Goal: Task Accomplishment & Management: Complete application form

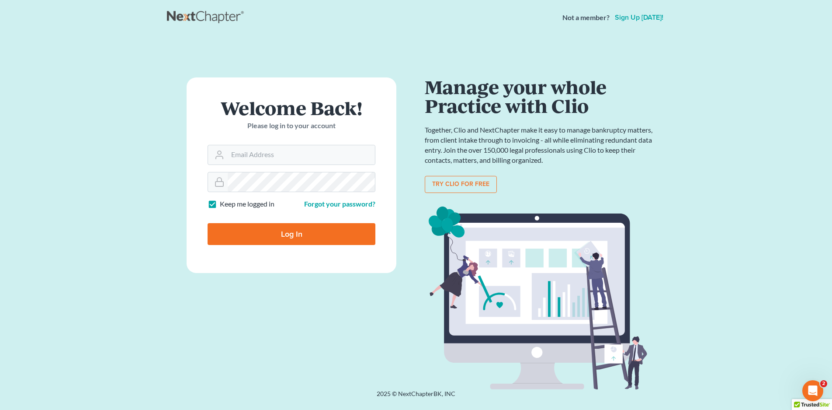
click at [285, 157] on input "Email Address" at bounding box center [301, 154] width 147 height 19
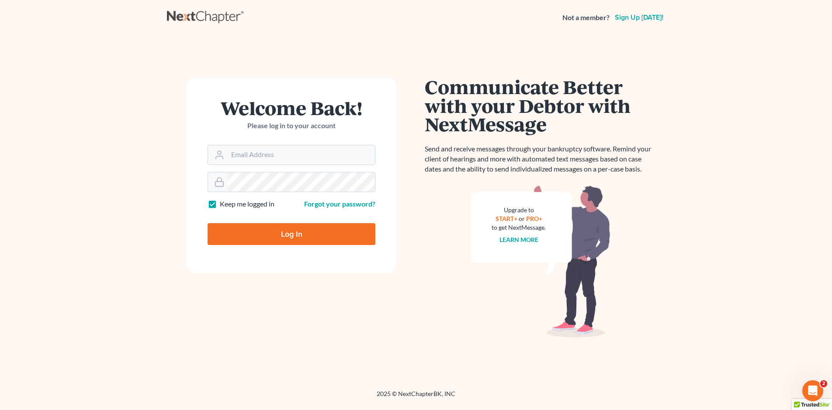
type input "[EMAIL_ADDRESS][DOMAIN_NAME]"
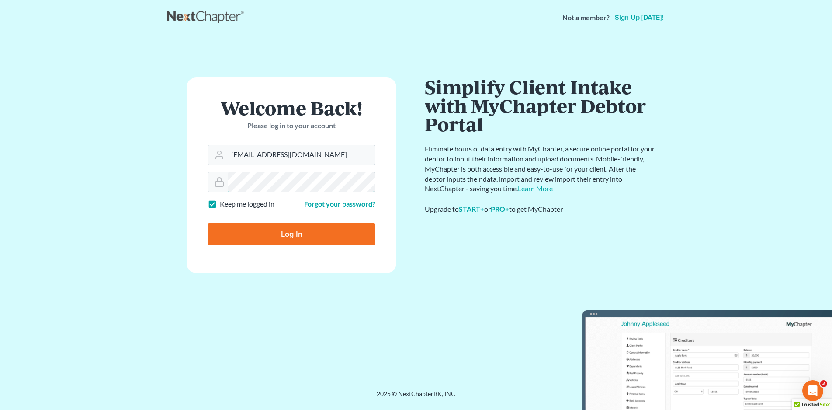
click at [208, 223] on input "Log In" at bounding box center [292, 234] width 168 height 22
type input "Thinking..."
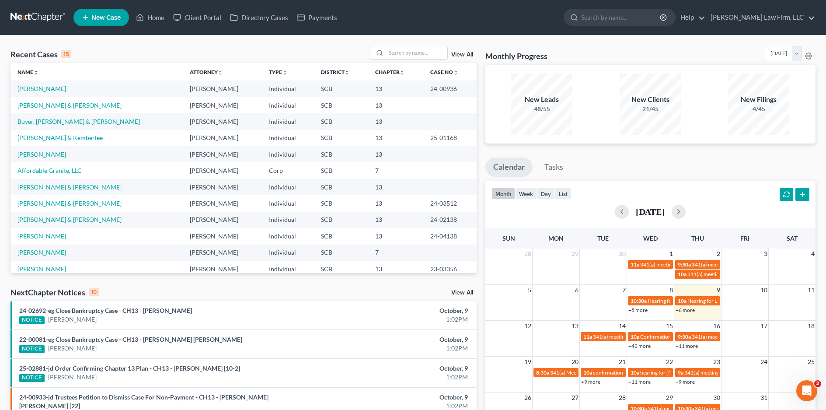
click at [623, 15] on input "search" at bounding box center [621, 17] width 80 height 16
click at [414, 48] on input "search" at bounding box center [416, 52] width 61 height 13
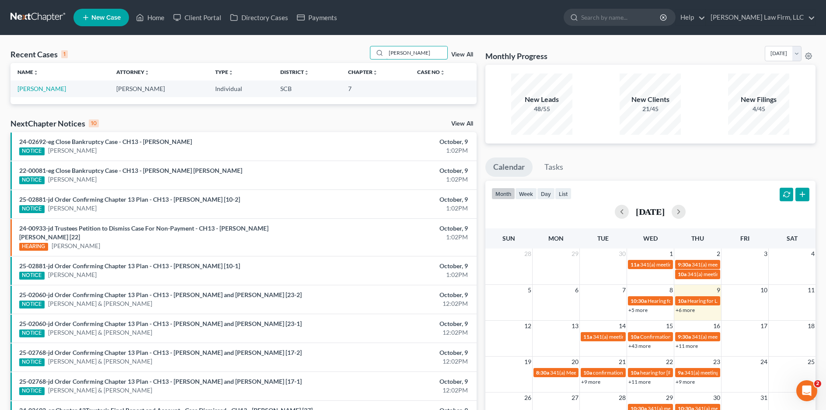
type input "nowell"
click at [54, 89] on link "[PERSON_NAME]" at bounding box center [41, 88] width 49 height 7
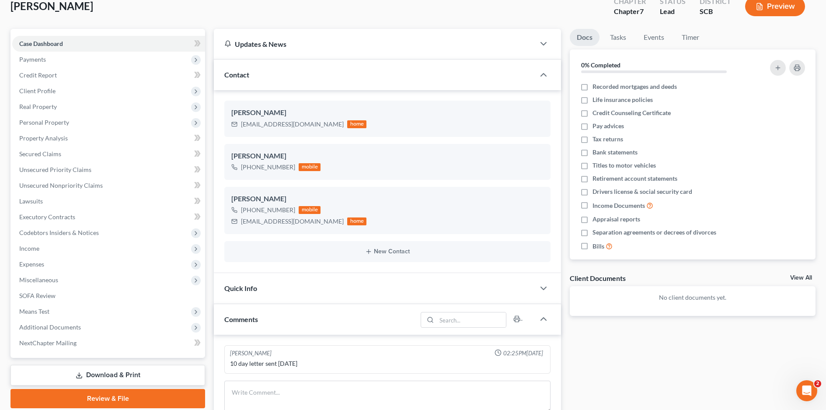
scroll to position [44, 0]
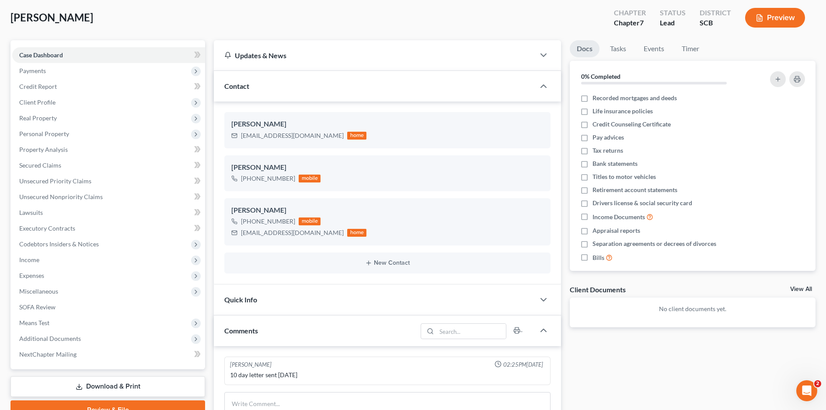
click at [78, 69] on span "Payments" at bounding box center [108, 71] width 193 height 16
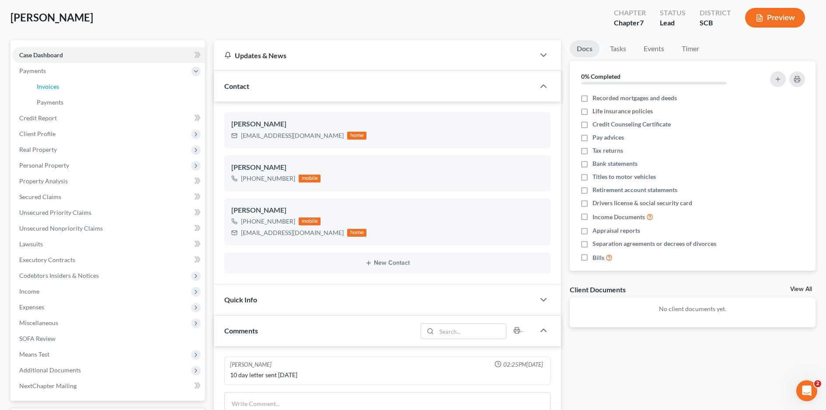
click at [89, 91] on link "Invoices" at bounding box center [117, 87] width 175 height 16
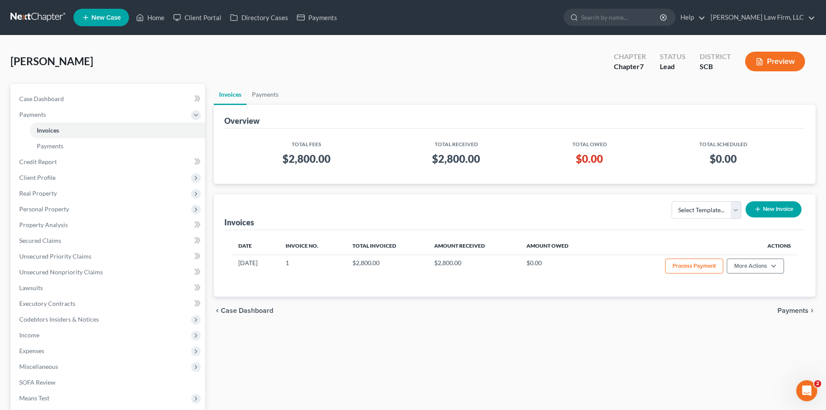
click at [58, 202] on span "Personal Property" at bounding box center [108, 209] width 193 height 16
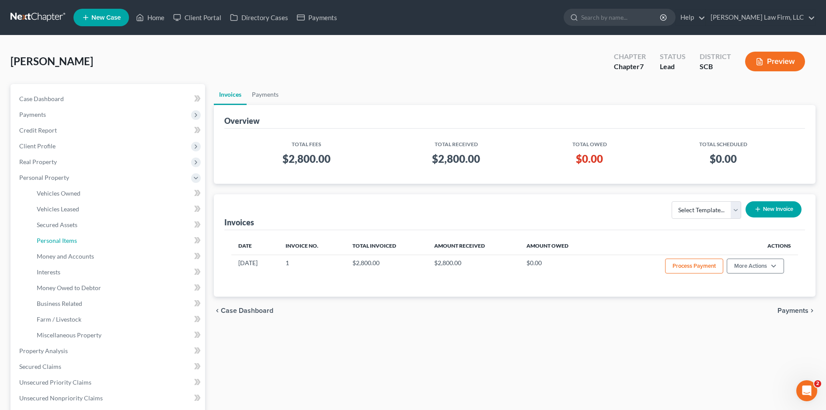
click at [76, 236] on link "Personal Items" at bounding box center [117, 241] width 175 height 16
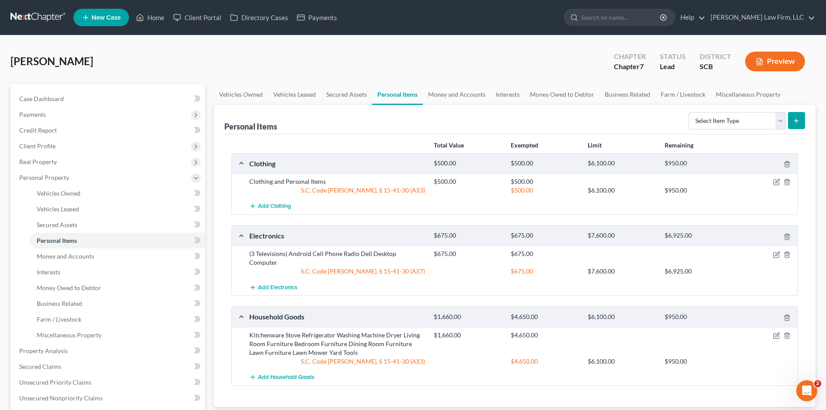
click at [46, 11] on link at bounding box center [38, 18] width 56 height 16
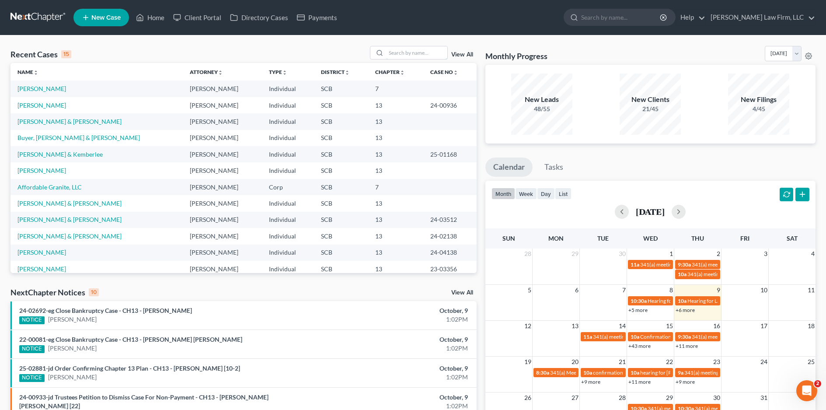
click at [416, 47] on input "search" at bounding box center [416, 52] width 61 height 13
type input "[GEOGRAPHIC_DATA]"
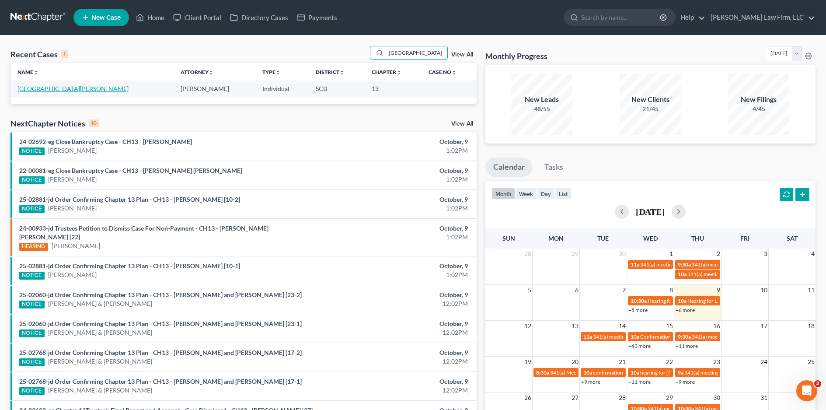
click at [66, 87] on link "[GEOGRAPHIC_DATA][PERSON_NAME]" at bounding box center [72, 88] width 111 height 7
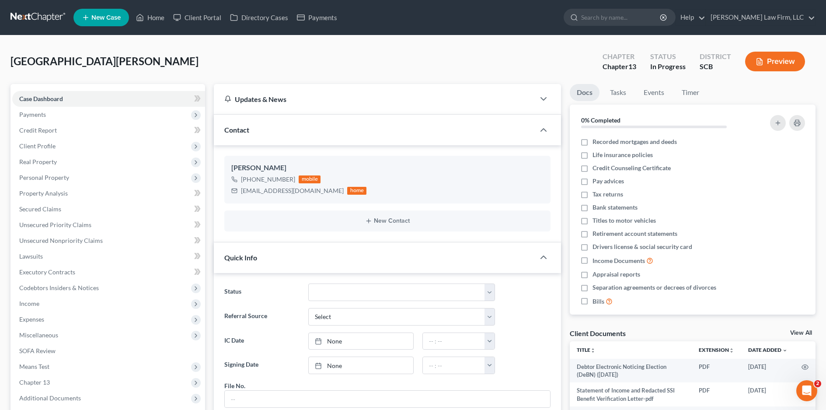
scroll to position [144, 0]
click at [115, 112] on span "Payments" at bounding box center [108, 115] width 193 height 16
click at [122, 141] on link "Payments" at bounding box center [117, 146] width 175 height 16
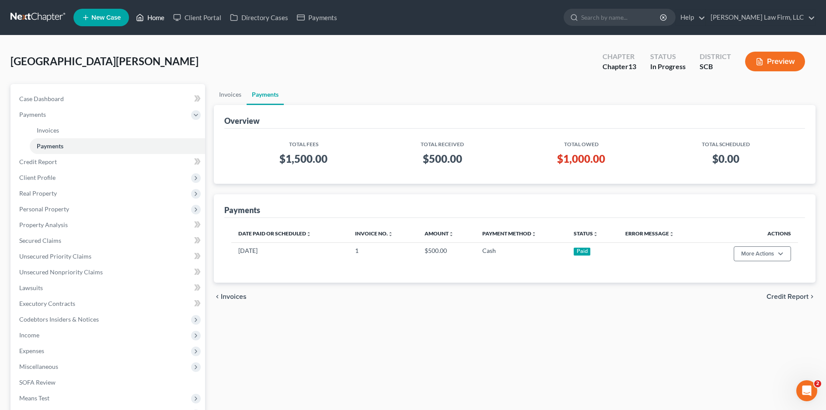
click at [143, 20] on icon at bounding box center [140, 17] width 8 height 10
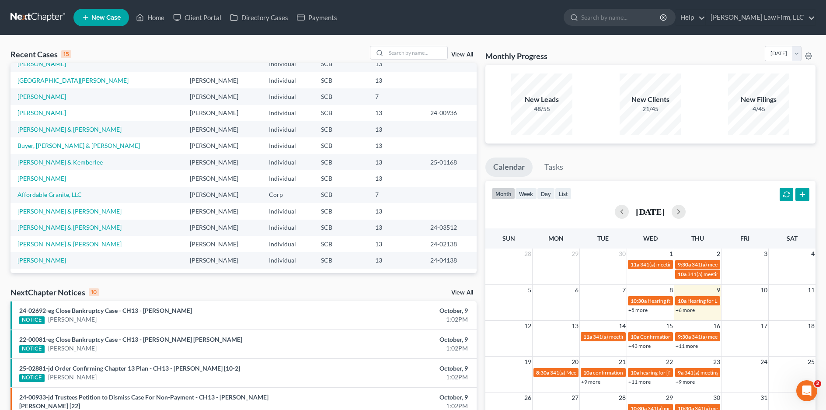
scroll to position [17, 0]
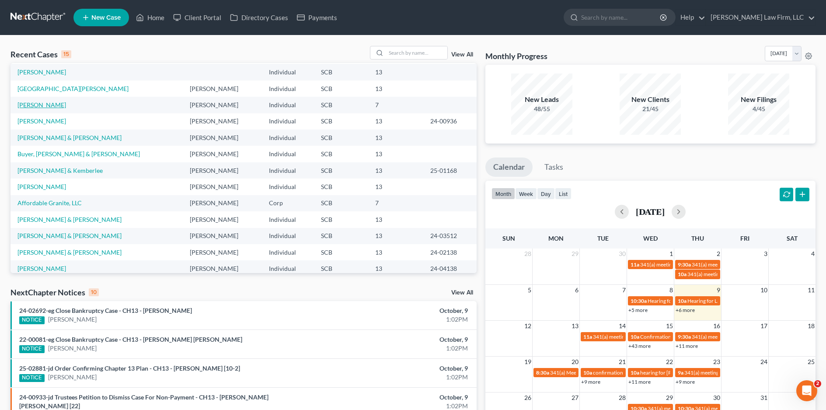
click at [52, 101] on link "[PERSON_NAME]" at bounding box center [41, 104] width 49 height 7
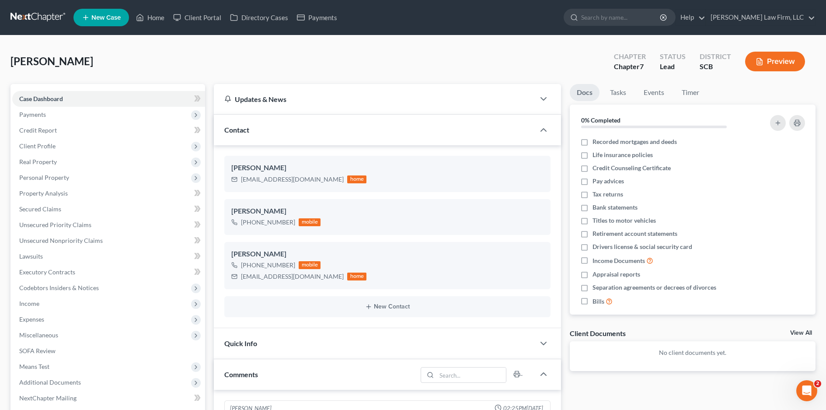
scroll to position [44, 0]
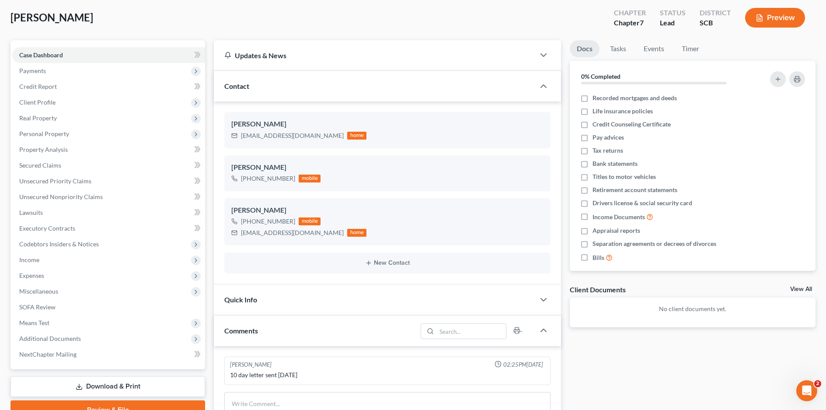
click at [60, 278] on span "Expenses" at bounding box center [108, 275] width 193 height 16
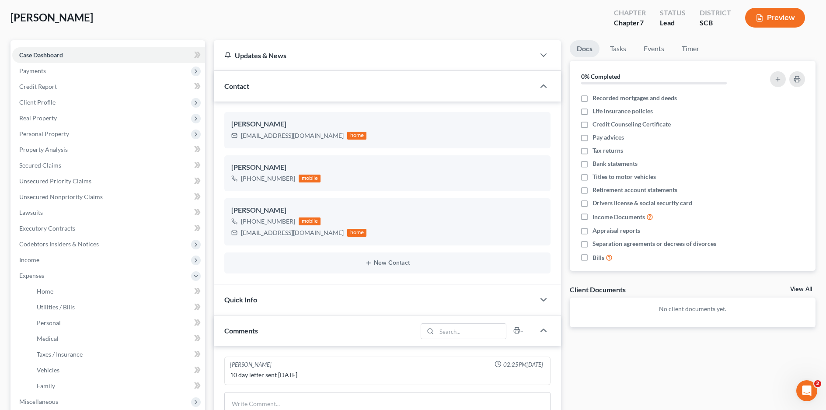
click at [54, 133] on span "Personal Property" at bounding box center [44, 133] width 50 height 7
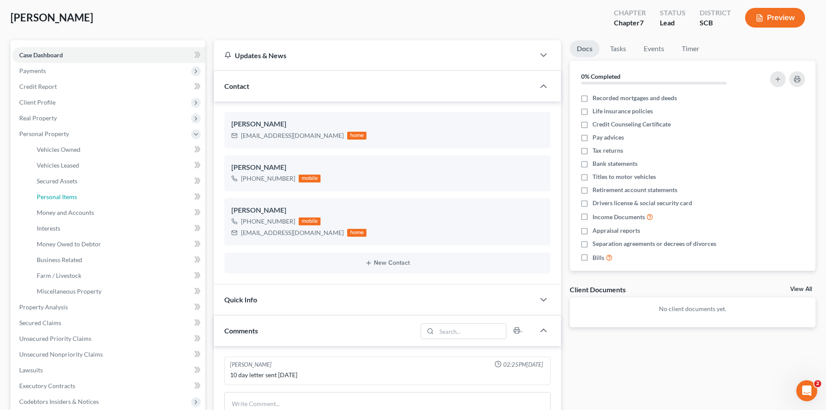
click at [76, 193] on span "Personal Items" at bounding box center [57, 196] width 40 height 7
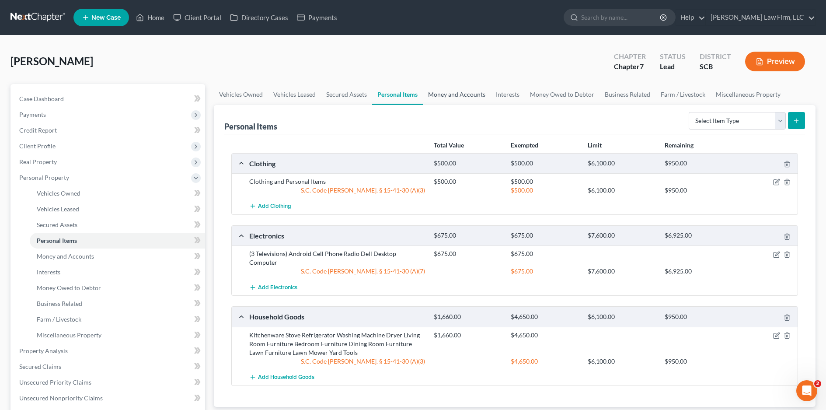
click at [454, 96] on link "Money and Accounts" at bounding box center [457, 94] width 68 height 21
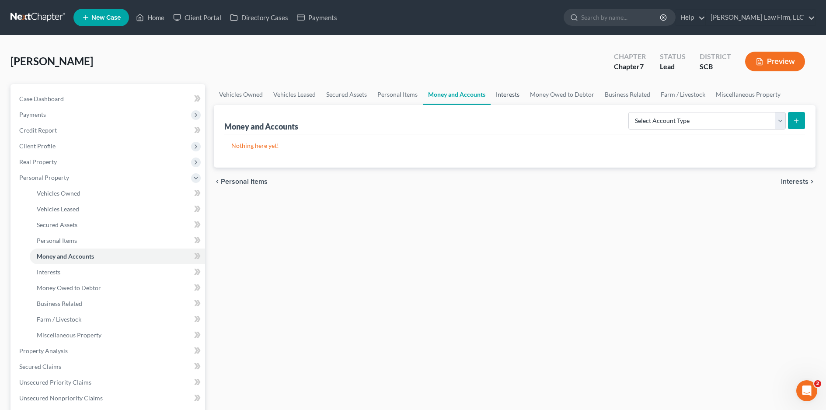
click at [509, 90] on link "Interests" at bounding box center [507, 94] width 34 height 21
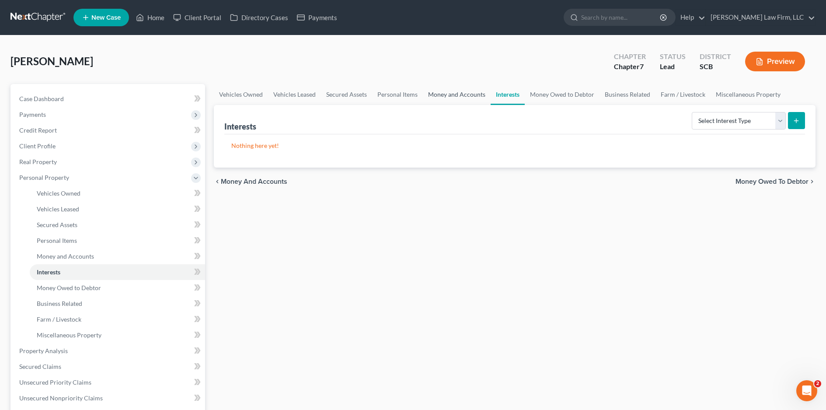
click at [439, 92] on link "Money and Accounts" at bounding box center [457, 94] width 68 height 21
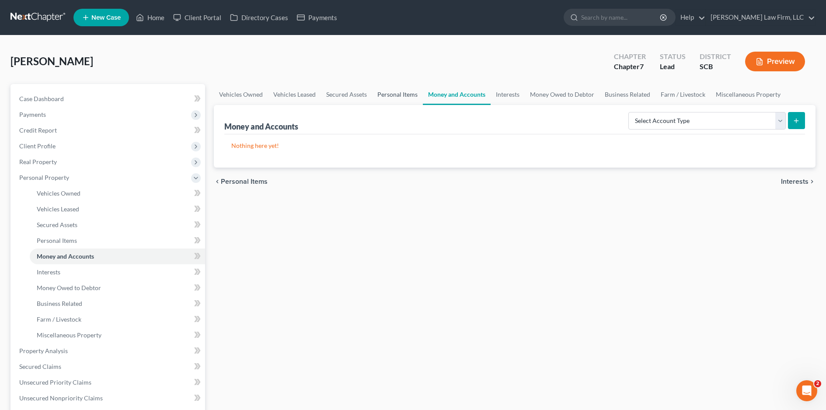
click at [388, 90] on link "Personal Items" at bounding box center [397, 94] width 51 height 21
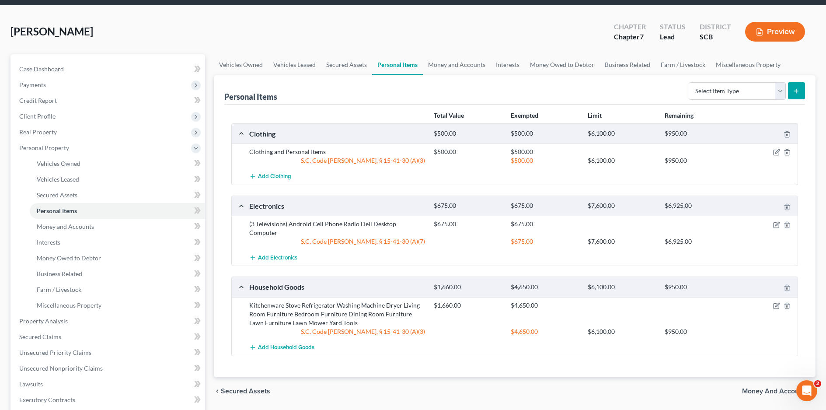
scroll to position [44, 0]
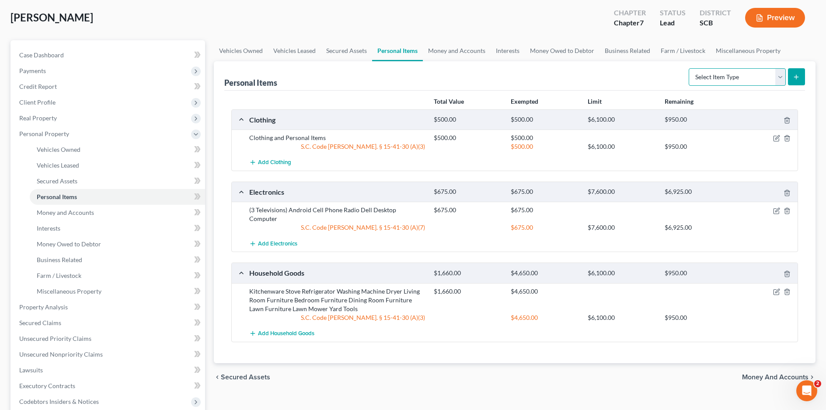
click at [782, 78] on select "Select Item Type Clothing Collectibles Of Value Electronics Firearms Household …" at bounding box center [736, 76] width 97 height 17
click at [263, 46] on link "Vehicles Owned" at bounding box center [241, 50] width 54 height 21
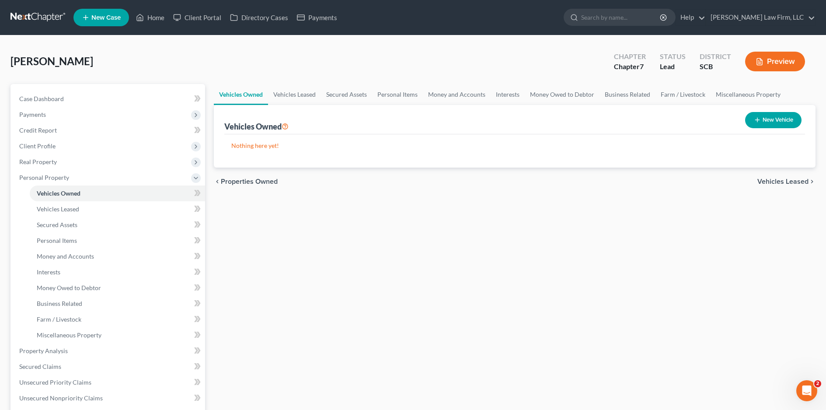
click at [771, 111] on div "New Vehicle" at bounding box center [772, 119] width 63 height 23
click at [774, 121] on button "New Vehicle" at bounding box center [773, 120] width 56 height 16
select select "0"
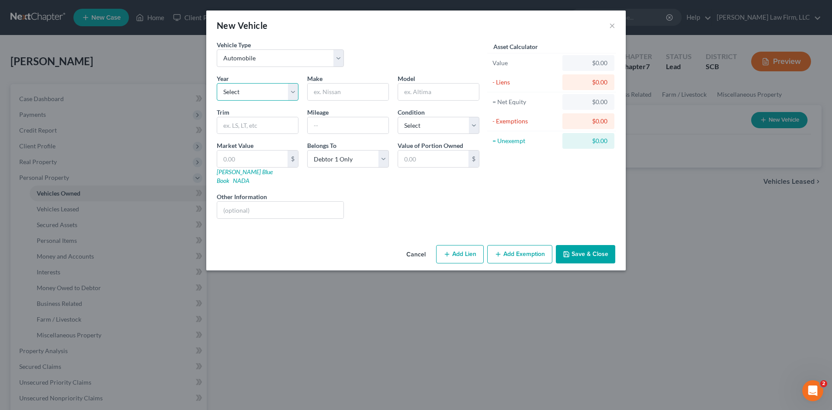
click at [263, 94] on select "Select 2026 2025 2024 2023 2022 2021 2020 2019 2018 2017 2016 2015 2014 2013 20…" at bounding box center [258, 91] width 82 height 17
select select "9"
click at [217, 83] on select "Select 2026 2025 2024 2023 2022 2021 2020 2019 2018 2017 2016 2015 2014 2013 20…" at bounding box center [258, 91] width 82 height 17
click at [328, 94] on input "text" at bounding box center [348, 91] width 81 height 17
type input "Chevrolet"
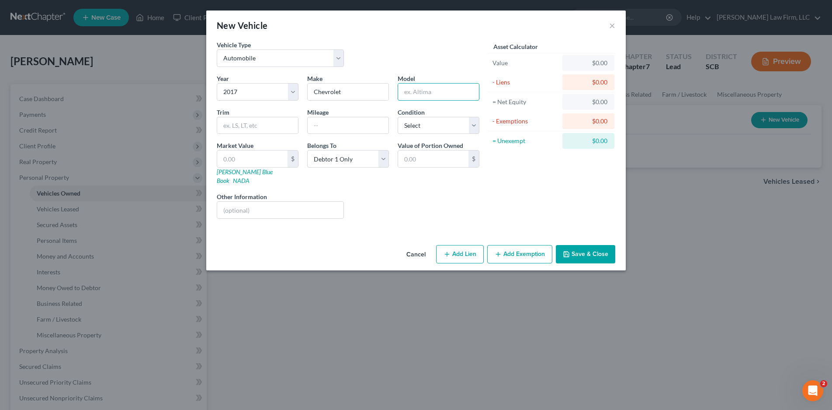
click at [439, 94] on input "text" at bounding box center [438, 91] width 81 height 17
click at [439, 94] on input "Equinoix" at bounding box center [438, 91] width 81 height 17
click at [432, 91] on input "Equinoix" at bounding box center [438, 91] width 81 height 17
click at [417, 87] on input "Equinoix" at bounding box center [438, 91] width 81 height 17
click at [421, 94] on input "Equinoix" at bounding box center [438, 91] width 81 height 17
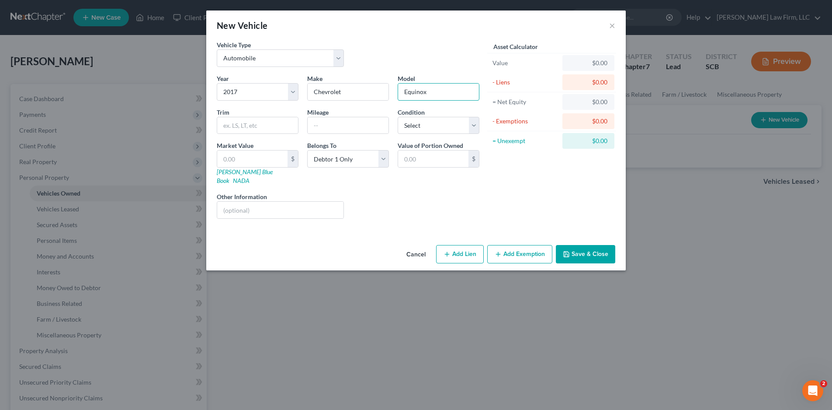
type input "Equinox"
click at [260, 124] on input "text" at bounding box center [257, 125] width 81 height 17
click at [410, 133] on select "Select Excellent Very Good Good Fair Poor" at bounding box center [439, 125] width 82 height 17
select select "2"
click at [398, 117] on select "Select Excellent Very Good Good Fair Poor" at bounding box center [439, 125] width 82 height 17
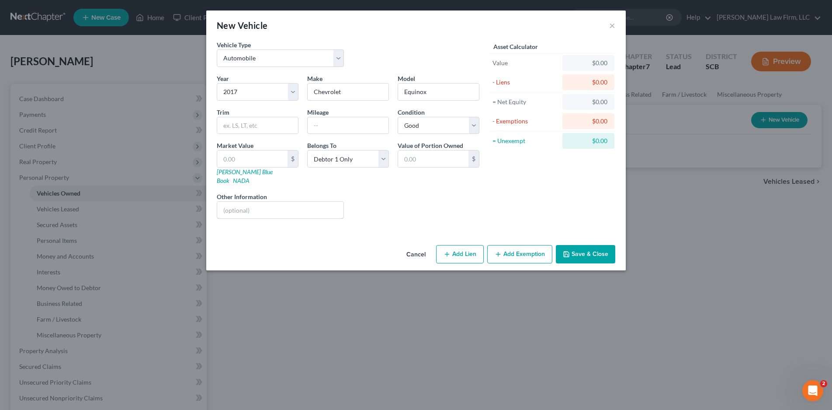
click at [296, 205] on input "text" at bounding box center [280, 209] width 126 height 17
click at [245, 201] on input "VIN (" at bounding box center [280, 209] width 126 height 17
click at [237, 201] on input "VIN ([US_VEHICLE_IDENTIFICATION_NUMBER]" at bounding box center [280, 209] width 126 height 17
type input "VIN: [US_VEHICLE_IDENTIFICATION_NUMBER]"
click at [581, 248] on button "Save & Close" at bounding box center [585, 254] width 59 height 18
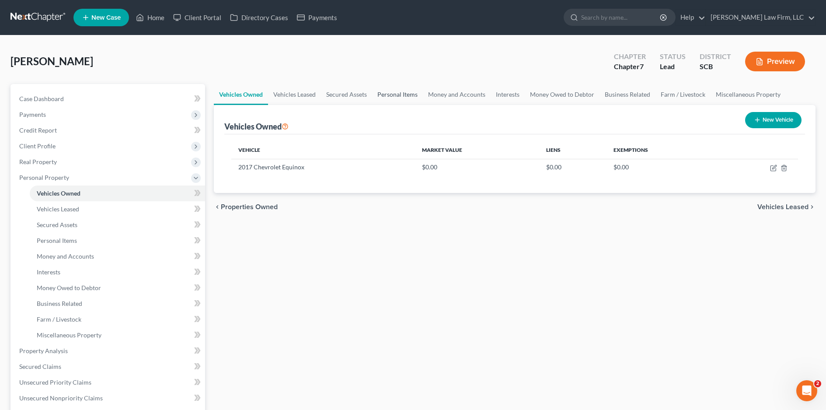
click at [406, 99] on link "Personal Items" at bounding box center [397, 94] width 51 height 21
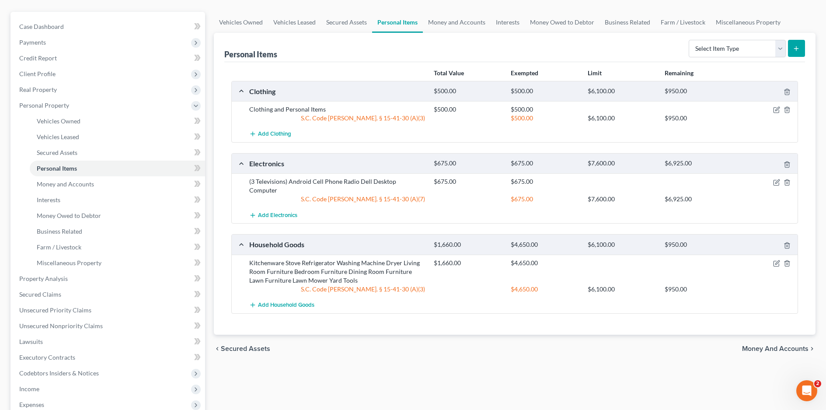
scroll to position [44, 0]
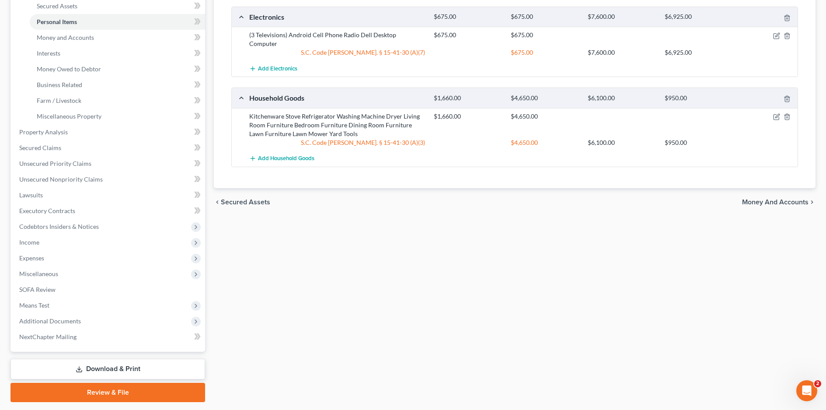
click at [160, 367] on link "Download & Print" at bounding box center [107, 368] width 194 height 21
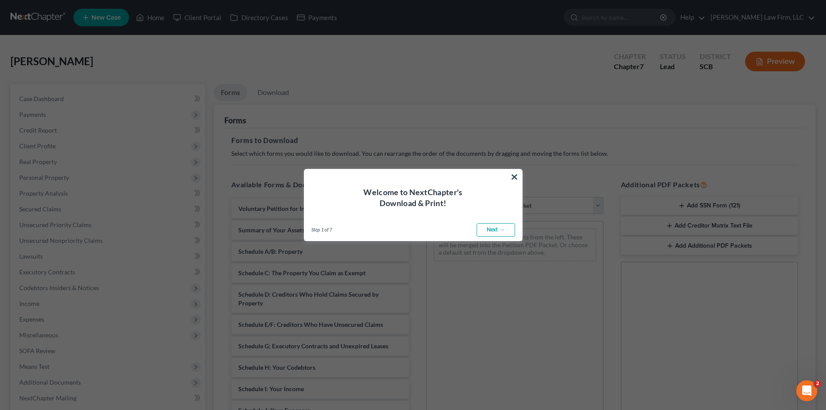
click at [514, 173] on button "×" at bounding box center [514, 177] width 8 height 14
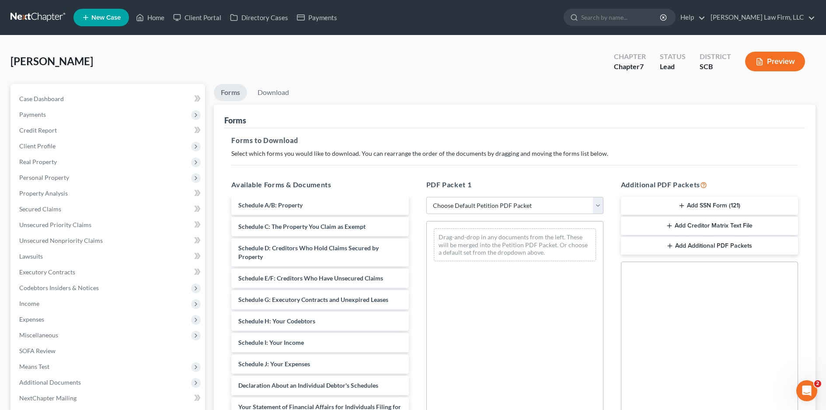
scroll to position [87, 0]
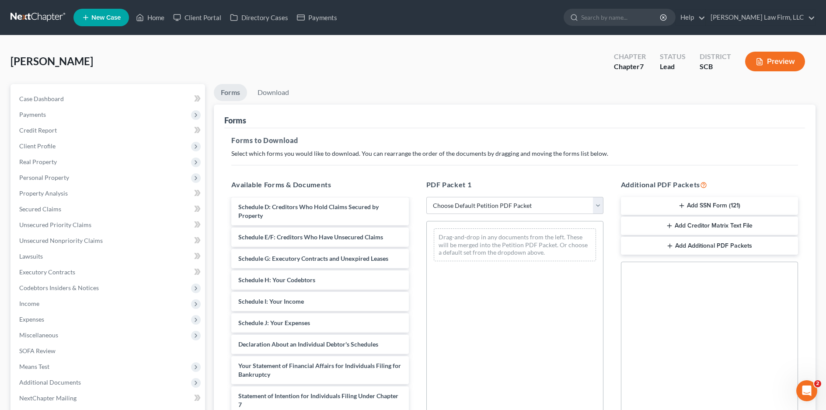
click at [354, 324] on div "Schedule J: Your Expenses" at bounding box center [319, 322] width 177 height 19
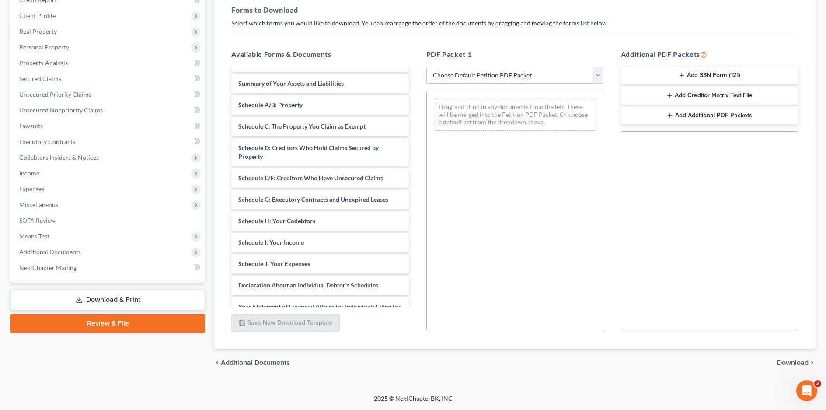
scroll to position [0, 0]
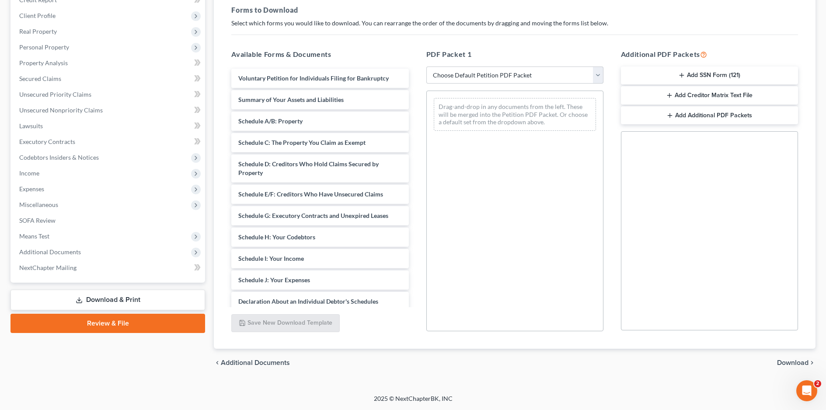
click at [316, 124] on div "Schedule A/B: Property" at bounding box center [319, 120] width 177 height 19
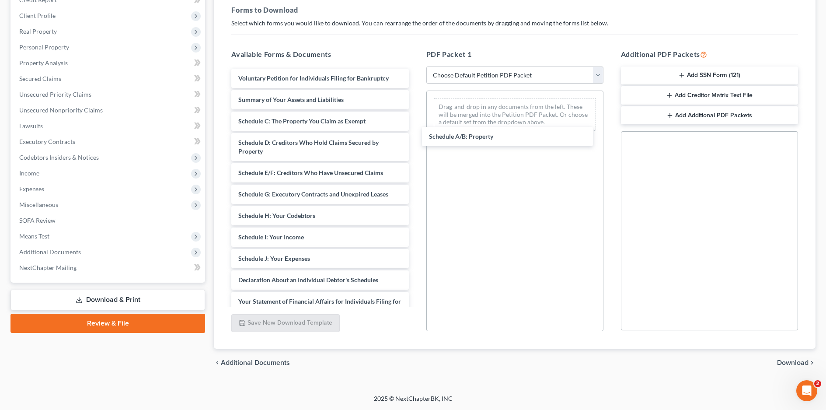
drag, startPoint x: 305, startPoint y: 123, endPoint x: 498, endPoint y: 139, distance: 193.8
click at [415, 139] on div "Schedule A/B: Property Voluntary Petition for Individuals Filing for Bankruptcy…" at bounding box center [319, 272] width 191 height 406
click at [793, 368] on div "chevron_left Additional Documents Download chevron_right" at bounding box center [514, 362] width 601 height 28
click at [788, 353] on div "chevron_left Additional Documents Download chevron_right" at bounding box center [514, 362] width 601 height 28
click at [795, 361] on span "Download" at bounding box center [792, 362] width 31 height 7
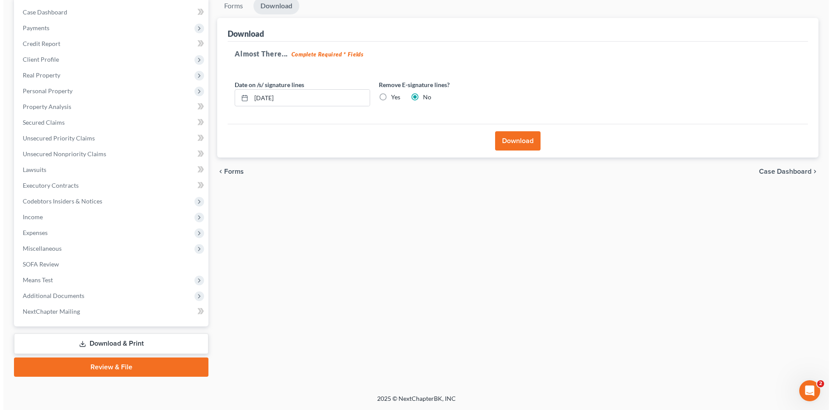
scroll to position [87, 0]
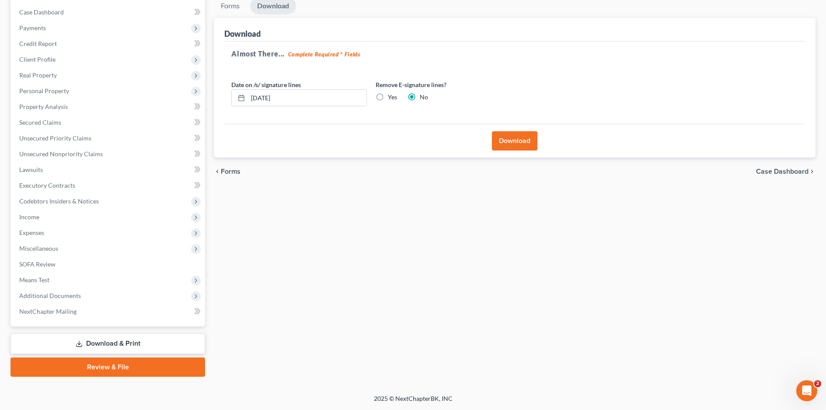
click at [518, 147] on button "Download" at bounding box center [514, 140] width 45 height 19
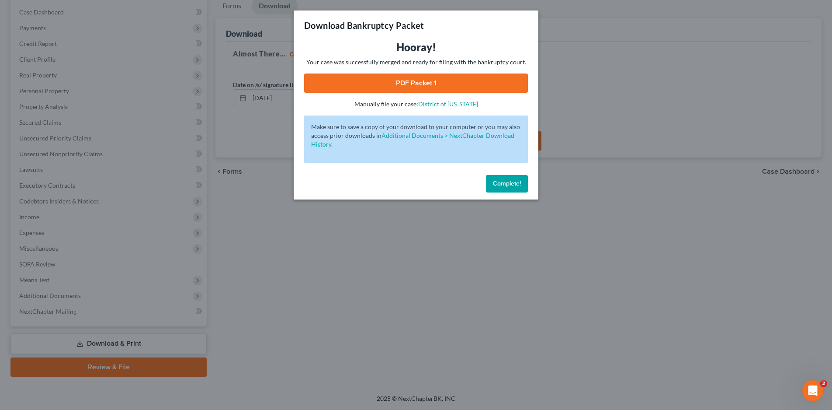
click at [448, 81] on link "PDF Packet 1" at bounding box center [416, 82] width 224 height 19
click at [500, 182] on span "Complete!" at bounding box center [507, 183] width 28 height 7
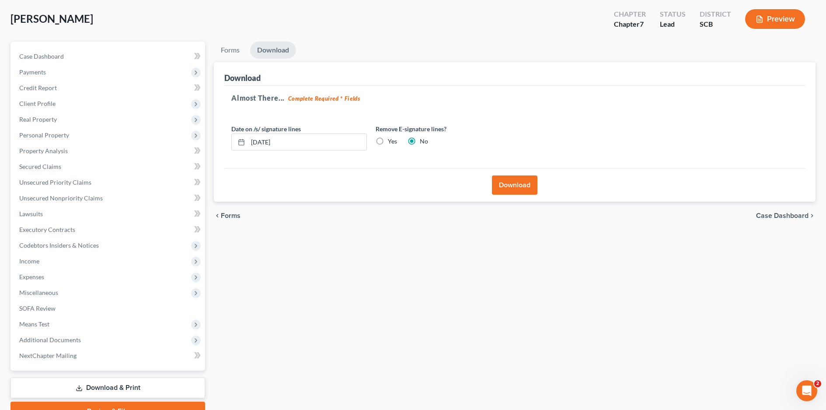
scroll to position [0, 0]
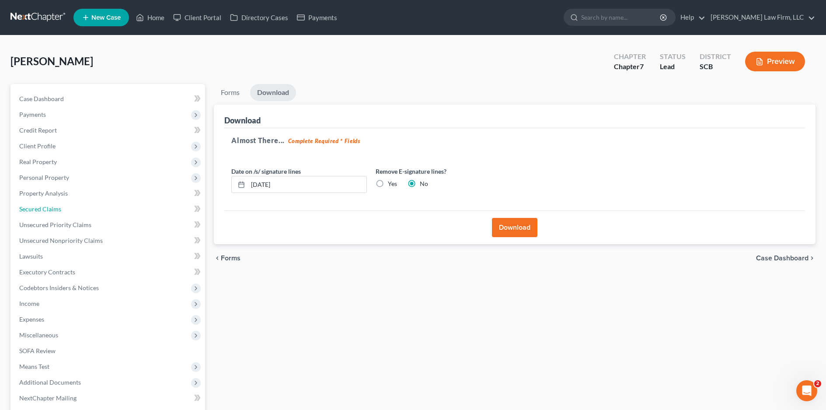
click at [81, 213] on link "Secured Claims" at bounding box center [108, 209] width 193 height 16
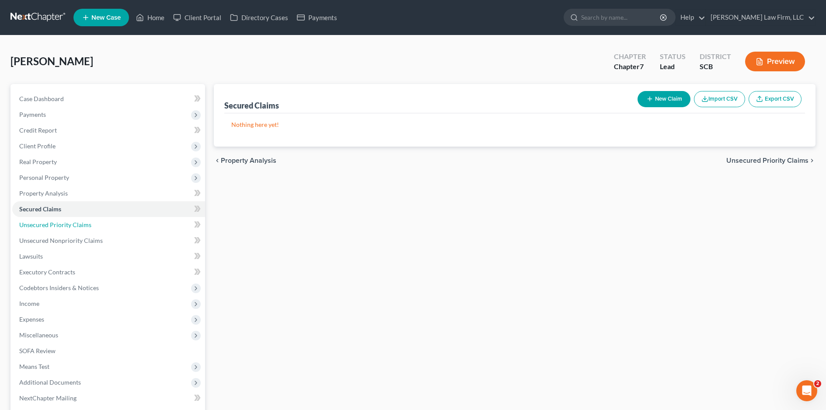
click at [81, 227] on span "Unsecured Priority Claims" at bounding box center [55, 224] width 72 height 7
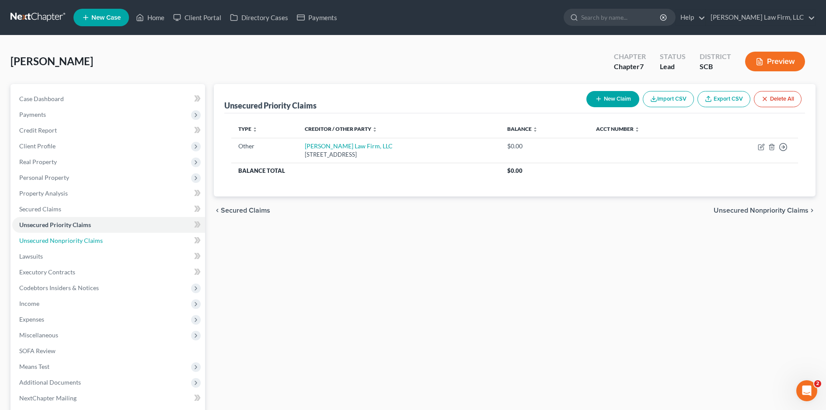
click at [87, 242] on span "Unsecured Nonpriority Claims" at bounding box center [60, 239] width 83 height 7
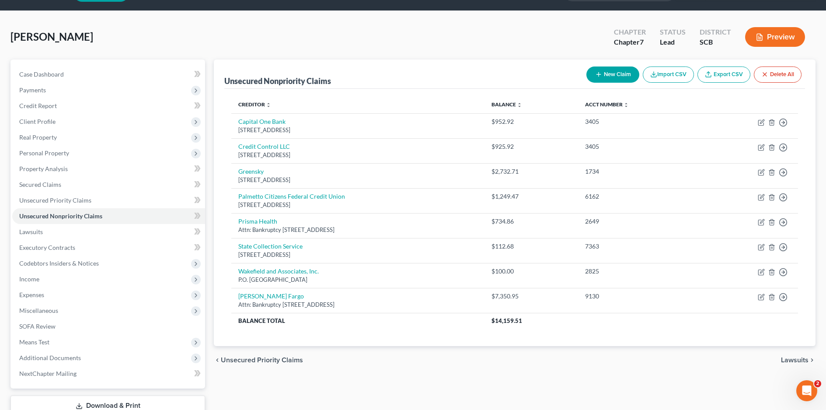
scroll to position [44, 0]
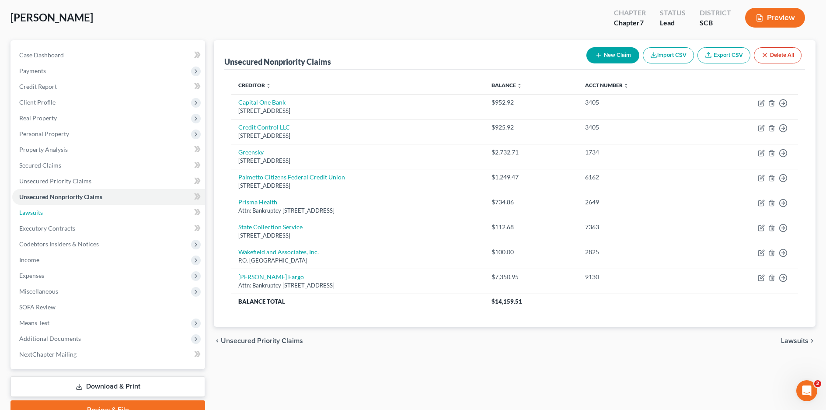
click at [61, 207] on link "Lawsuits" at bounding box center [108, 213] width 193 height 16
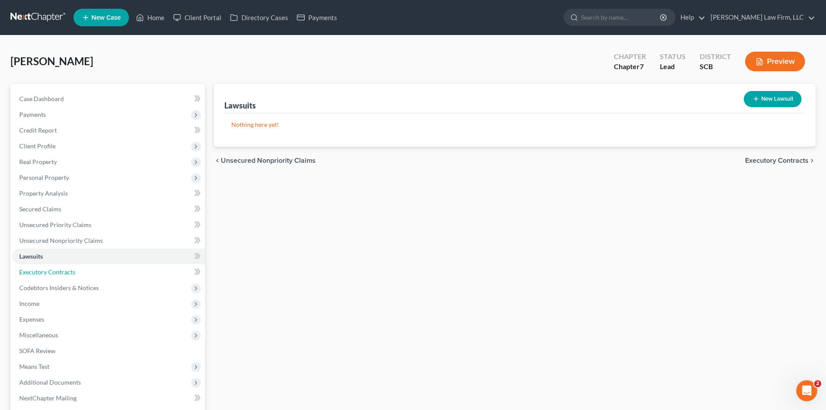
click at [69, 269] on span "Executory Contracts" at bounding box center [47, 271] width 56 height 7
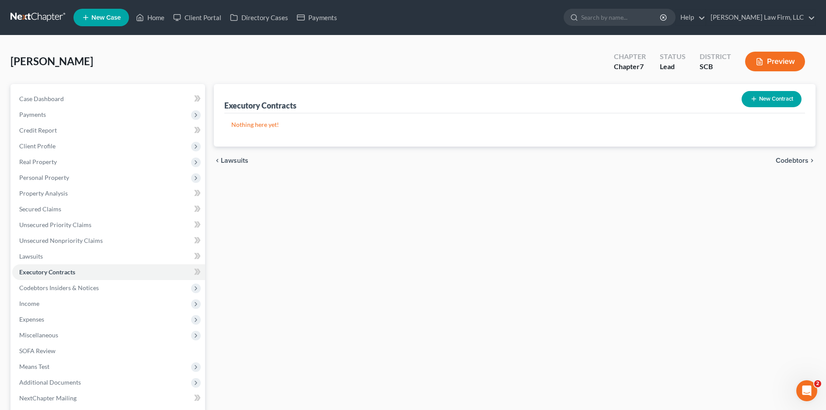
click at [72, 285] on span "Codebtors Insiders & Notices" at bounding box center [59, 287] width 80 height 7
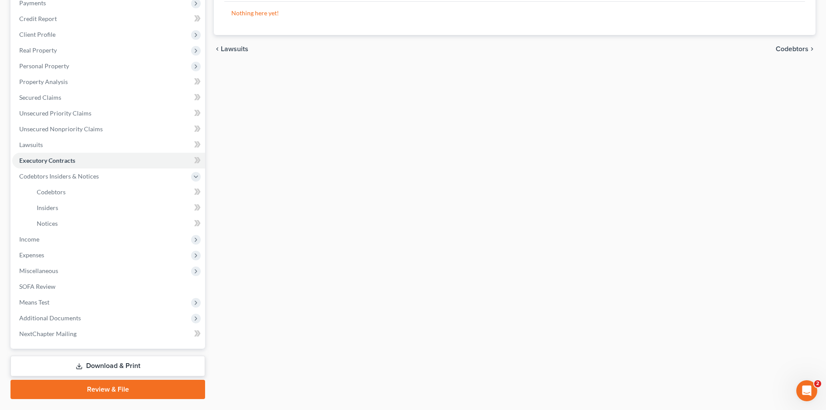
scroll to position [134, 0]
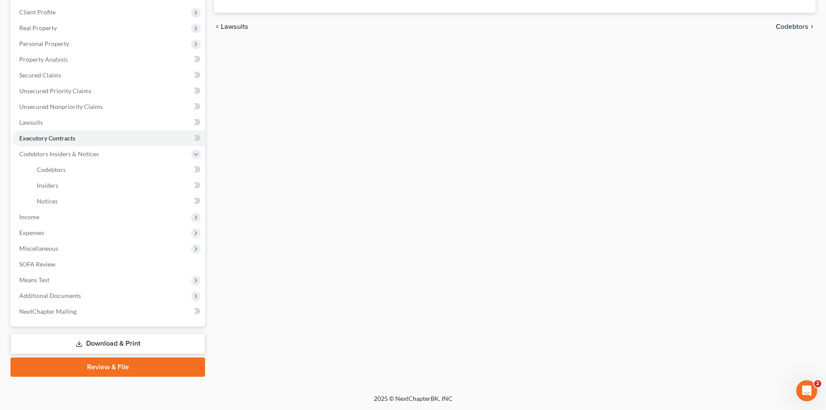
click at [51, 218] on span "Income" at bounding box center [108, 217] width 193 height 16
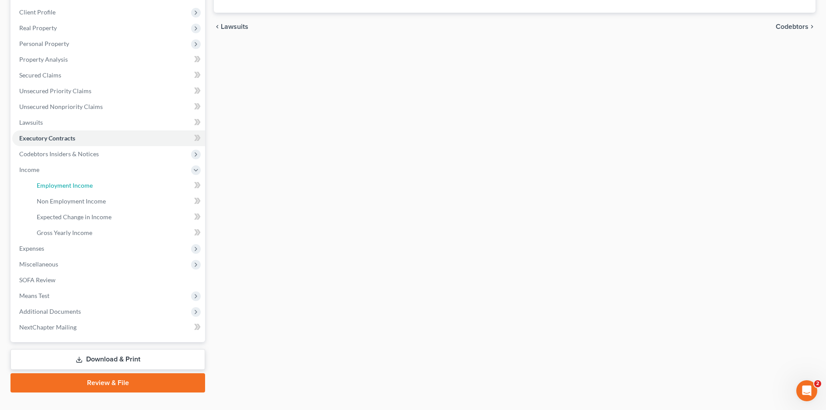
click at [64, 186] on span "Employment Income" at bounding box center [65, 184] width 56 height 7
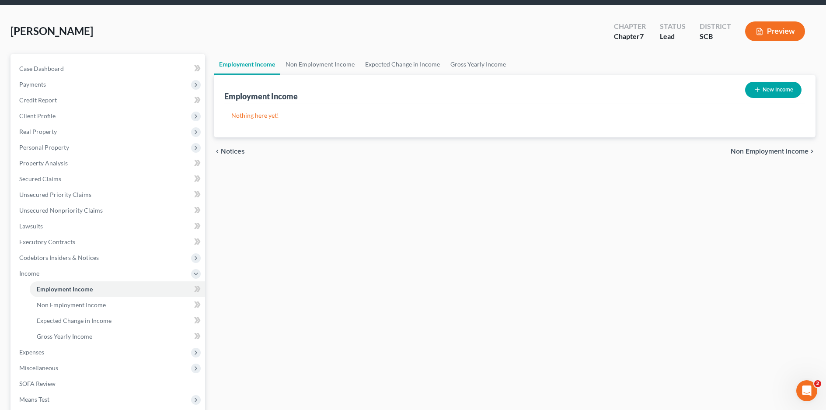
scroll to position [87, 0]
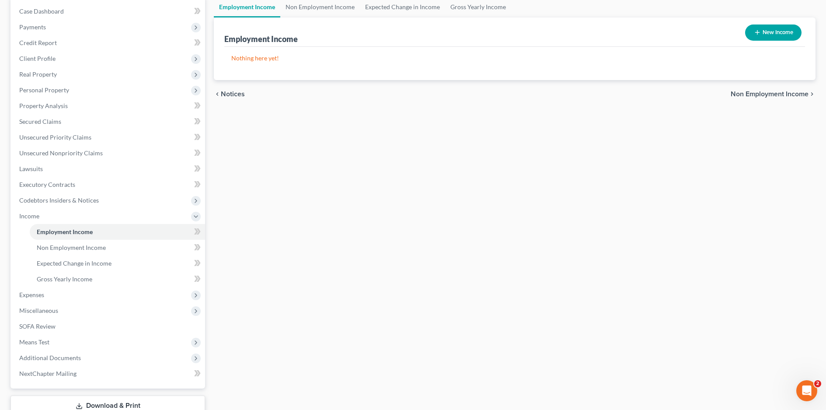
click at [55, 300] on span "Expenses" at bounding box center [108, 295] width 193 height 16
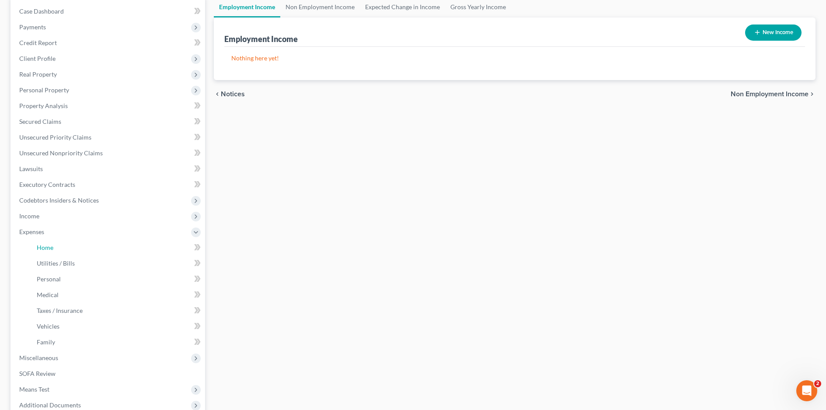
click at [58, 251] on link "Home" at bounding box center [117, 247] width 175 height 16
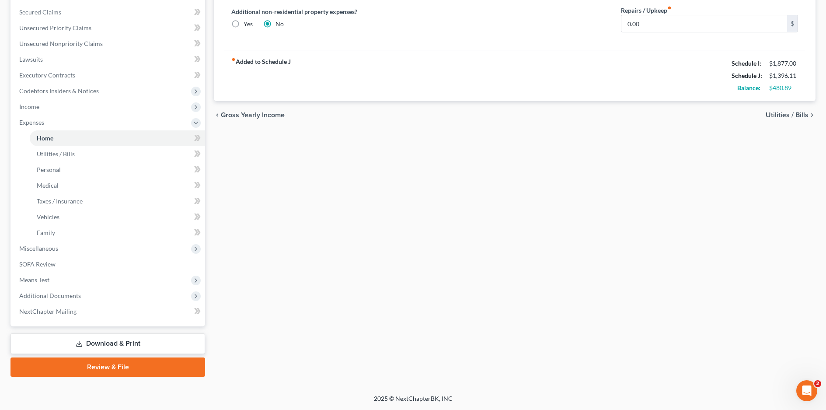
click at [62, 248] on span "Miscellaneous" at bounding box center [108, 248] width 193 height 16
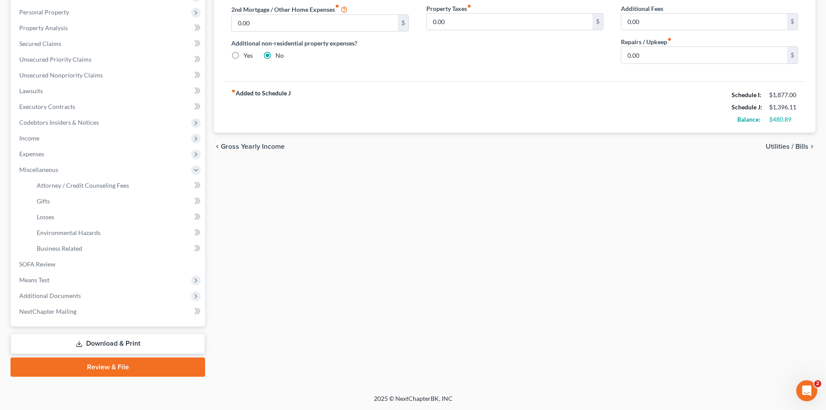
scroll to position [121, 0]
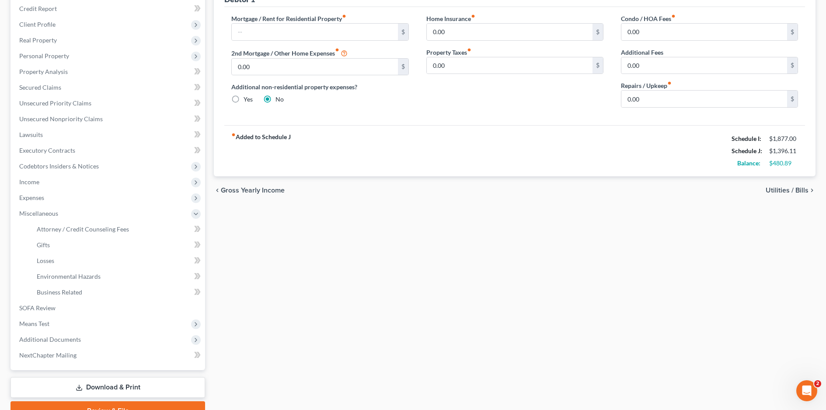
click at [72, 161] on span "Codebtors Insiders & Notices" at bounding box center [108, 166] width 193 height 16
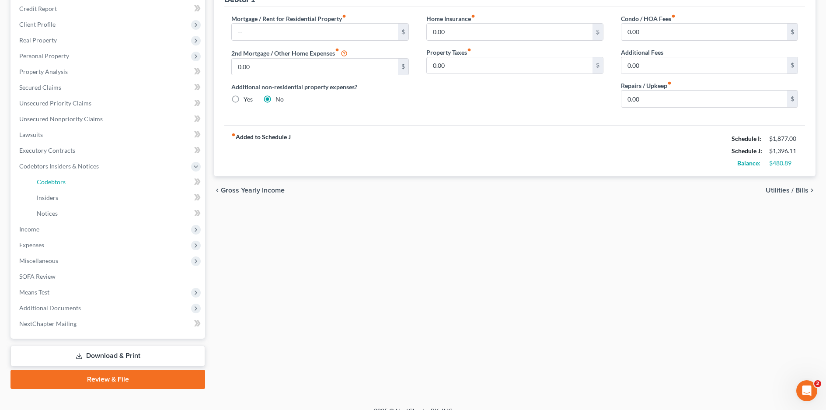
click at [71, 183] on link "Codebtors" at bounding box center [117, 182] width 175 height 16
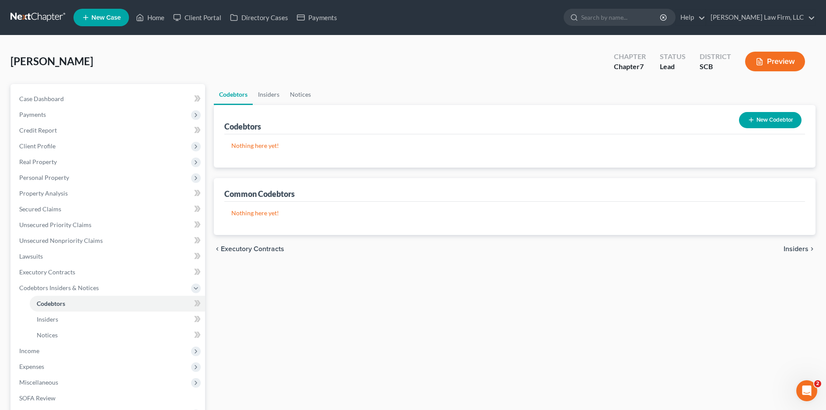
click at [71, 171] on span "Personal Property" at bounding box center [108, 178] width 193 height 16
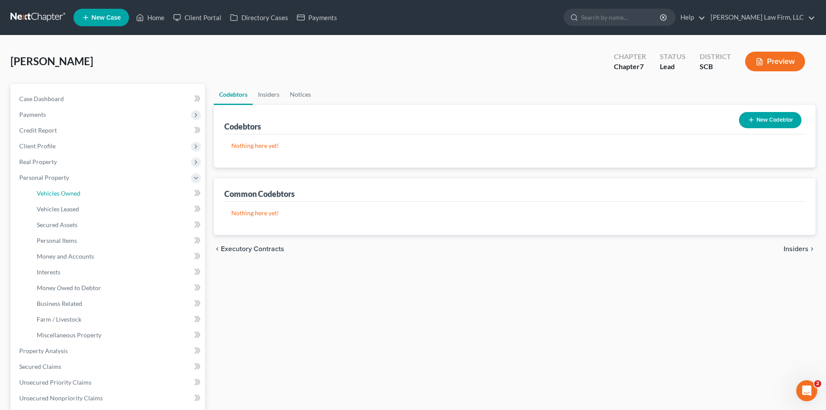
click at [78, 192] on span "Vehicles Owned" at bounding box center [59, 192] width 44 height 7
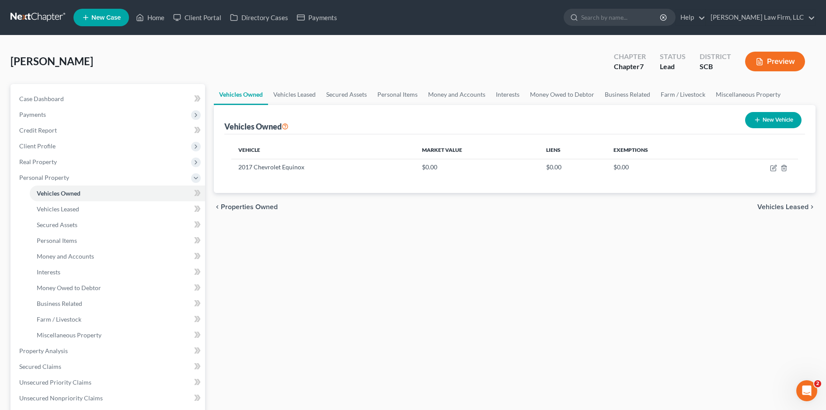
click at [83, 177] on span "Personal Property" at bounding box center [108, 178] width 193 height 16
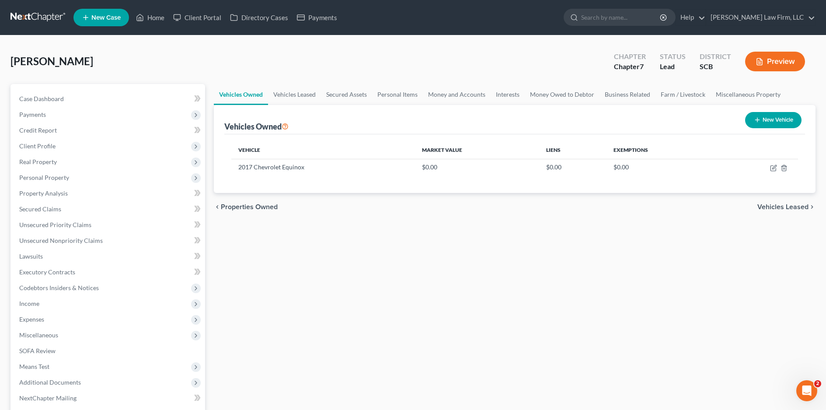
click at [83, 177] on span "Personal Property" at bounding box center [108, 178] width 193 height 16
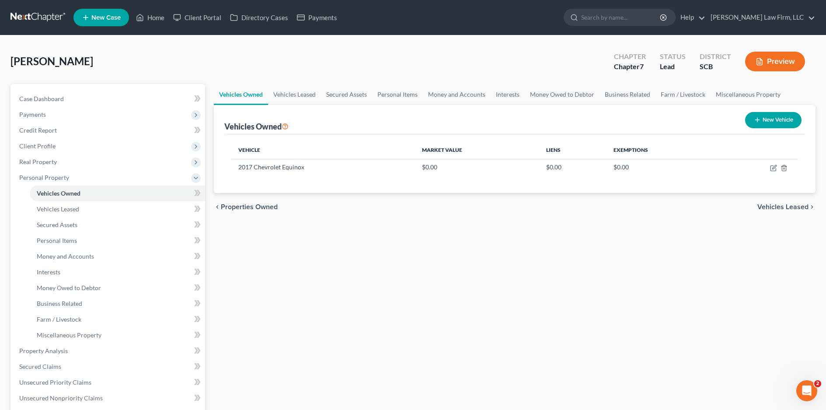
click at [58, 164] on span "Real Property" at bounding box center [108, 162] width 193 height 16
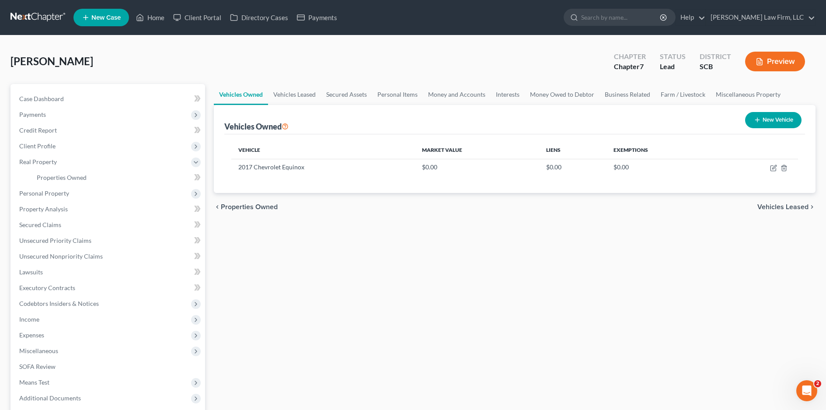
click at [49, 152] on span "Client Profile" at bounding box center [108, 146] width 193 height 16
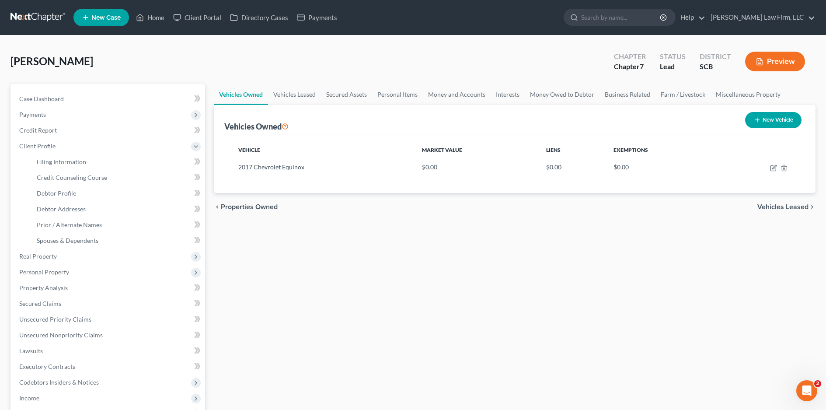
click at [41, 115] on span "Payments" at bounding box center [32, 114] width 27 height 7
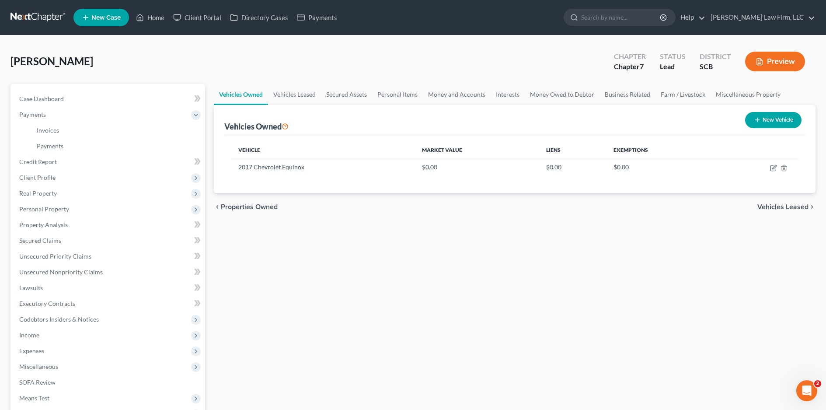
click at [57, 178] on span "Client Profile" at bounding box center [108, 178] width 193 height 16
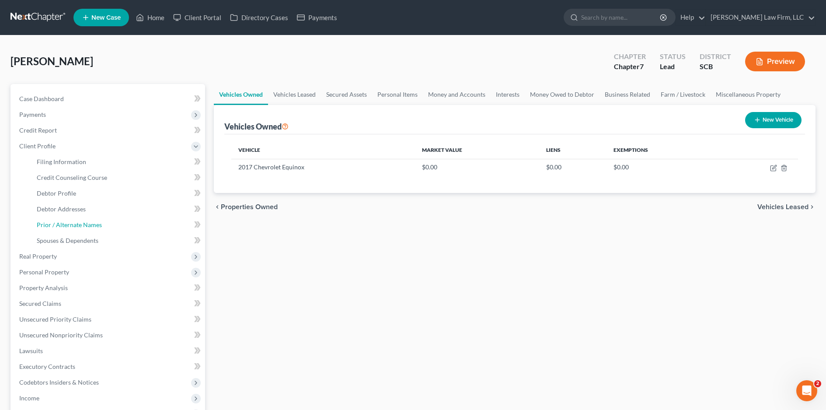
click at [72, 228] on link "Prior / Alternate Names" at bounding box center [117, 225] width 175 height 16
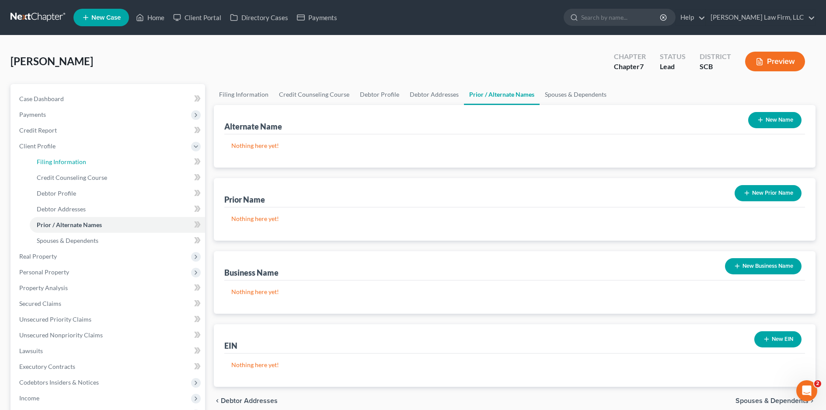
drag, startPoint x: 70, startPoint y: 163, endPoint x: 68, endPoint y: 173, distance: 9.8
click at [69, 163] on span "Filing Information" at bounding box center [61, 161] width 49 height 7
select select "1"
select select "0"
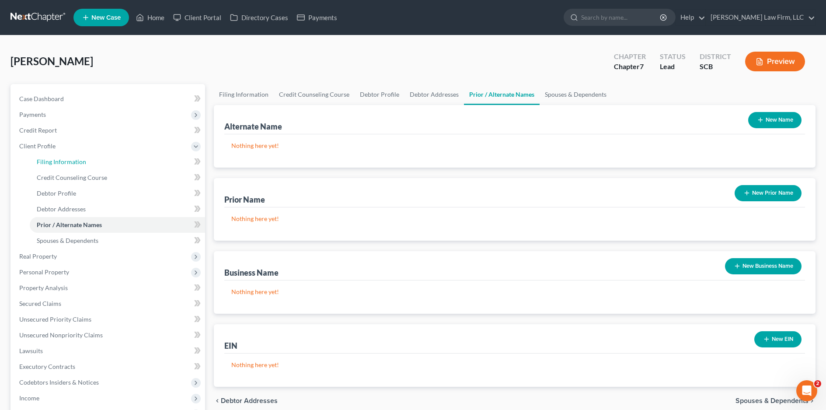
select select "1"
select select "42"
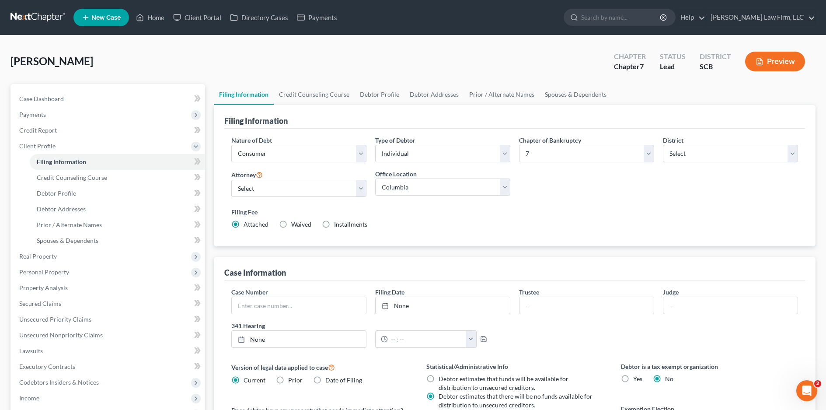
click at [54, 260] on span "Real Property" at bounding box center [108, 256] width 193 height 16
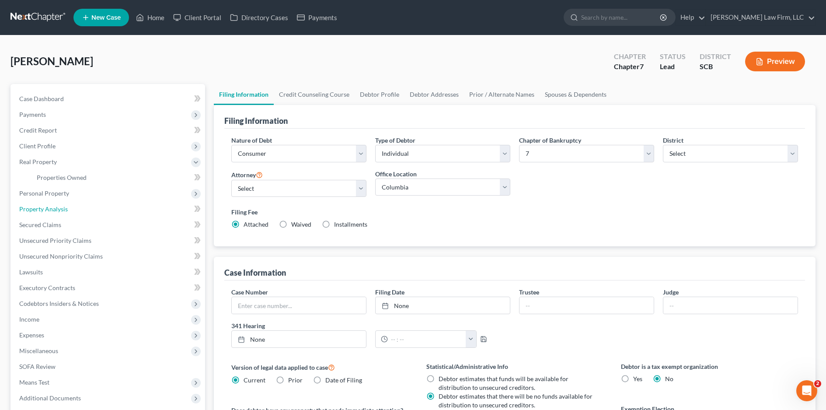
click at [49, 201] on link "Property Analysis" at bounding box center [108, 209] width 193 height 16
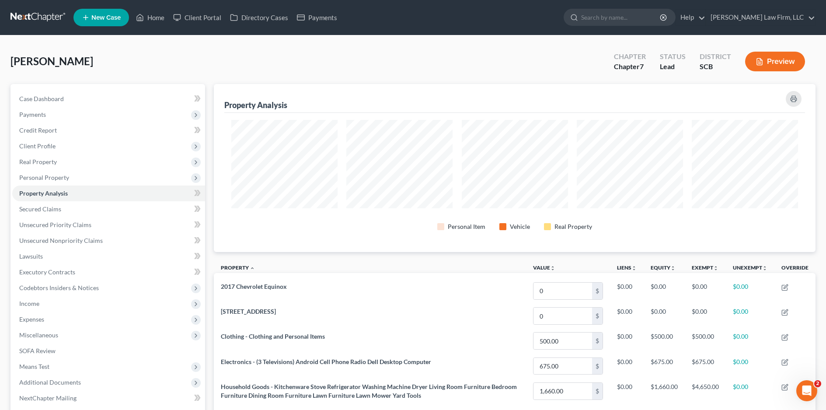
scroll to position [168, 601]
click at [54, 222] on span "Unsecured Priority Claims" at bounding box center [55, 224] width 72 height 7
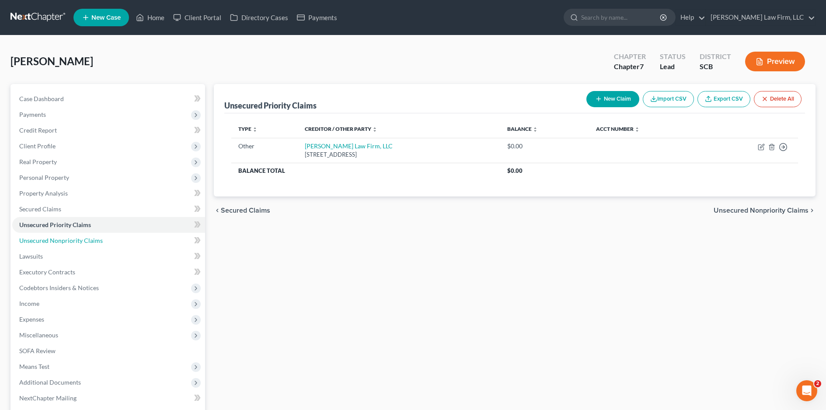
click at [59, 239] on span "Unsecured Nonpriority Claims" at bounding box center [60, 239] width 83 height 7
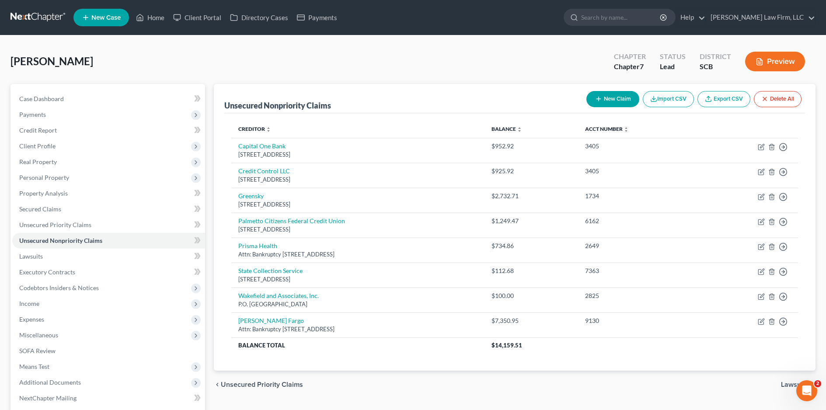
click at [50, 240] on span "Unsecured Nonpriority Claims" at bounding box center [60, 239] width 83 height 7
click at [38, 257] on span "Lawsuits" at bounding box center [31, 255] width 24 height 7
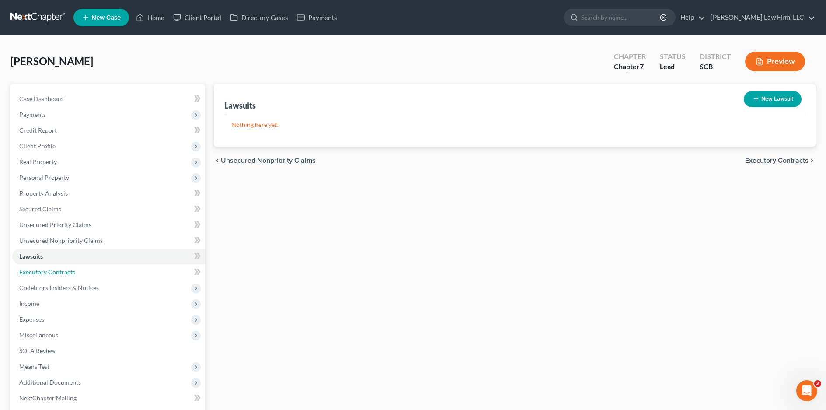
click at [42, 271] on span "Executory Contracts" at bounding box center [47, 271] width 56 height 7
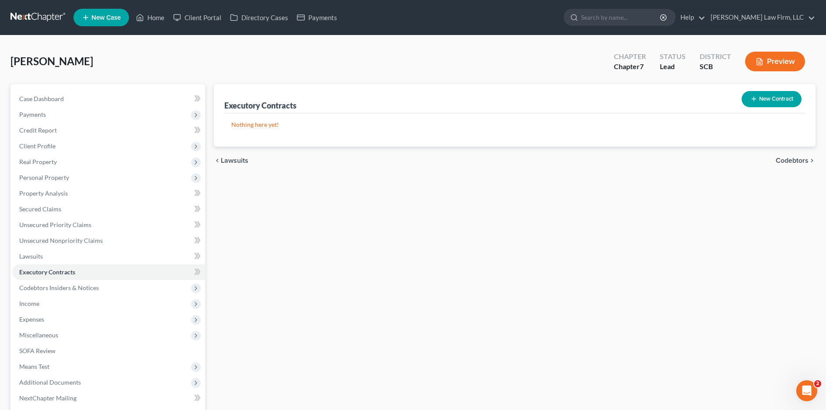
click at [52, 287] on span "Codebtors Insiders & Notices" at bounding box center [59, 287] width 80 height 7
click at [41, 304] on span "Codebtors" at bounding box center [51, 302] width 29 height 7
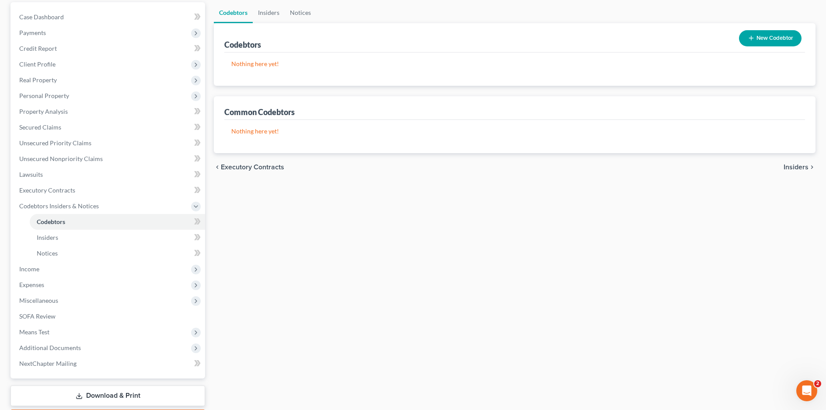
scroll to position [87, 0]
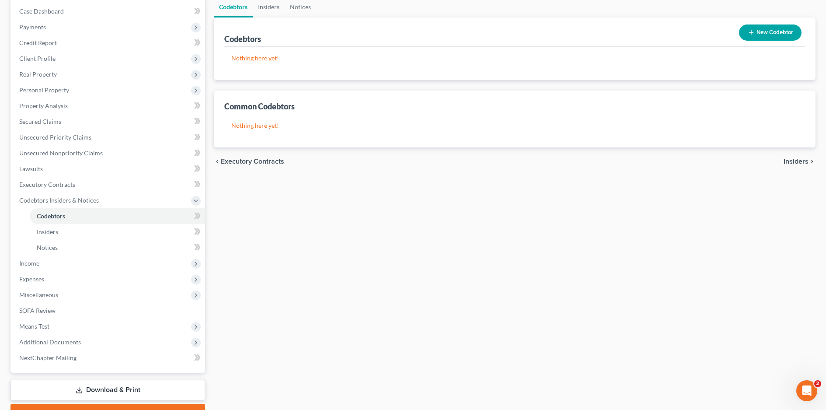
click at [36, 265] on span "Income" at bounding box center [29, 262] width 20 height 7
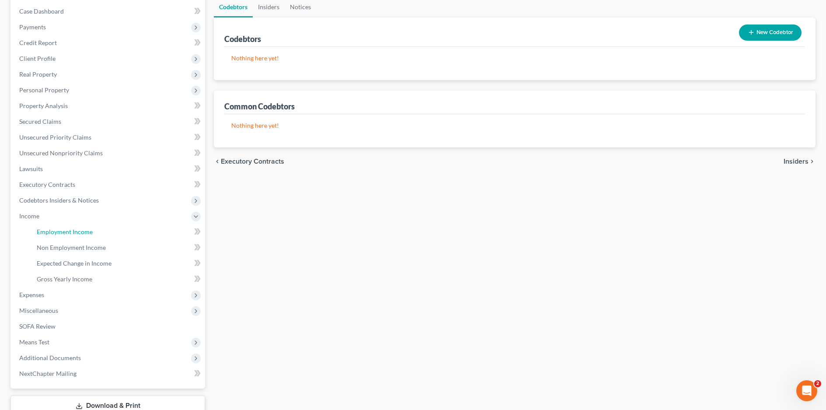
click at [51, 231] on span "Employment Income" at bounding box center [65, 231] width 56 height 7
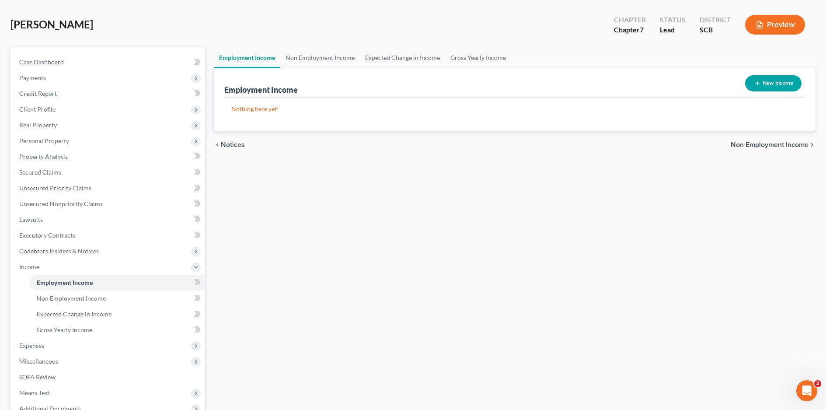
scroll to position [87, 0]
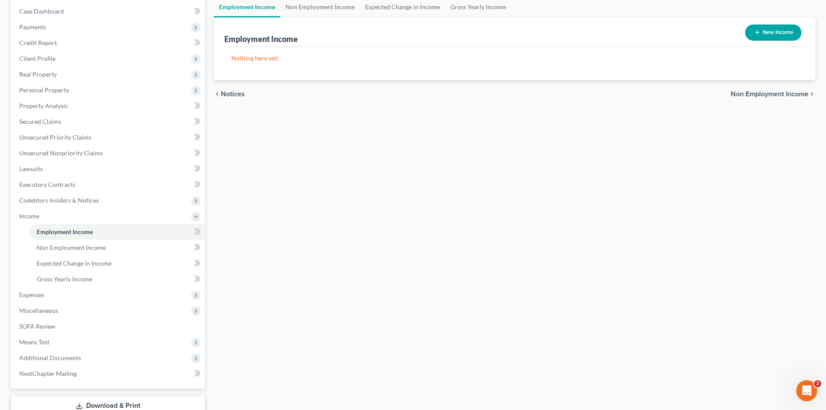
click at [37, 297] on span "Expenses" at bounding box center [31, 294] width 25 height 7
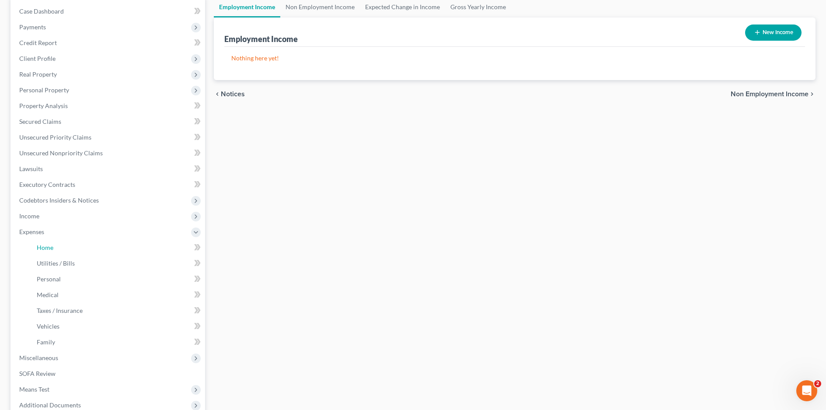
click at [48, 245] on span "Home" at bounding box center [45, 246] width 17 height 7
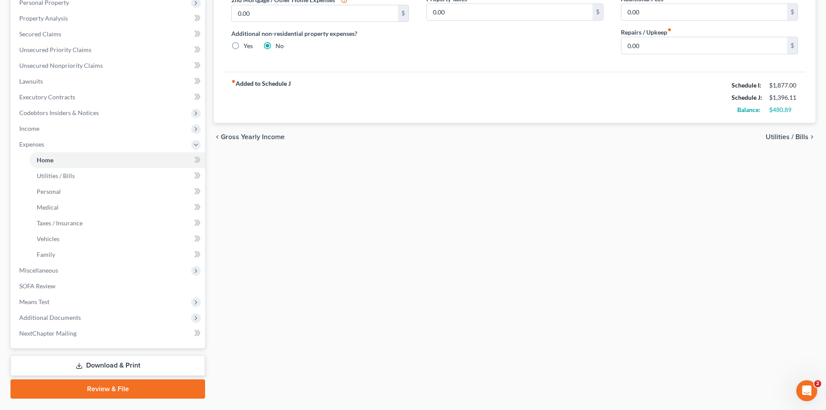
click at [44, 272] on span "Miscellaneous" at bounding box center [38, 269] width 39 height 7
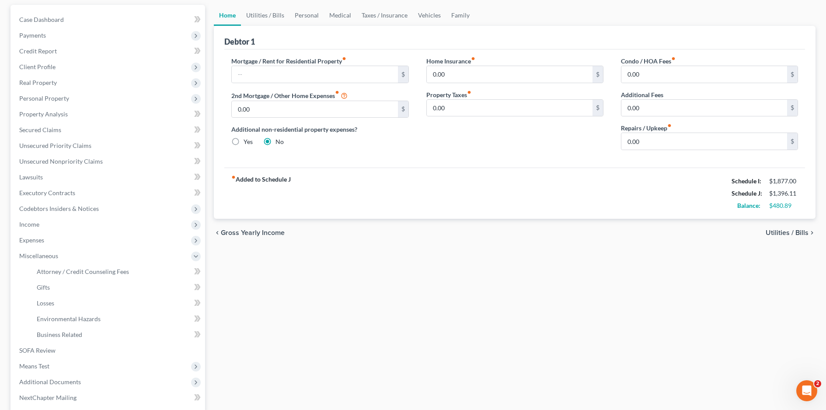
scroll to position [78, 0]
click at [45, 214] on span "Codebtors Insiders & Notices" at bounding box center [108, 210] width 193 height 16
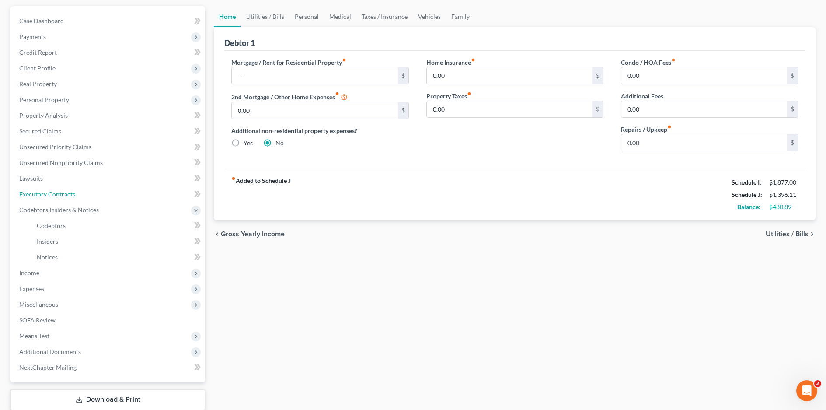
click at [43, 197] on span "Executory Contracts" at bounding box center [47, 193] width 56 height 7
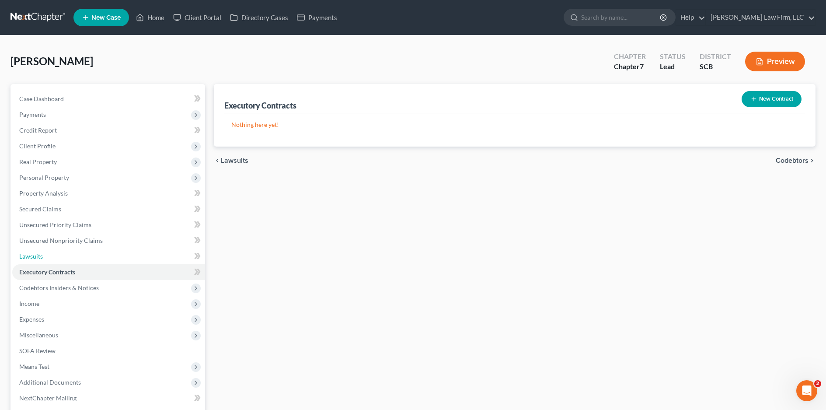
click at [33, 253] on span "Lawsuits" at bounding box center [31, 255] width 24 height 7
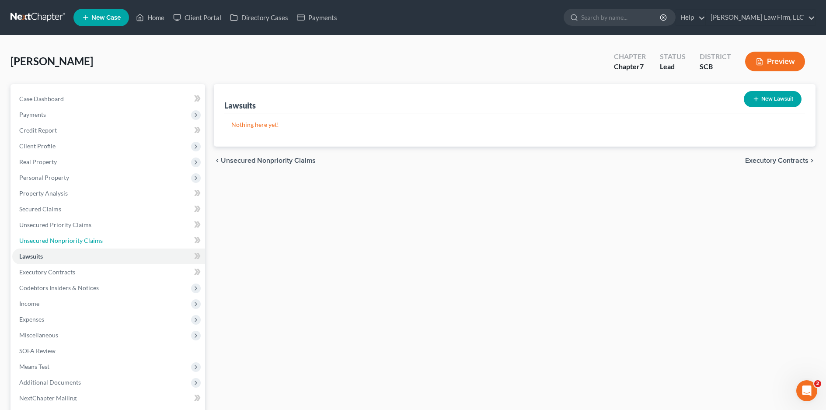
click at [34, 242] on span "Unsecured Nonpriority Claims" at bounding box center [60, 239] width 83 height 7
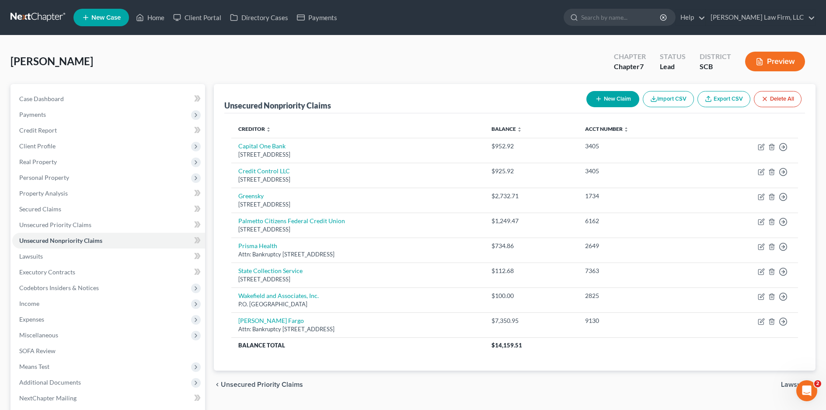
click at [35, 233] on link "Unsecured Nonpriority Claims" at bounding box center [108, 241] width 193 height 16
click at [35, 227] on span "Unsecured Priority Claims" at bounding box center [55, 224] width 72 height 7
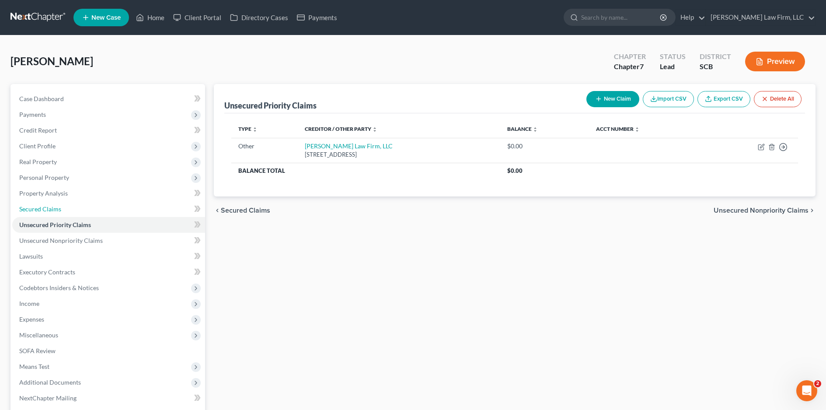
click at [33, 215] on link "Secured Claims" at bounding box center [108, 209] width 193 height 16
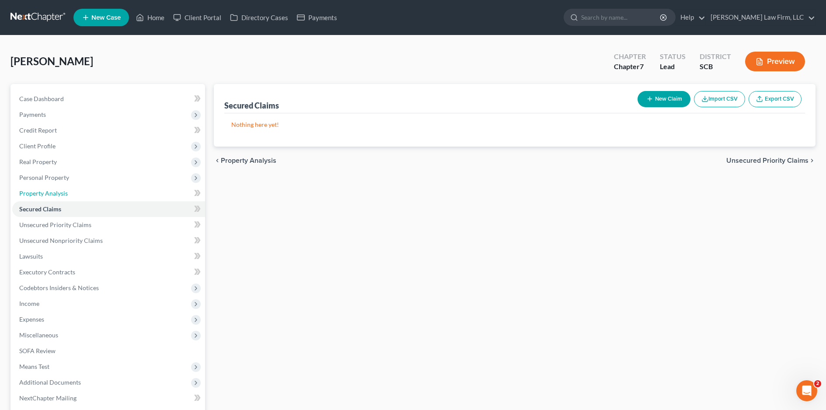
click at [35, 194] on span "Property Analysis" at bounding box center [43, 192] width 49 height 7
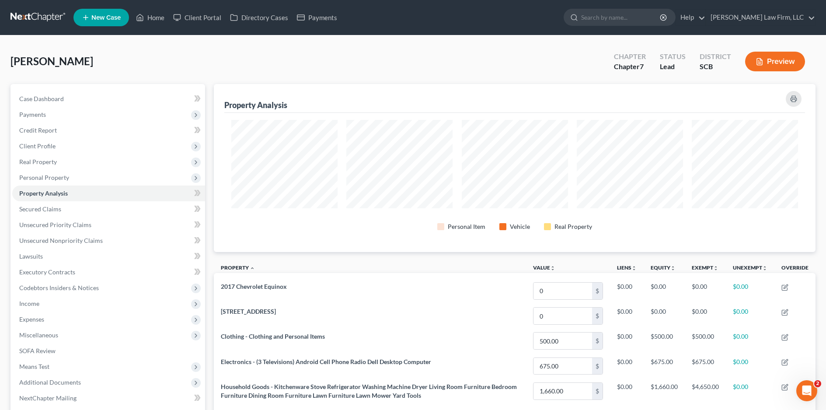
click at [39, 177] on span "Personal Property" at bounding box center [44, 177] width 50 height 7
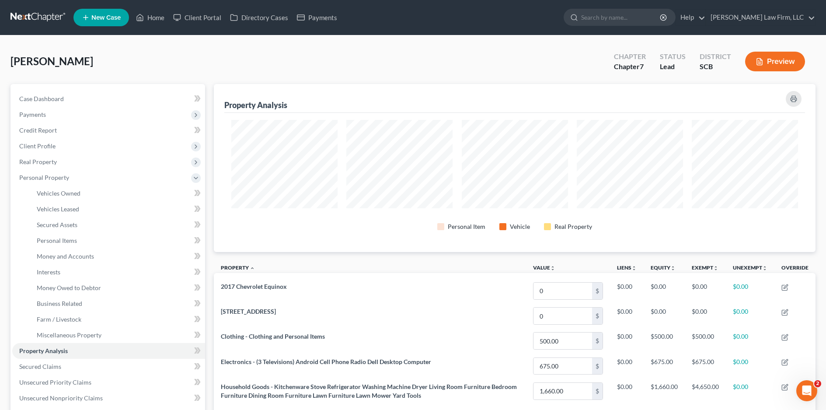
click at [39, 165] on span "Real Property" at bounding box center [108, 162] width 193 height 16
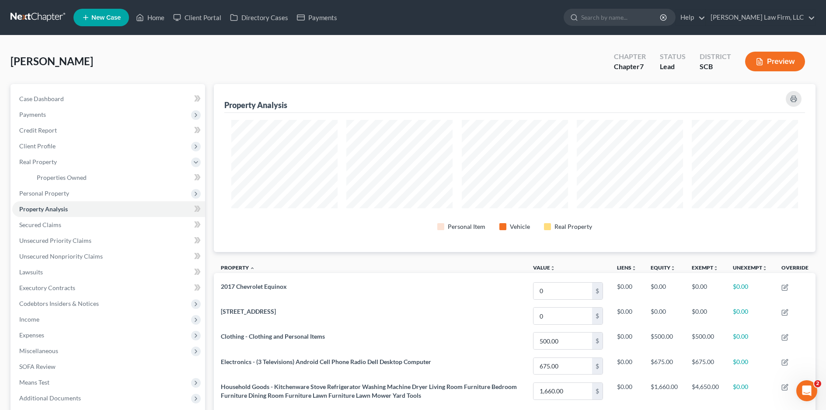
click at [36, 118] on span "Payments" at bounding box center [108, 115] width 193 height 16
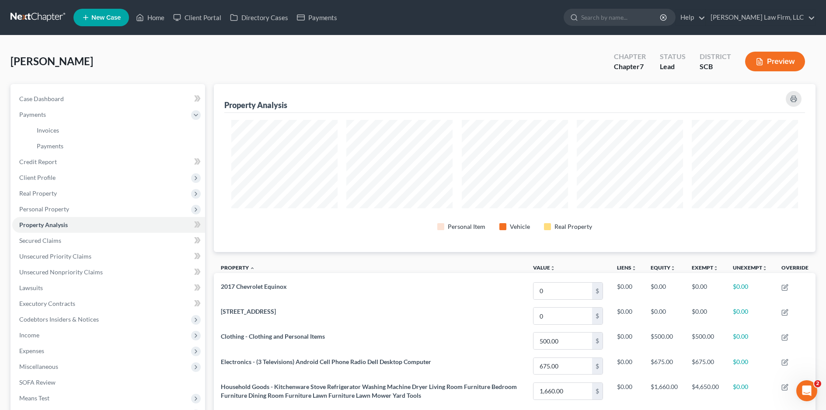
click at [49, 183] on span "Client Profile" at bounding box center [108, 178] width 193 height 16
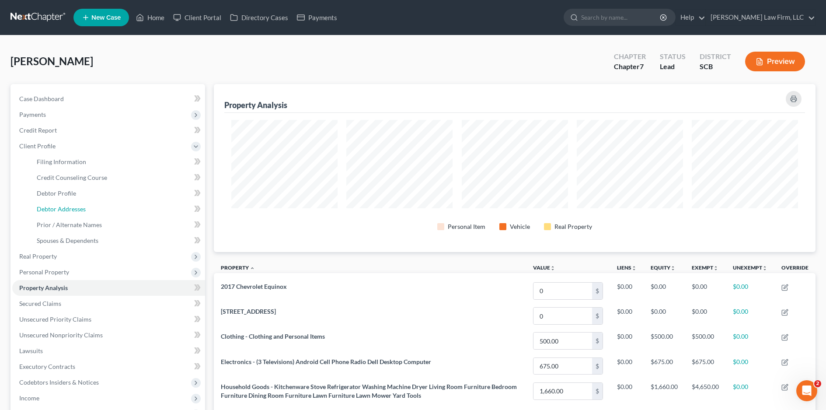
click at [73, 207] on span "Debtor Addresses" at bounding box center [61, 208] width 49 height 7
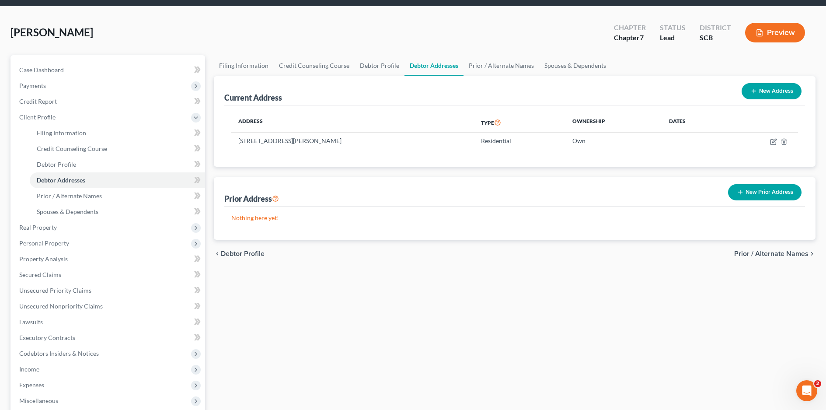
scroll to position [44, 0]
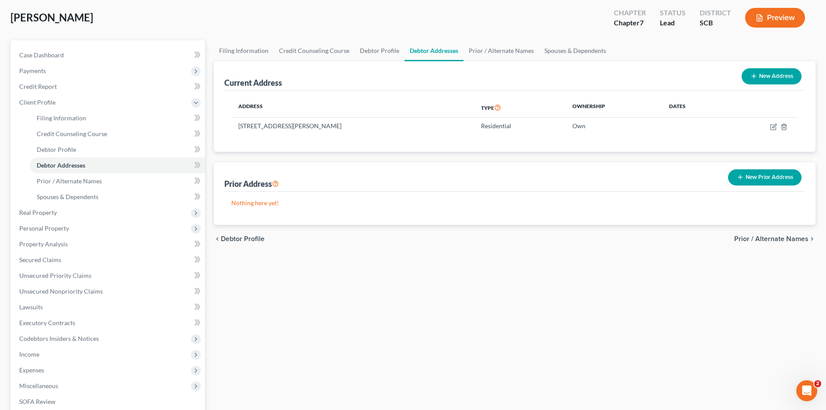
click at [76, 209] on span "Real Property" at bounding box center [108, 213] width 193 height 16
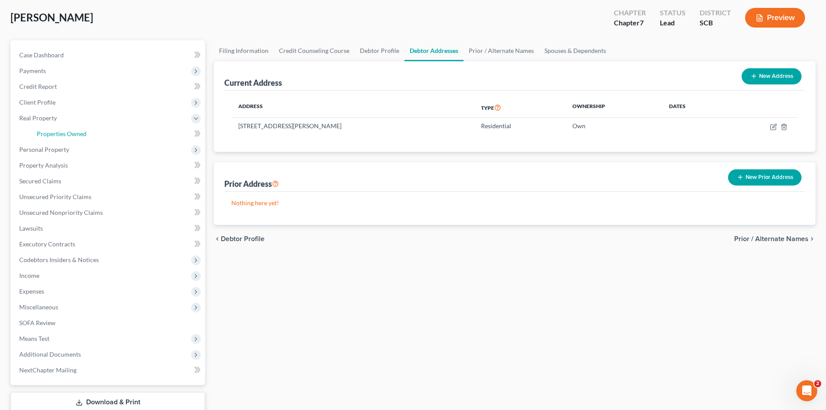
click at [64, 134] on span "Properties Owned" at bounding box center [62, 133] width 50 height 7
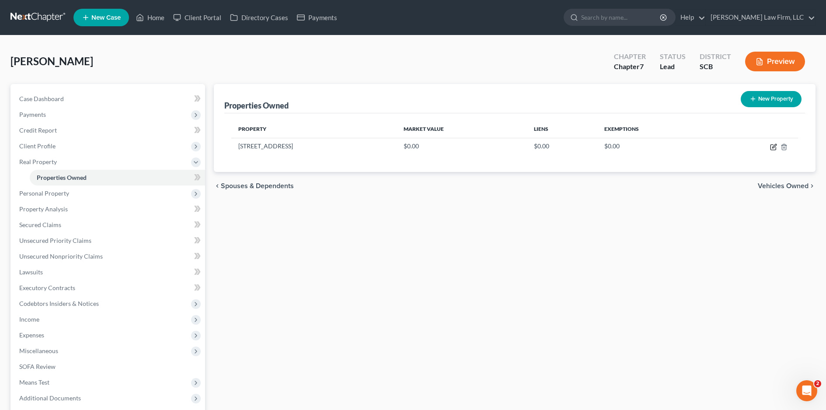
click at [772, 147] on icon "button" at bounding box center [774, 146] width 4 height 4
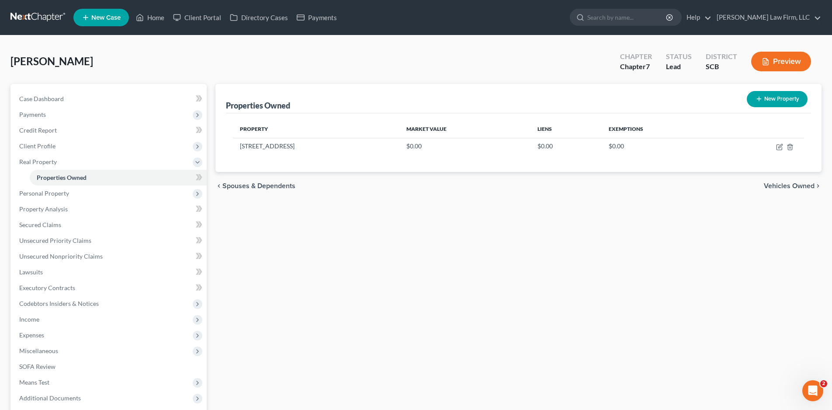
select select "42"
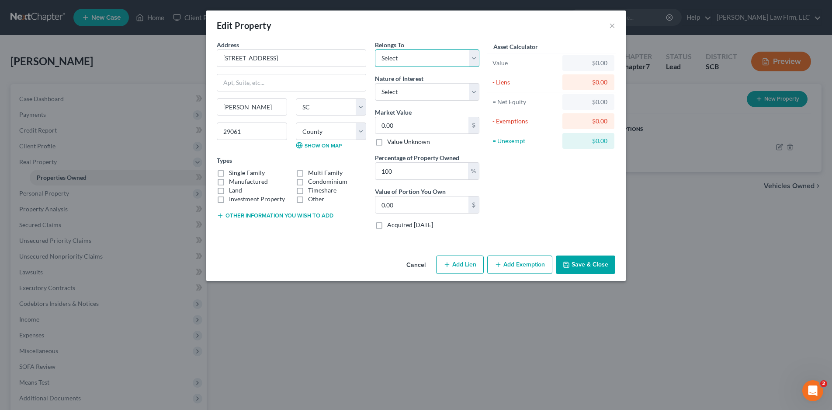
click at [464, 57] on select "Select Debtor 1 Only Debtor 2 Only Debtor 1 And Debtor 2 Only At Least One Of T…" at bounding box center [427, 57] width 104 height 17
select select "0"
click at [375, 49] on select "Select Debtor 1 Only Debtor 2 Only Debtor 1 And Debtor 2 Only At Least One Of T…" at bounding box center [427, 57] width 104 height 17
click at [453, 91] on select "Select Fee Simple Joint Tenant Life Estate Equitable Interest Future Interest T…" at bounding box center [427, 91] width 104 height 17
select select "0"
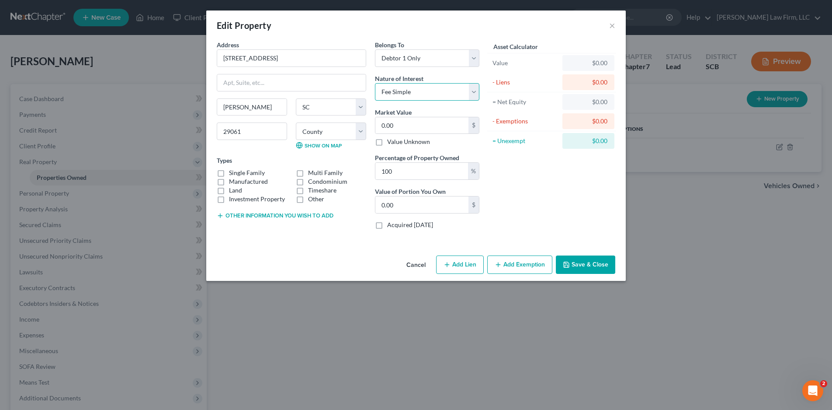
click at [375, 83] on select "Select Fee Simple Joint Tenant Life Estate Equitable Interest Future Interest T…" at bounding box center [427, 91] width 104 height 17
click at [444, 129] on input "0.00" at bounding box center [421, 125] width 93 height 17
type input "1"
type input "1.00"
type input "18"
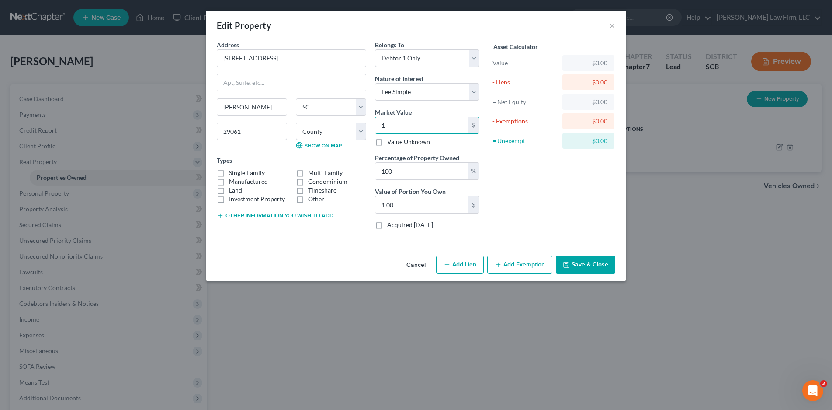
type input "18.00"
type input "183"
type input "183.00"
type input "1830"
type input "1,830.00"
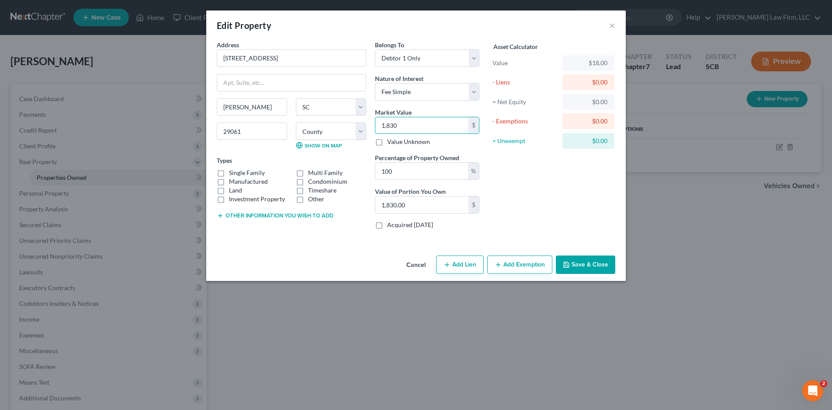
type input "1,8300"
type input "18,300.00"
type input "18,300"
click at [229, 173] on label "Single Family" at bounding box center [247, 172] width 36 height 9
click at [233, 173] on input "Single Family" at bounding box center [236, 171] width 6 height 6
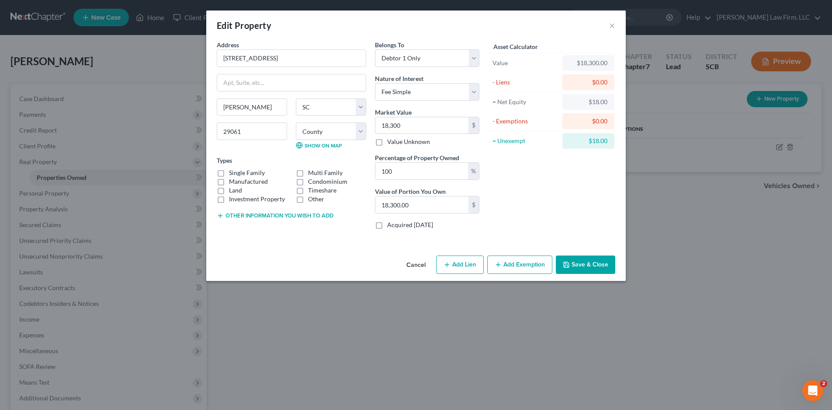
checkbox input "true"
click at [600, 267] on button "Save & Close" at bounding box center [585, 264] width 59 height 18
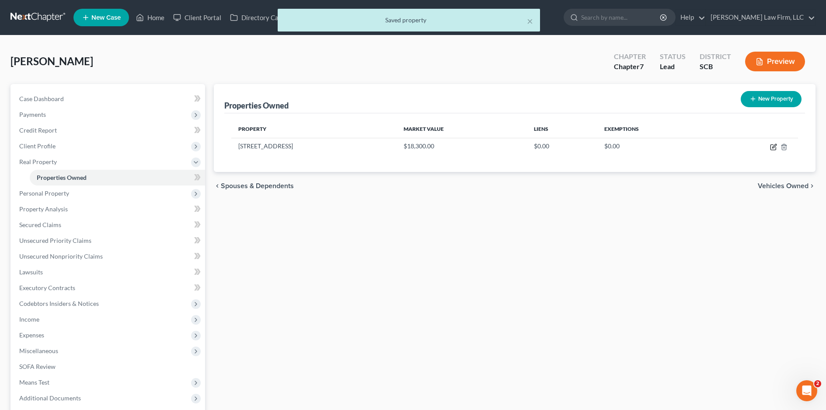
click at [775, 149] on icon "button" at bounding box center [772, 147] width 5 height 5
select select "42"
select select "39"
select select "0"
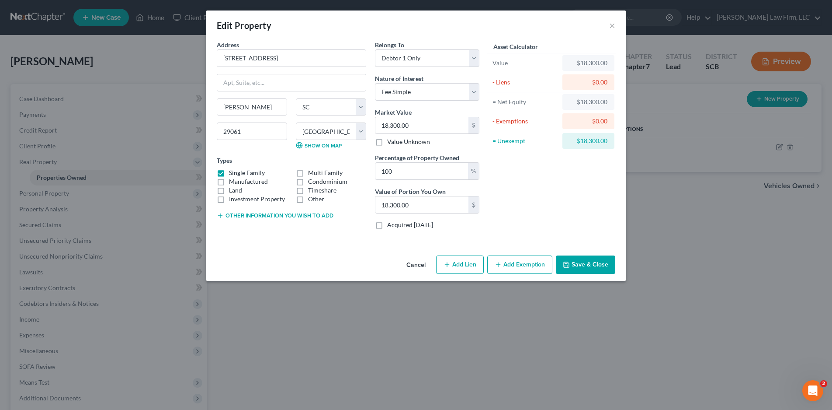
click at [449, 264] on line "button" at bounding box center [447, 264] width 4 height 0
select select "0"
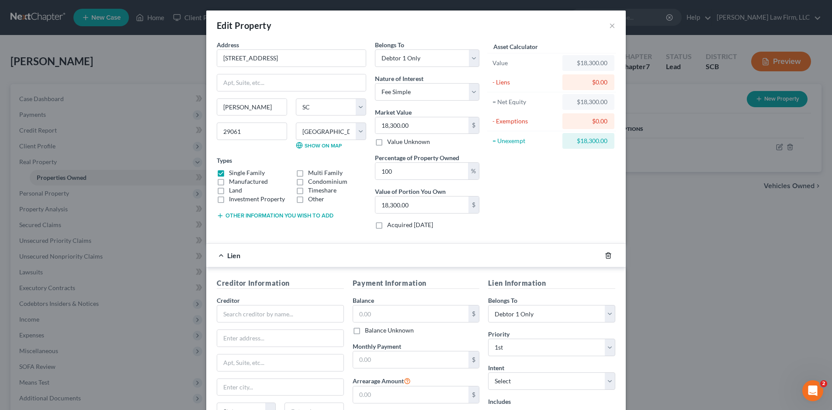
click at [605, 255] on icon "button" at bounding box center [608, 255] width 7 height 7
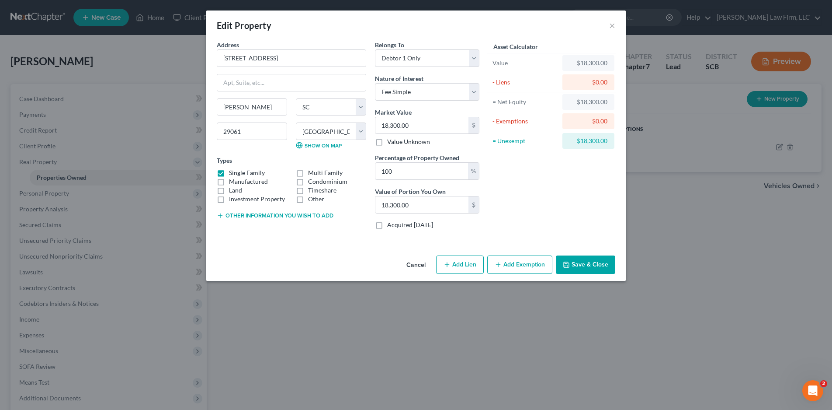
click at [583, 264] on button "Save & Close" at bounding box center [585, 264] width 59 height 18
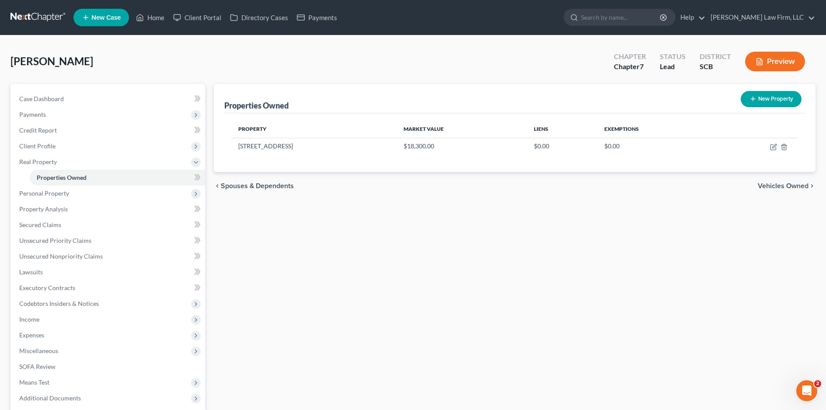
click at [71, 199] on span "Personal Property" at bounding box center [108, 193] width 193 height 16
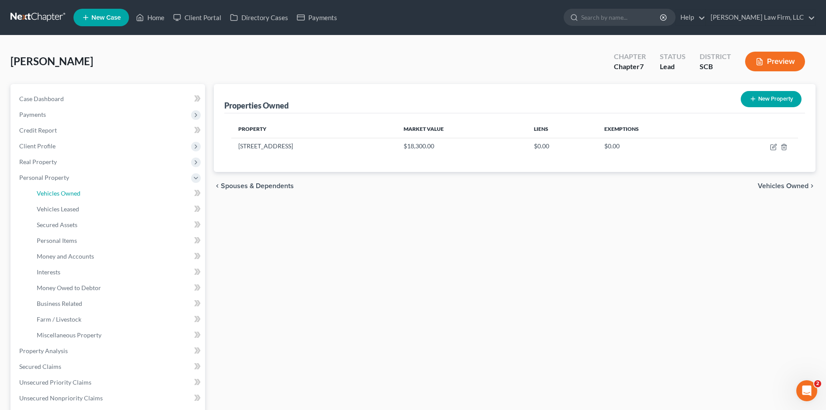
click at [67, 190] on span "Vehicles Owned" at bounding box center [59, 192] width 44 height 7
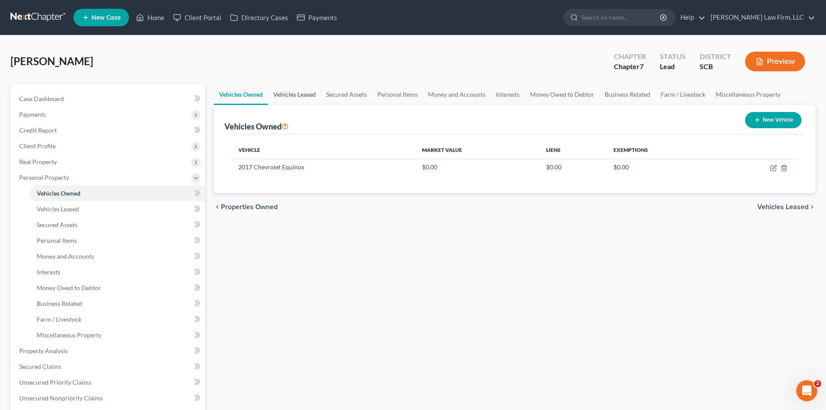
click at [305, 91] on link "Vehicles Leased" at bounding box center [294, 94] width 53 height 21
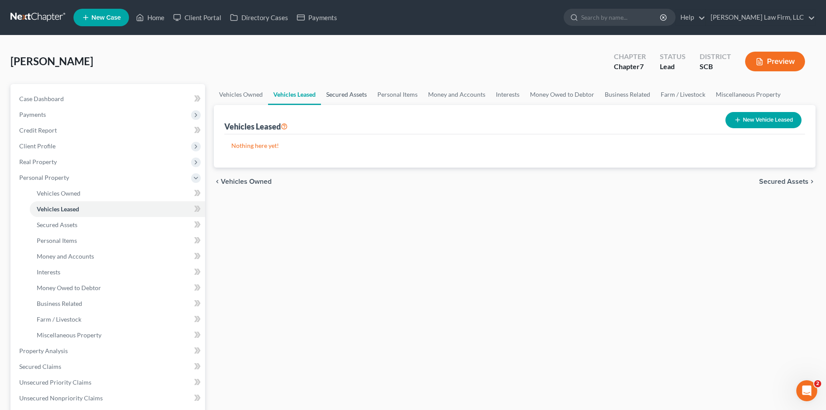
click at [333, 94] on link "Secured Assets" at bounding box center [346, 94] width 51 height 21
drag, startPoint x: 410, startPoint y: 94, endPoint x: 417, endPoint y: 95, distance: 7.0
click at [410, 94] on link "Personal Items" at bounding box center [397, 94] width 51 height 21
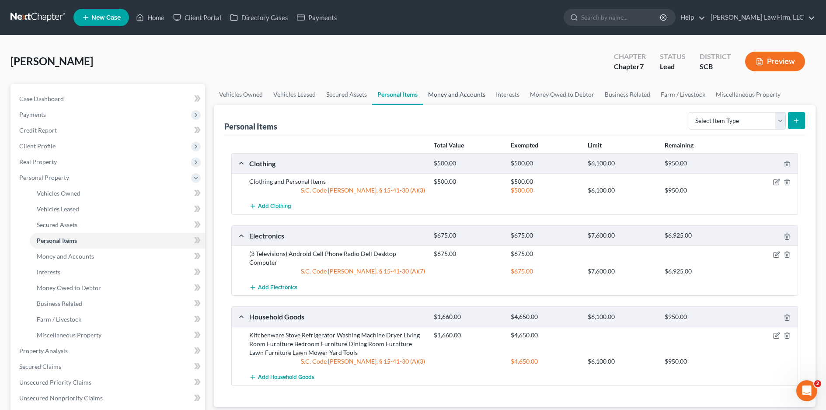
click at [458, 94] on link "Money and Accounts" at bounding box center [457, 94] width 68 height 21
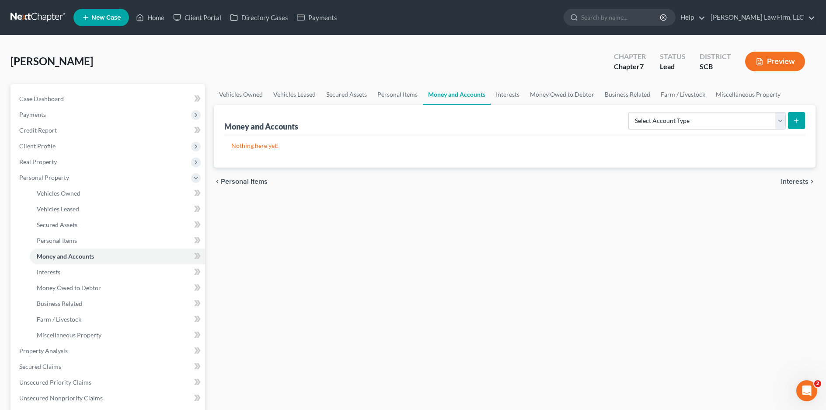
click at [796, 126] on button "submit" at bounding box center [796, 120] width 17 height 17
click at [777, 122] on select "Select Account Type Brokerage Cash on Hand Certificates of Deposit Checking Acc…" at bounding box center [706, 120] width 157 height 17
select select "cash_on_hand"
click at [630, 112] on select "Select Account Type Brokerage Cash on Hand Certificates of Deposit Checking Acc…" at bounding box center [706, 120] width 157 height 17
click at [789, 120] on button "submit" at bounding box center [796, 120] width 17 height 17
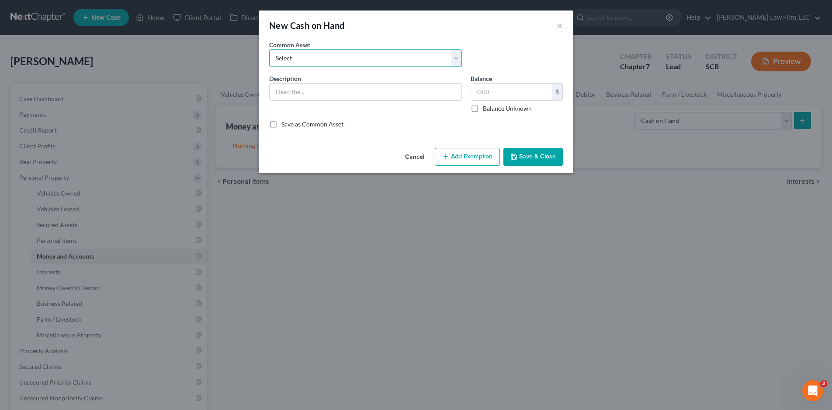
click at [340, 58] on select "Select The joint debtor does not carry cash The debtor does not carry cash. (Mr…" at bounding box center [365, 57] width 193 height 17
select select "5"
click at [269, 49] on select "Select The joint debtor does not carry cash The debtor does not carry cash. (Mr…" at bounding box center [365, 57] width 193 height 17
type input "Cash"
type input "400.00"
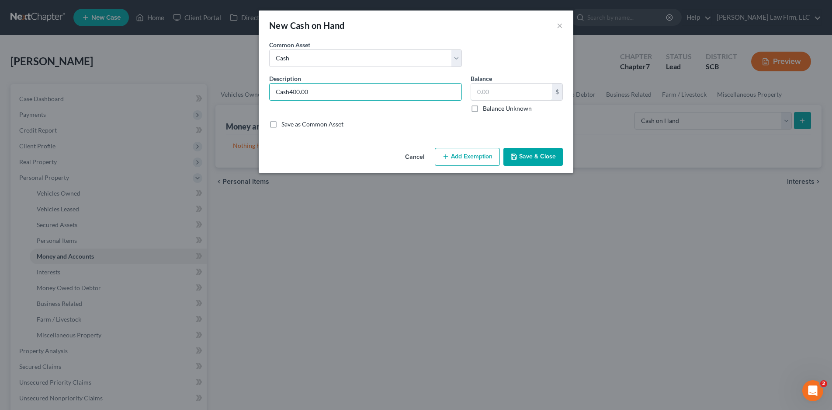
click at [524, 97] on input "text" at bounding box center [511, 91] width 81 height 17
drag, startPoint x: 385, startPoint y: 94, endPoint x: 286, endPoint y: 97, distance: 98.4
click at [286, 97] on input "Cash400.00" at bounding box center [366, 91] width 192 height 17
type input "Cas"
type input "h400.00"
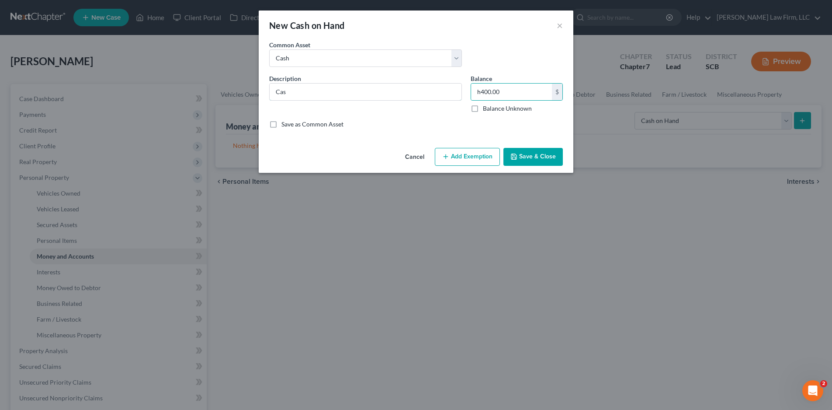
type input "Cash400.00"
click at [457, 95] on input "Cash400.00" at bounding box center [366, 91] width 192 height 17
type input "Cash"
click at [523, 93] on input "text" at bounding box center [511, 91] width 81 height 17
type input "2"
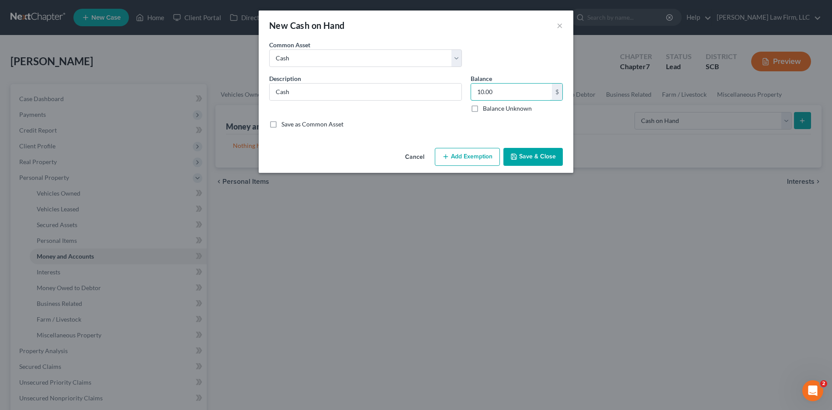
type input "10.00"
click at [379, 142] on div "An exemption set must first be selected from the Filing Information section. Co…" at bounding box center [416, 92] width 315 height 104
click at [527, 157] on button "Save & Close" at bounding box center [532, 157] width 59 height 18
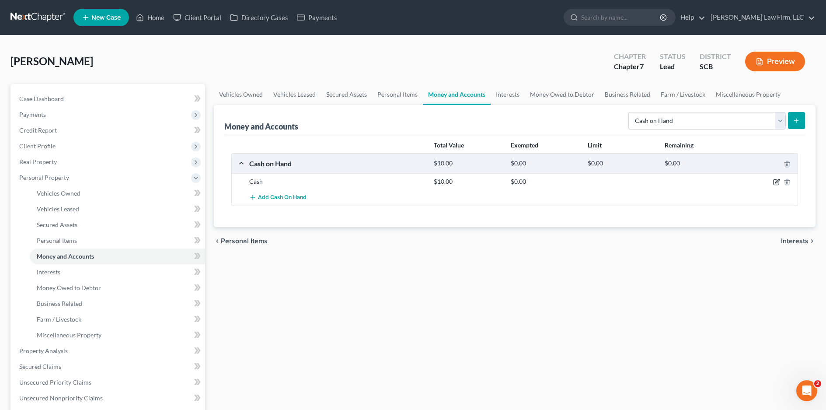
click at [775, 185] on icon "button" at bounding box center [775, 182] width 5 height 5
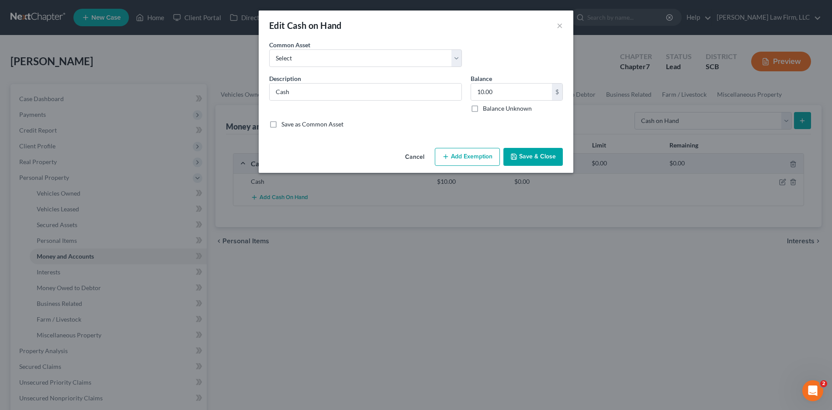
click at [458, 152] on button "Add Exemption" at bounding box center [467, 157] width 65 height 18
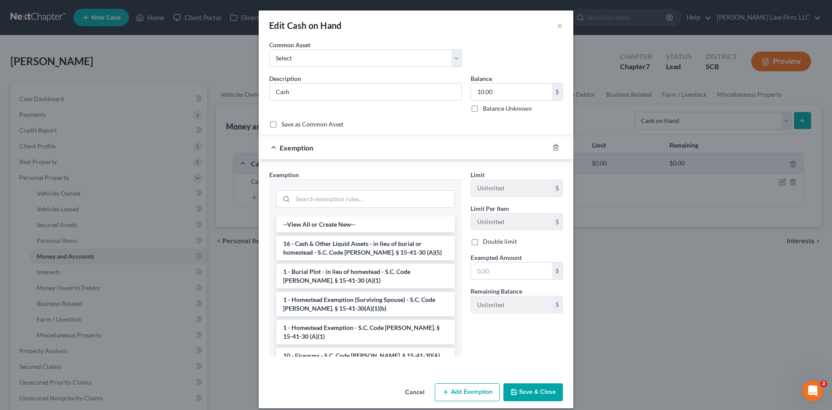
click at [407, 240] on li "16 - Cash & Other Liquid Assets - in lieu of burial or homestead - S.C. Code [P…" at bounding box center [365, 248] width 179 height 24
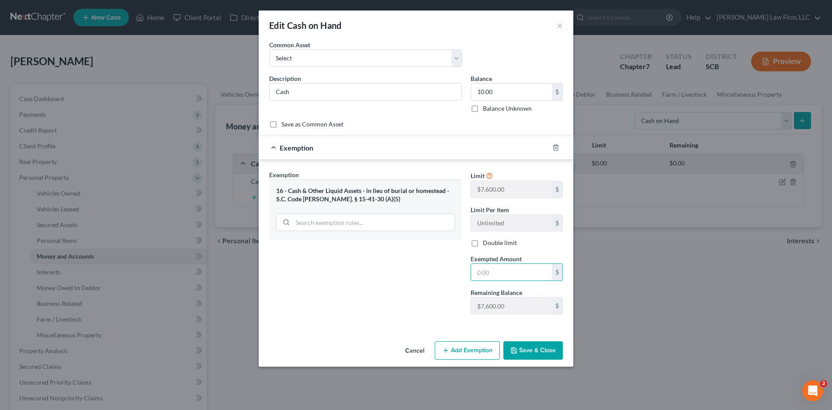
click at [512, 270] on input "text" at bounding box center [511, 272] width 81 height 17
type input "10.00"
click at [548, 351] on button "Save & Close" at bounding box center [532, 350] width 59 height 18
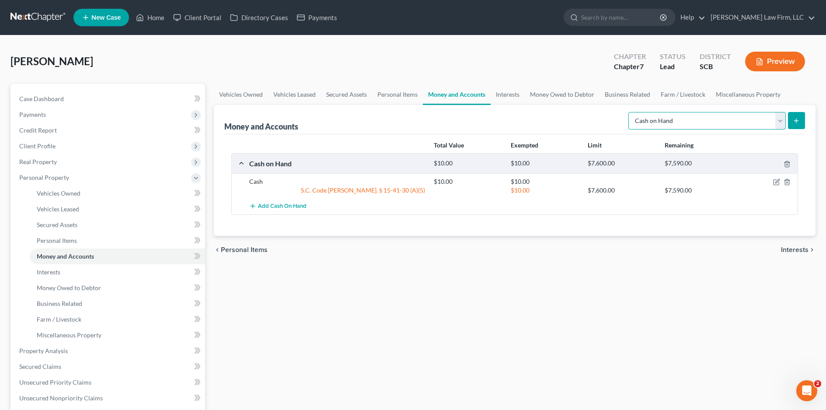
click at [781, 123] on select "Select Account Type Brokerage Cash on Hand Certificates of Deposit Checking Acc…" at bounding box center [706, 120] width 157 height 17
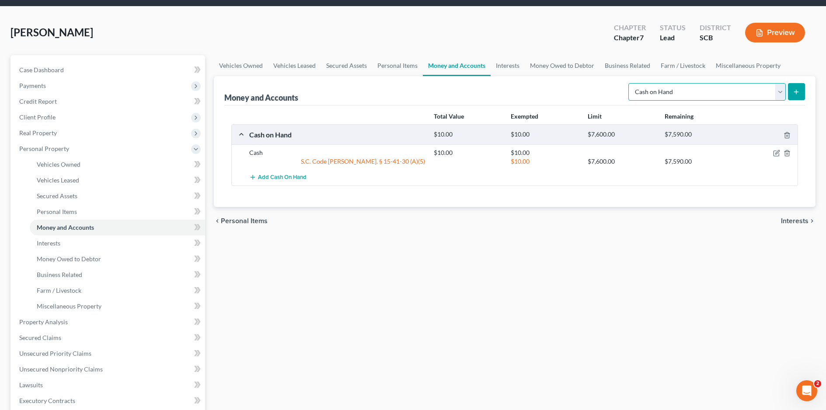
scroll to position [44, 0]
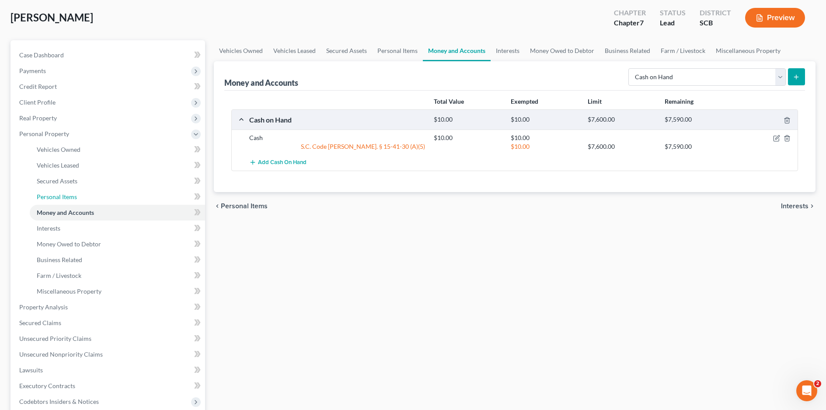
click at [53, 193] on span "Personal Items" at bounding box center [57, 196] width 40 height 7
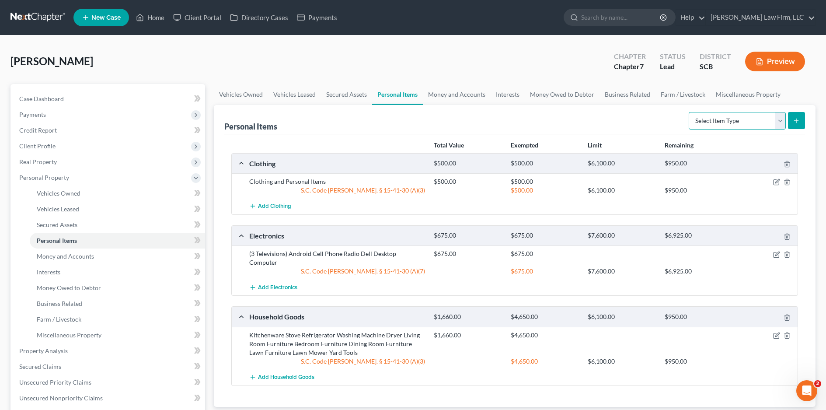
click at [772, 121] on select "Select Item Type Clothing Collectibles Of Value Electronics Firearms Household …" at bounding box center [736, 120] width 97 height 17
select select "other"
click at [689, 112] on select "Select Item Type Clothing Collectibles Of Value Electronics Firearms Household …" at bounding box center [736, 120] width 97 height 17
click at [795, 120] on icon "submit" at bounding box center [795, 120] width 7 height 7
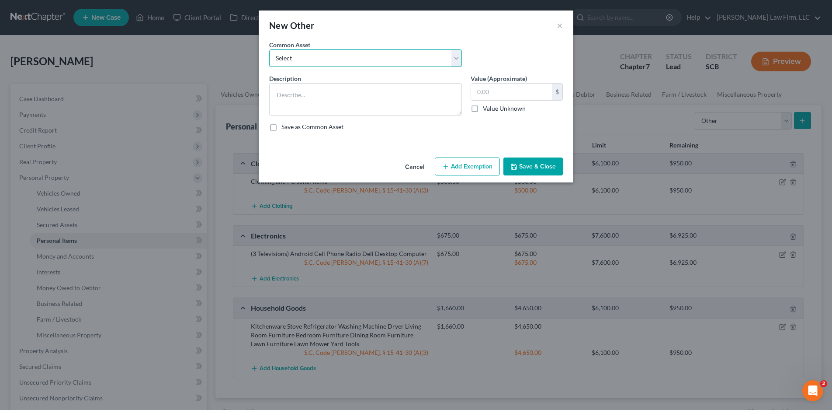
drag, startPoint x: 357, startPoint y: 53, endPoint x: 357, endPoint y: 64, distance: 10.9
click at [357, 52] on select "Select [MEDICAL_DATA] Machine" at bounding box center [365, 57] width 193 height 17
select select "0"
click at [269, 49] on select "Select [MEDICAL_DATA] Machine" at bounding box center [365, 57] width 193 height 17
type textarea "[MEDICAL_DATA] Machine"
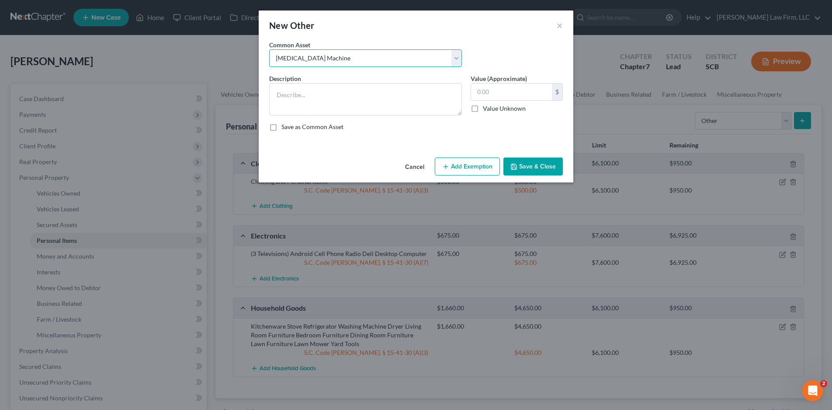
type input "250.00"
click at [534, 167] on button "Save & Close" at bounding box center [532, 166] width 59 height 18
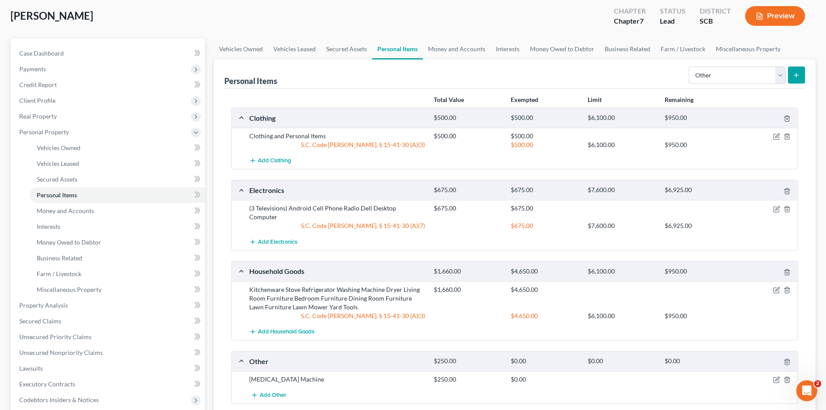
scroll to position [44, 0]
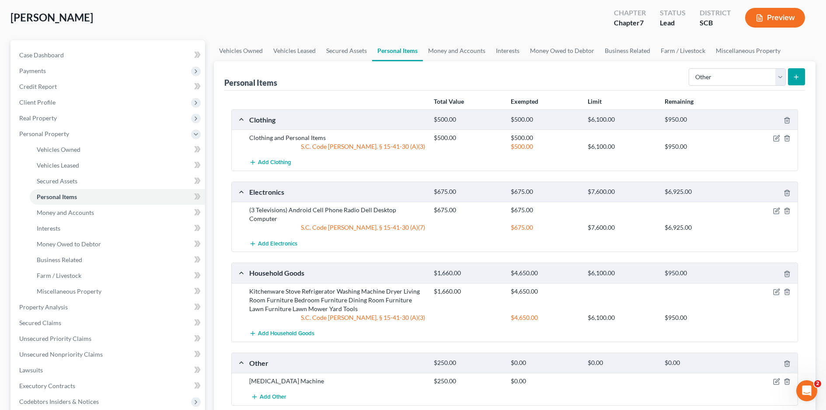
click at [806, 76] on div "Personal Items Select Item Type Clothing Collectibles Of Value Electronics Fire…" at bounding box center [514, 243] width 601 height 365
click at [799, 76] on icon "submit" at bounding box center [795, 76] width 7 height 7
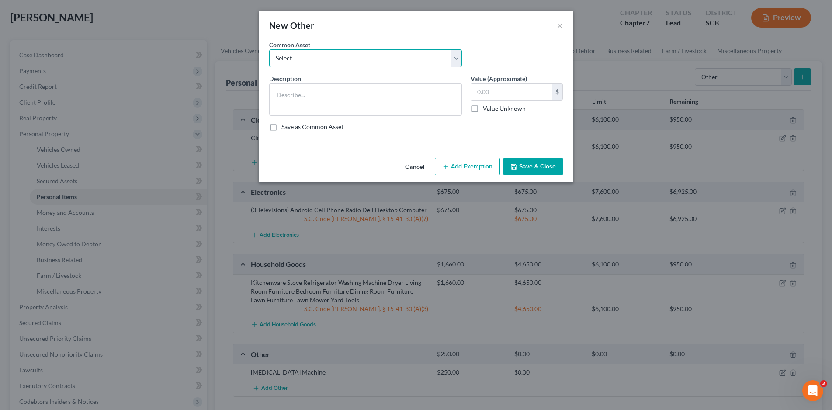
click at [453, 56] on select "Select [MEDICAL_DATA] Machine" at bounding box center [365, 57] width 193 height 17
click at [510, 56] on div "Common Asset Select [MEDICAL_DATA] Machine" at bounding box center [416, 57] width 302 height 34
click at [396, 93] on textarea at bounding box center [365, 99] width 193 height 32
click at [383, 56] on select "Select [MEDICAL_DATA] Machine" at bounding box center [365, 57] width 193 height 17
click at [420, 163] on button "Cancel" at bounding box center [414, 166] width 33 height 17
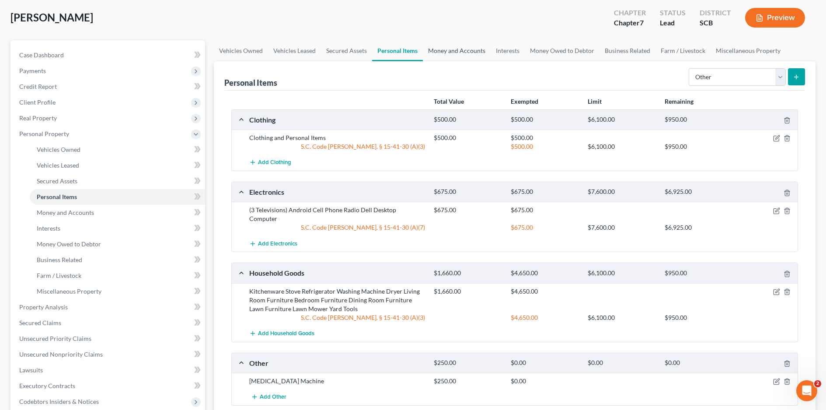
click at [443, 49] on link "Money and Accounts" at bounding box center [457, 50] width 68 height 21
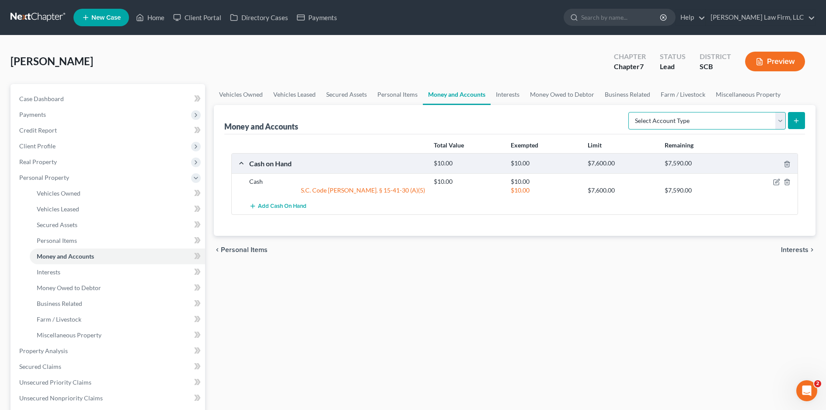
click at [772, 115] on select "Select Account Type Brokerage Cash on Hand Certificates of Deposit Checking Acc…" at bounding box center [706, 120] width 157 height 17
click at [630, 112] on select "Select Account Type Brokerage Cash on Hand Certificates of Deposit Checking Acc…" at bounding box center [706, 120] width 157 height 17
drag, startPoint x: 778, startPoint y: 120, endPoint x: 778, endPoint y: 128, distance: 8.3
click at [778, 120] on select "Select Account Type Brokerage Cash on Hand Certificates of Deposit Checking Acc…" at bounding box center [706, 120] width 157 height 17
select select "checking"
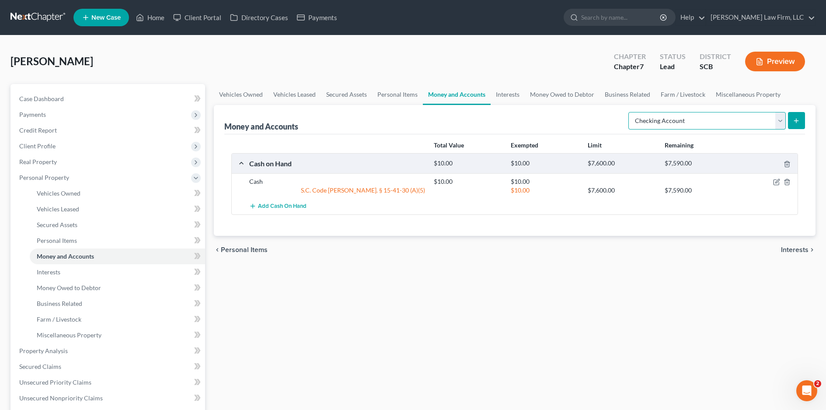
click at [630, 112] on select "Select Account Type Brokerage Cash on Hand Certificates of Deposit Checking Acc…" at bounding box center [706, 120] width 157 height 17
click at [791, 121] on button "submit" at bounding box center [796, 120] width 17 height 17
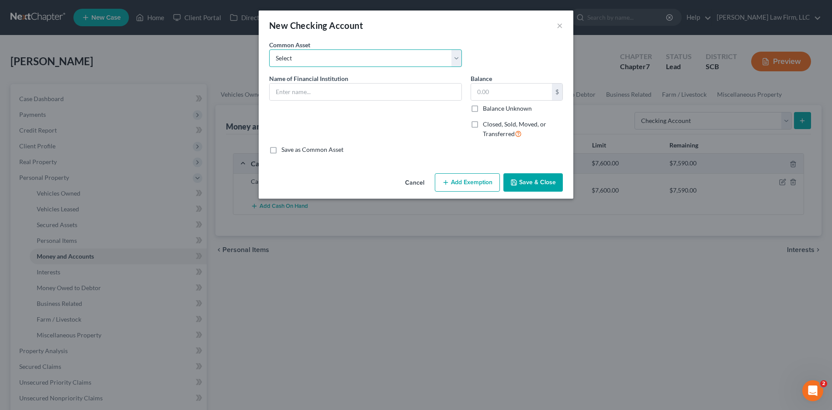
click at [400, 58] on select "Select First Citizens Bank Nucor FCU Acct# [US_STATE] Federal Credit Union Acct…" at bounding box center [365, 57] width 193 height 17
select select "35"
click at [269, 49] on select "Select First Citizens Bank Nucor FCU Acct# [US_STATE] Federal Credit Union Acct…" at bounding box center [365, 57] width 193 height 17
type input "[PERSON_NAME] Fargo Acct# 8069"
type input "345.68"
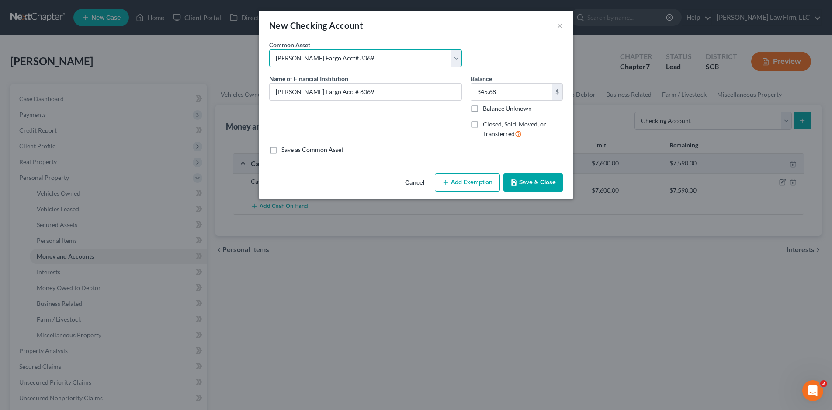
click at [420, 62] on select "Select First Citizens Bank Nucor FCU Acct# [US_STATE] Federal Credit Union Acct…" at bounding box center [365, 57] width 193 height 17
drag, startPoint x: 369, startPoint y: 54, endPoint x: 364, endPoint y: 56, distance: 4.9
click at [368, 55] on select "Select First Citizens Bank Nucor FCU Acct# [US_STATE] Federal Credit Union Acct…" at bounding box center [365, 57] width 193 height 17
click at [350, 62] on select "Select First Citizens Bank Nucor FCU Acct# [US_STATE] Federal Credit Union Acct…" at bounding box center [365, 57] width 193 height 17
click at [344, 58] on select "Select First Citizens Bank Nucor FCU Acct# [US_STATE] Federal Credit Union Acct…" at bounding box center [365, 57] width 193 height 17
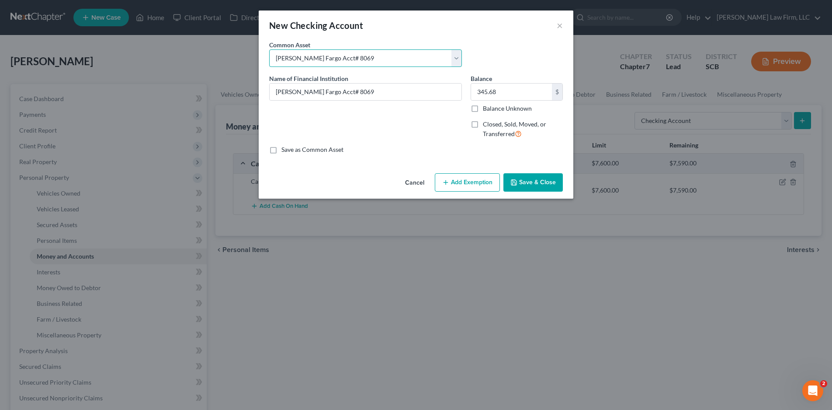
click at [342, 56] on select "Select First Citizens Bank Nucor FCU Acct# [US_STATE] Federal Credit Union Acct…" at bounding box center [365, 57] width 193 height 17
click at [374, 103] on div "Name of Financial Institution * [PERSON_NAME] Fargo Acct# 8069" at bounding box center [365, 110] width 201 height 72
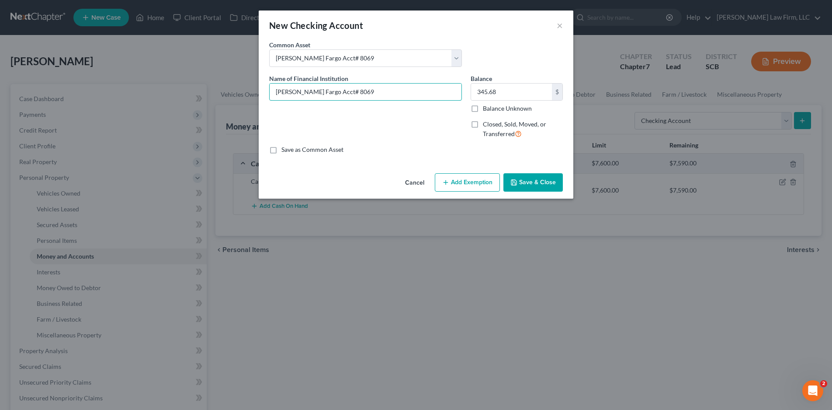
click at [365, 92] on input "[PERSON_NAME] Fargo Acct# 8069" at bounding box center [366, 91] width 192 height 17
type input "[PERSON_NAME] Fargo Acct# 1074"
click at [316, 58] on select "Select First Citizens Bank Nucor FCU Acct# [US_STATE] Federal Credit Union Acct…" at bounding box center [365, 57] width 193 height 17
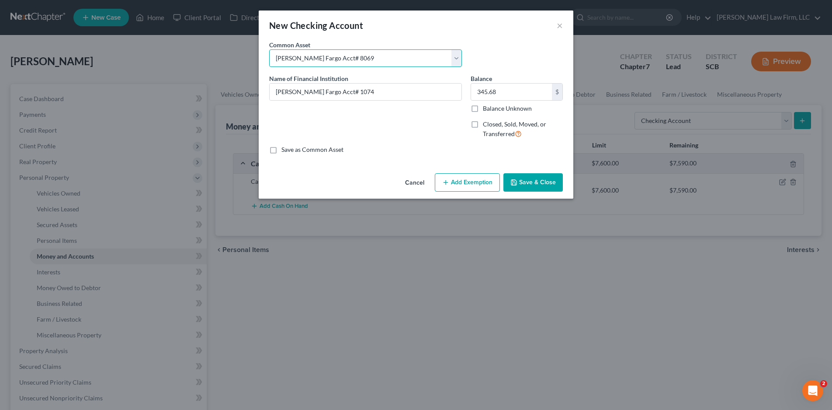
click at [361, 59] on select "Select First Citizens Bank Nucor FCU Acct# [US_STATE] Federal Credit Union Acct…" at bounding box center [365, 57] width 193 height 17
select select
click at [269, 49] on select "Select First Citizens Bank Nucor FCU Acct# [US_STATE] Federal Credit Union Acct…" at bounding box center [365, 57] width 193 height 17
click at [362, 56] on select "Select First Citizens Bank Nucor FCU Acct# [US_STATE] Federal Credit Union Acct…" at bounding box center [365, 57] width 193 height 17
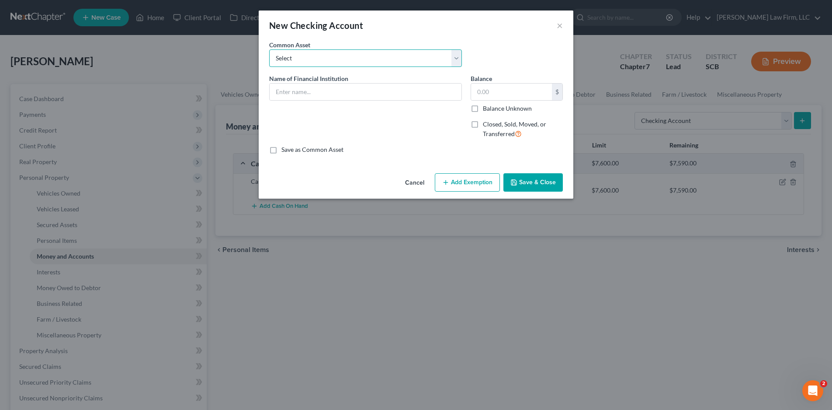
select select "30"
click at [269, 49] on select "Select First Citizens Bank Nucor FCU Acct# [US_STATE] Federal Credit Union Acct…" at bounding box center [365, 57] width 193 height 17
type input "[PERSON_NAME] Fargo Acct#"
type input "345.68"
click at [343, 93] on input "[PERSON_NAME] Fargo Acct#" at bounding box center [366, 91] width 192 height 17
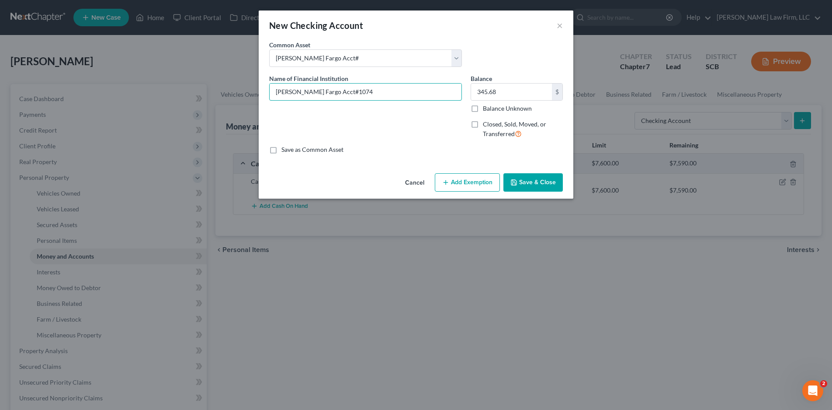
type input "[PERSON_NAME] Fargo Acct#1074"
click at [512, 92] on input "345.68" at bounding box center [511, 91] width 81 height 17
type input "0.00"
click at [559, 186] on button "Save & Close" at bounding box center [532, 182] width 59 height 18
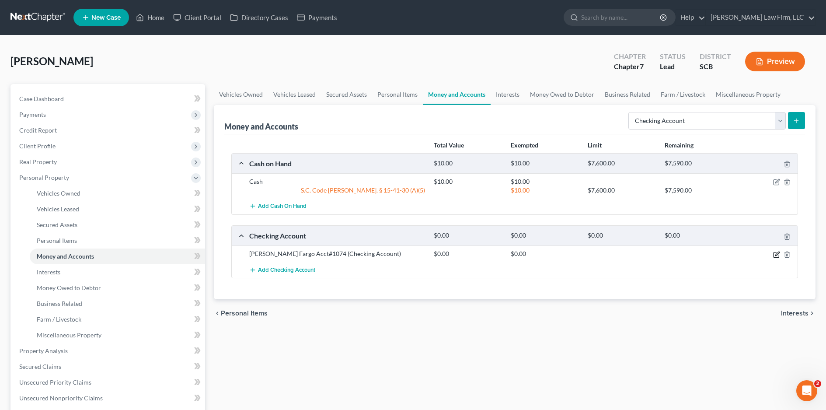
click at [776, 253] on icon "button" at bounding box center [776, 254] width 7 height 7
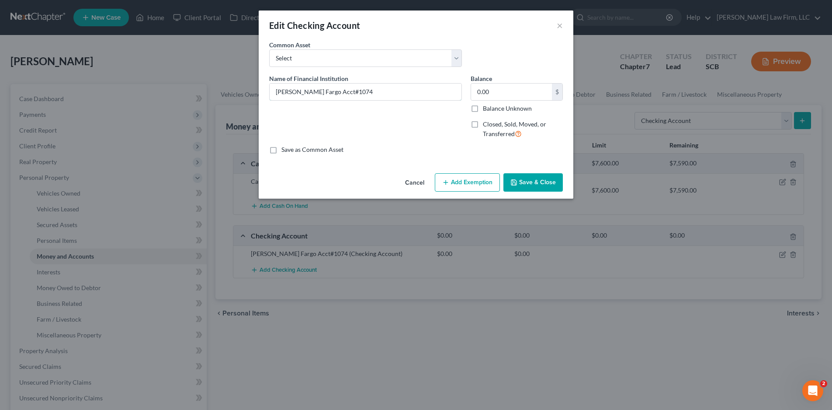
click at [393, 94] on input "[PERSON_NAME] Fargo Acct#1074" at bounding box center [366, 91] width 192 height 17
paste input "(This account currently has a zero balance.)"
type input "[PERSON_NAME] Fargo Acct#1074 (This account currently has a zero balance.)"
click at [539, 184] on button "Save & Close" at bounding box center [532, 182] width 59 height 18
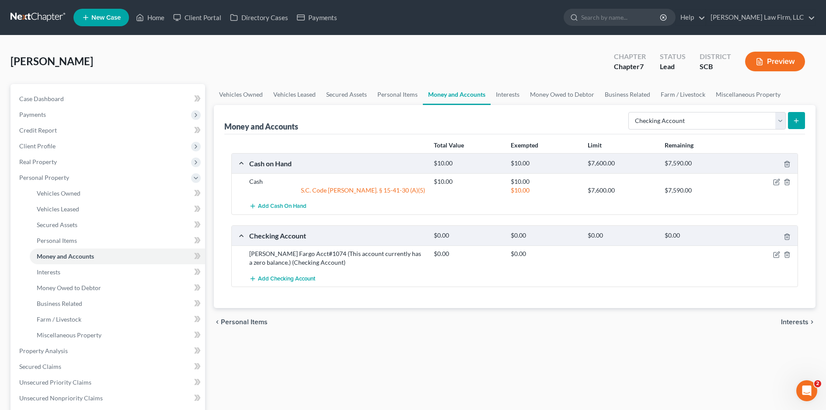
click at [796, 125] on button "submit" at bounding box center [796, 120] width 17 height 17
click at [798, 123] on icon "submit" at bounding box center [795, 120] width 7 height 7
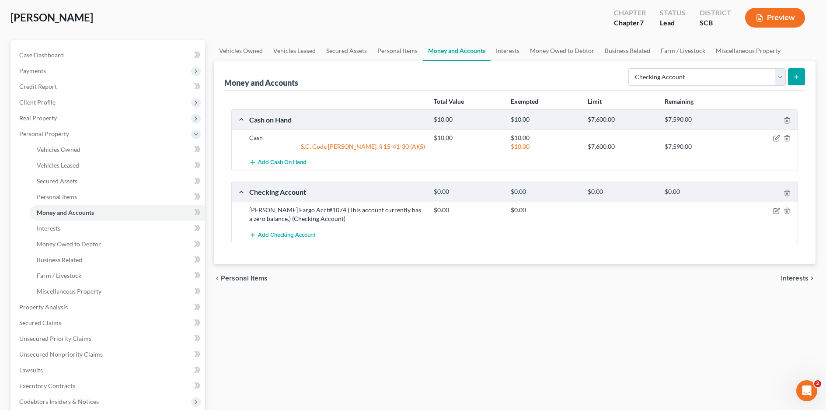
click at [795, 80] on button "submit" at bounding box center [796, 76] width 17 height 17
click at [707, 309] on div "Vehicles Owned Vehicles Leased Secured Assets Personal Items Money and Accounts…" at bounding box center [514, 308] width 610 height 536
click at [301, 236] on span "Add Checking Account" at bounding box center [286, 234] width 57 height 7
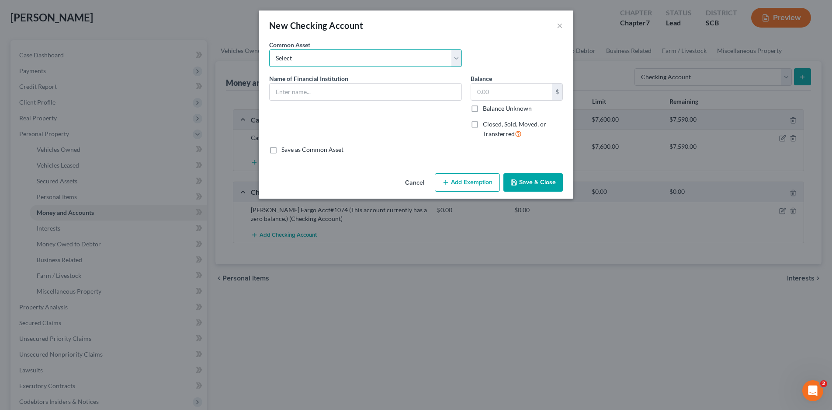
click at [390, 62] on select "Select First Citizens Bank Nucor FCU Acct# [US_STATE] Federal Credit Union Acct…" at bounding box center [365, 57] width 193 height 17
select select "8"
type input "Capital One Bank Acct: #"
click at [405, 181] on button "Cancel" at bounding box center [414, 182] width 33 height 17
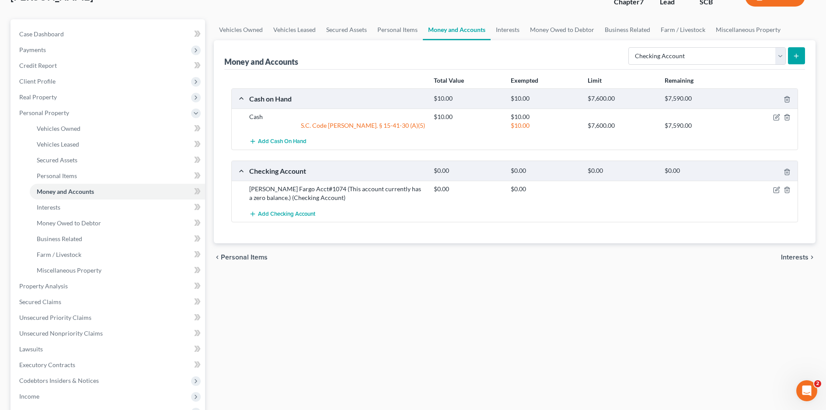
scroll to position [87, 0]
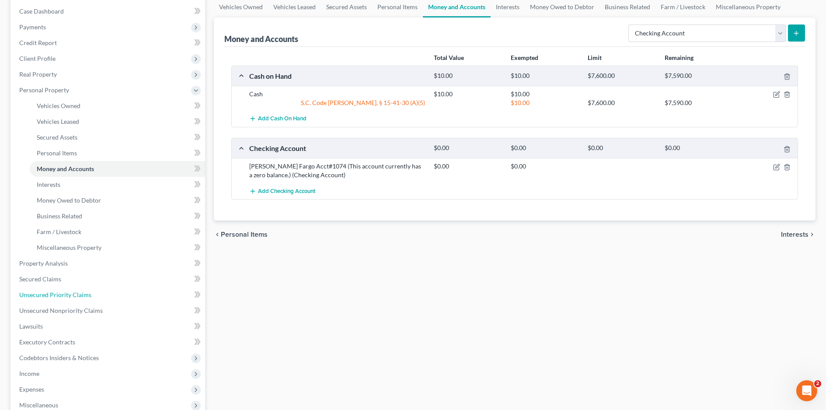
click at [86, 294] on span "Unsecured Priority Claims" at bounding box center [55, 294] width 72 height 7
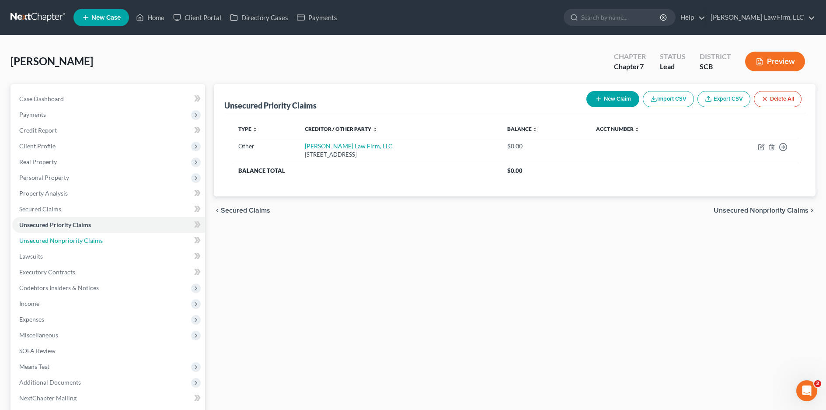
click at [122, 236] on link "Unsecured Nonpriority Claims" at bounding box center [108, 241] width 193 height 16
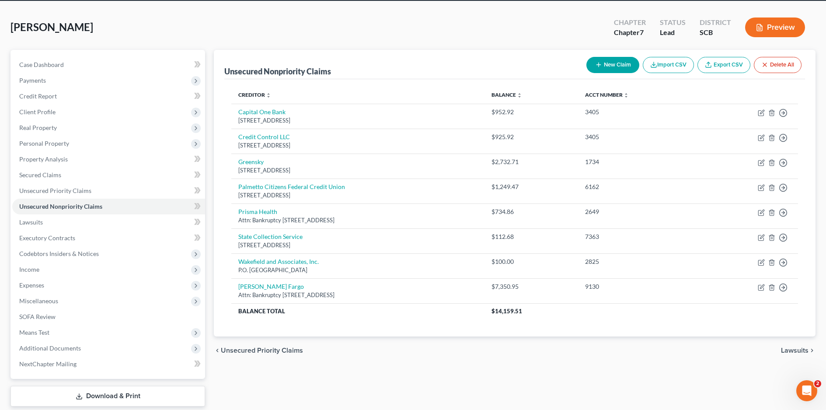
scroll to position [44, 0]
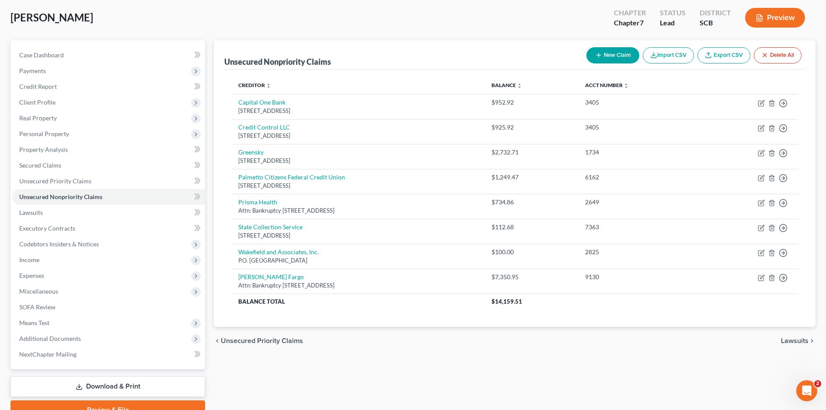
click at [50, 135] on span "Personal Property" at bounding box center [44, 133] width 50 height 7
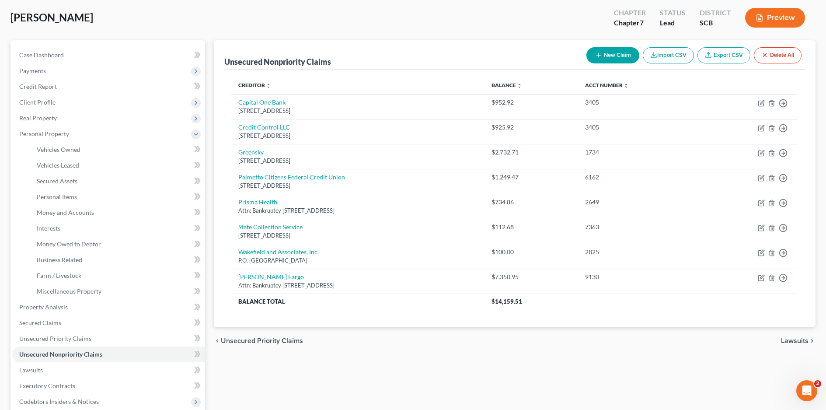
click at [52, 121] on span "Real Property" at bounding box center [38, 117] width 38 height 7
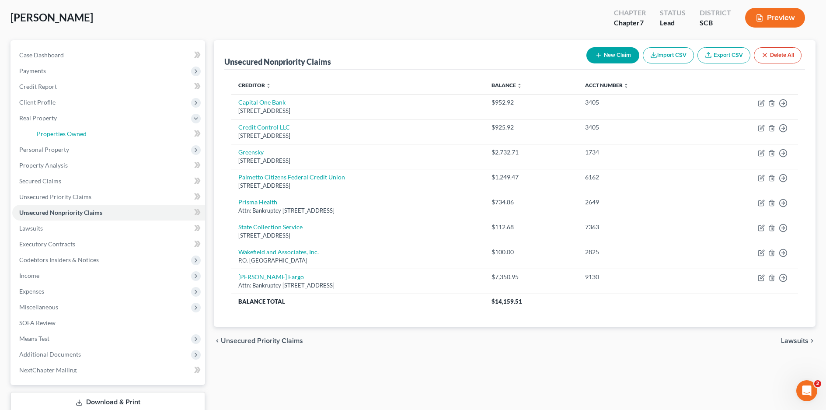
click at [59, 132] on span "Properties Owned" at bounding box center [62, 133] width 50 height 7
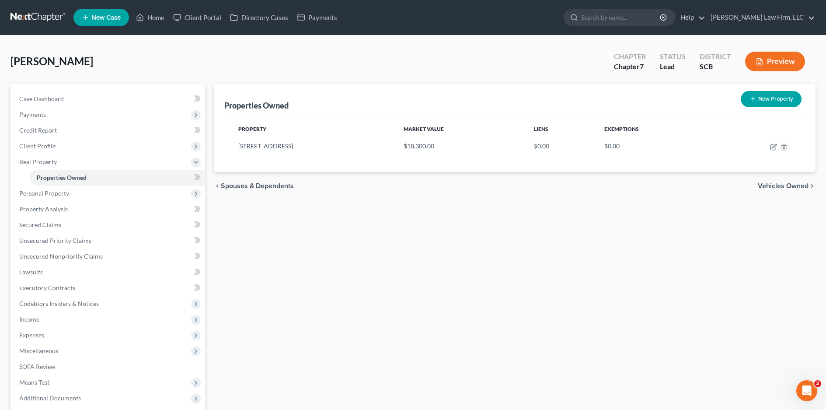
click at [63, 194] on span "Personal Property" at bounding box center [44, 192] width 50 height 7
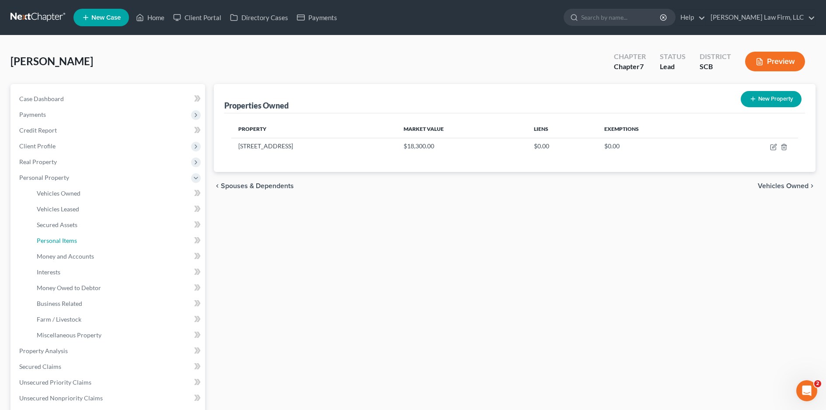
click at [76, 239] on span "Personal Items" at bounding box center [57, 239] width 40 height 7
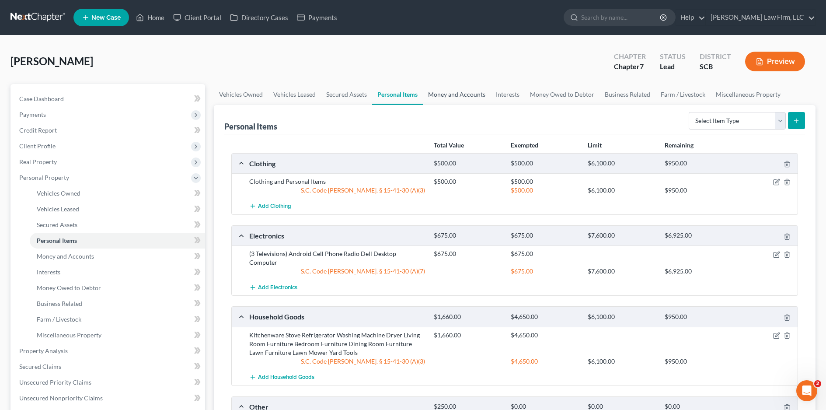
click at [436, 93] on link "Money and Accounts" at bounding box center [457, 94] width 68 height 21
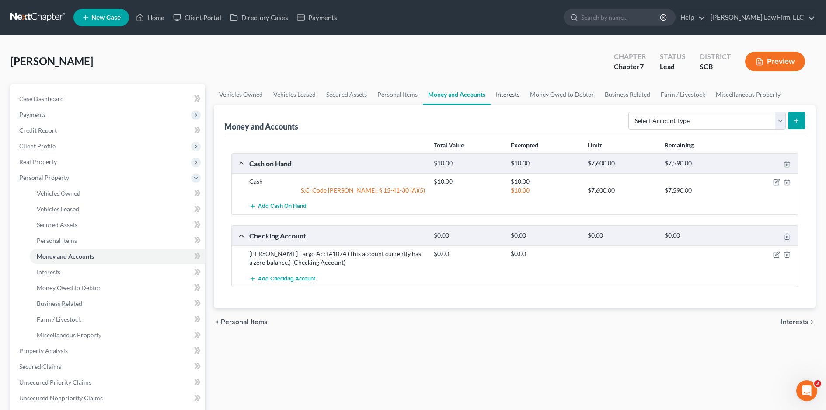
click at [513, 99] on link "Interests" at bounding box center [507, 94] width 34 height 21
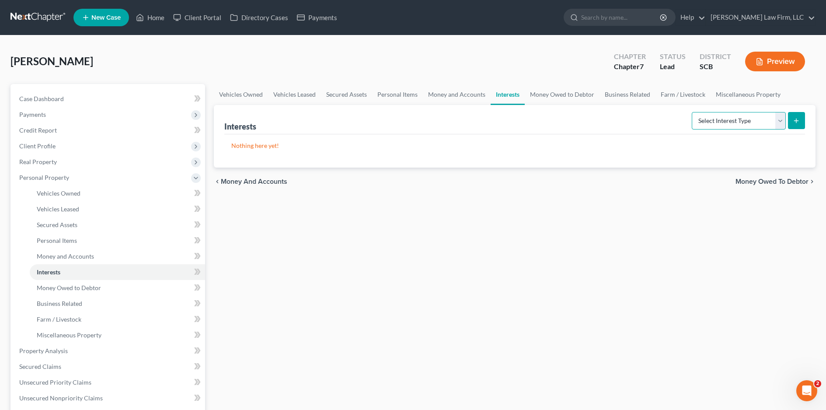
click at [782, 121] on select "Select Interest Type 401K Annuity Bond Education IRA Government Bond Government…" at bounding box center [738, 120] width 94 height 17
click at [446, 255] on div "Vehicles Owned Vehicles Leased Secured Assets Personal Items Money and Accounts…" at bounding box center [514, 352] width 610 height 536
click at [783, 118] on select "Select Interest Type 401K Annuity Bond Education IRA Government Bond Government…" at bounding box center [738, 120] width 94 height 17
click at [798, 121] on icon "submit" at bounding box center [795, 120] width 7 height 7
click at [747, 123] on select "Select Interest Type 401K Annuity Bond Education IRA Government Bond Government…" at bounding box center [738, 120] width 94 height 17
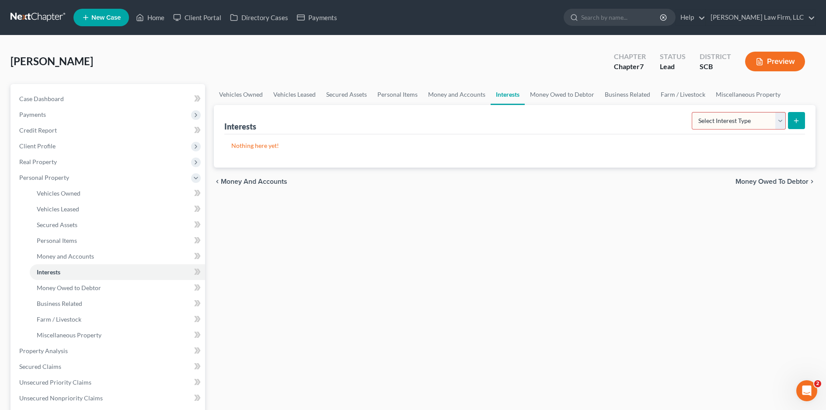
click at [627, 137] on div "Nothing here yet!" at bounding box center [514, 150] width 580 height 33
drag, startPoint x: 262, startPoint y: 149, endPoint x: 439, endPoint y: 127, distance: 178.4
click at [268, 149] on p "Nothing here yet!" at bounding box center [514, 145] width 566 height 9
click at [788, 121] on button "submit" at bounding box center [796, 120] width 17 height 17
click at [778, 120] on select "Select Interest Type 401K Annuity Bond Education IRA Government Bond Government…" at bounding box center [738, 120] width 94 height 17
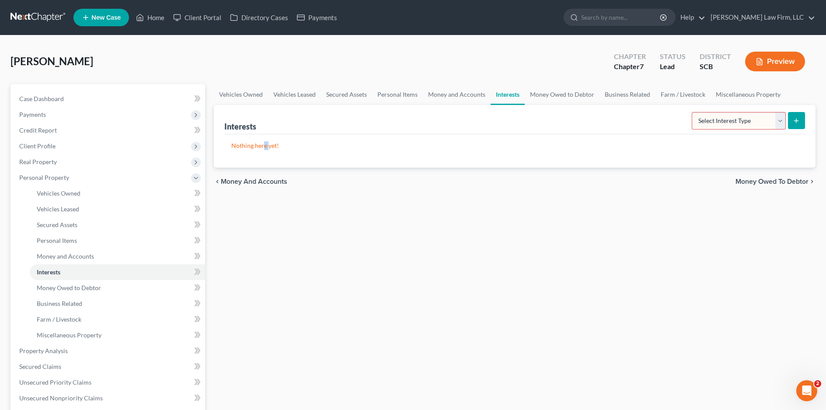
select select "annuity"
click at [692, 112] on select "Select Interest Type 401K Annuity Bond Education IRA Government Bond Government…" at bounding box center [738, 120] width 94 height 17
click at [795, 120] on icon "submit" at bounding box center [795, 120] width 7 height 7
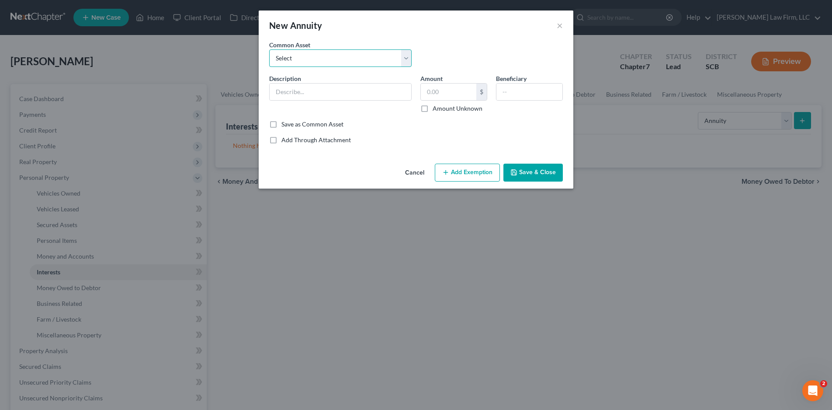
click at [341, 62] on select "Select SC Retirement Systems ([PERSON_NAME] receives this net amount on a month…" at bounding box center [340, 57] width 142 height 17
select select "3"
click at [269, 49] on select "Select SC Retirement Systems ([PERSON_NAME] receives this net amount on a month…" at bounding box center [340, 57] width 142 height 17
type input "Social Security ( The debtor receives this net amount on a monthly basis.)"
click at [467, 93] on input "950.00" at bounding box center [449, 91] width 56 height 17
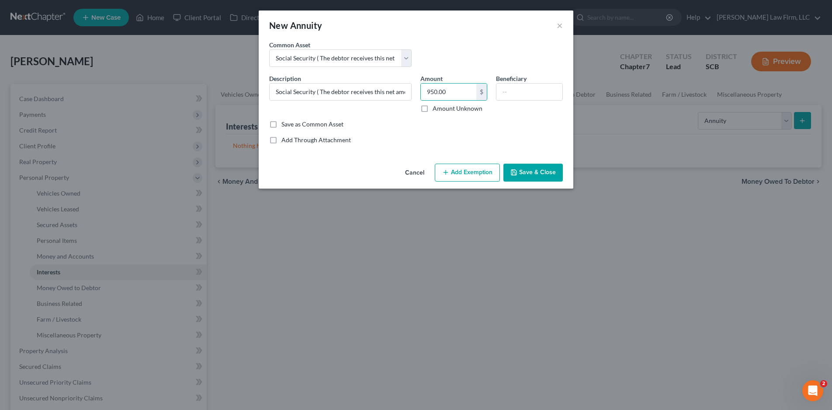
click at [290, 180] on div "Cancel Add Exemption Save & Close" at bounding box center [416, 174] width 315 height 29
click at [454, 96] on input "950.00" at bounding box center [449, 91] width 56 height 17
type input "1,477.00"
click at [397, 125] on div "Save as Common Asset" at bounding box center [416, 124] width 294 height 9
click at [472, 168] on button "Add Exemption" at bounding box center [467, 172] width 65 height 18
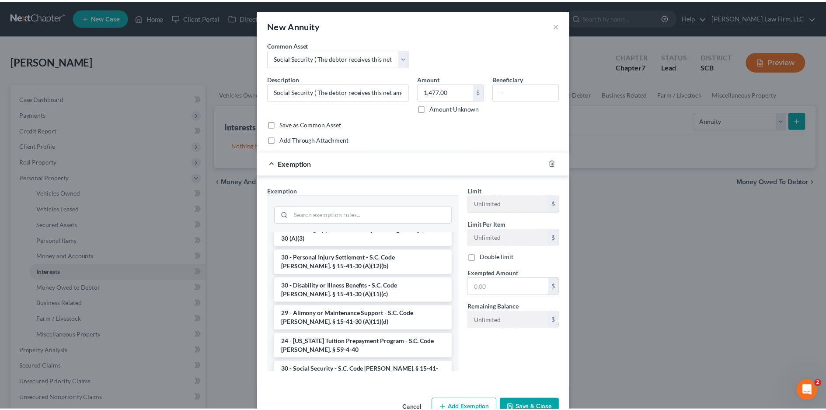
scroll to position [87, 0]
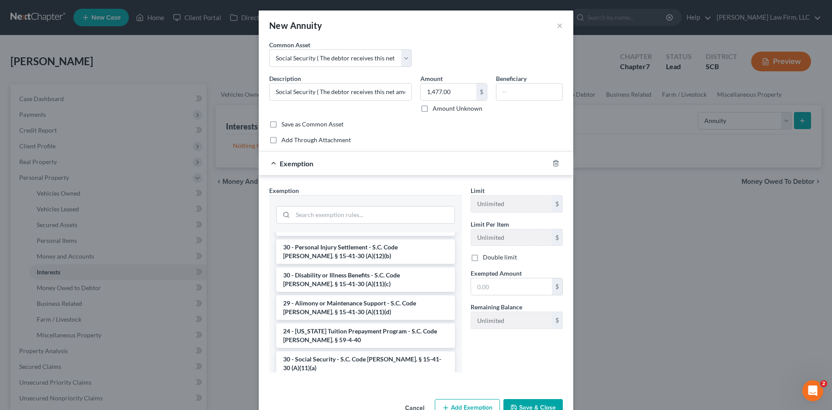
click at [363, 351] on li "30 - Social Security - S.C. Code [PERSON_NAME]. § 15-41-30 (A)(11)(a)" at bounding box center [365, 363] width 179 height 24
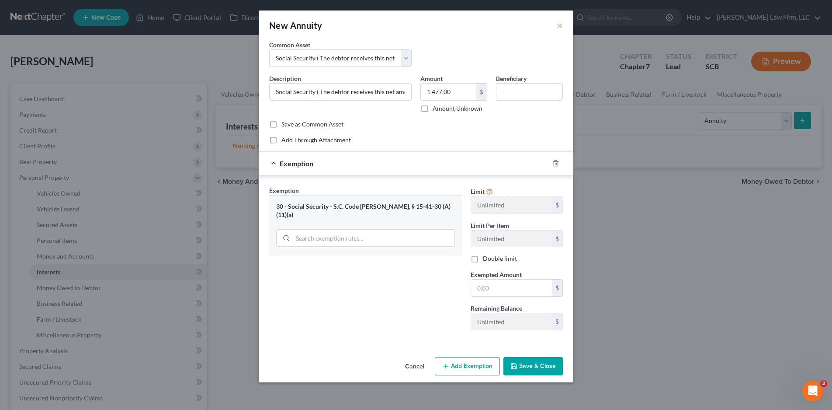
click at [502, 288] on input "text" at bounding box center [511, 287] width 81 height 17
type input "1,477.00"
click at [528, 373] on button "Save & Close" at bounding box center [532, 366] width 59 height 18
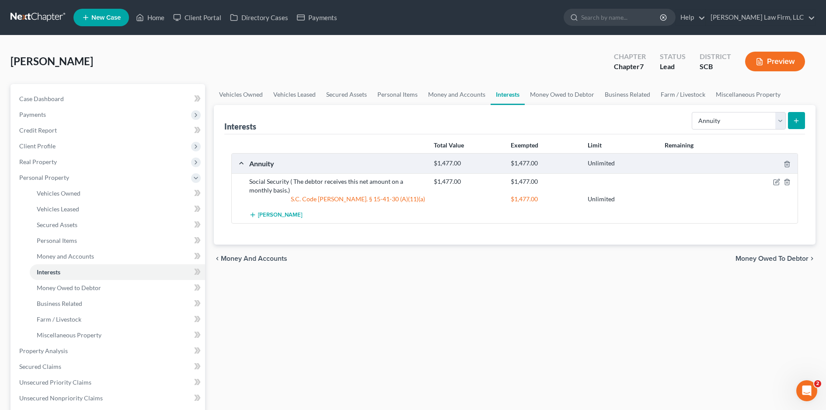
click at [387, 301] on div "Vehicles Owned Vehicles Leased Secured Assets Personal Items Money and Accounts…" at bounding box center [514, 352] width 610 height 536
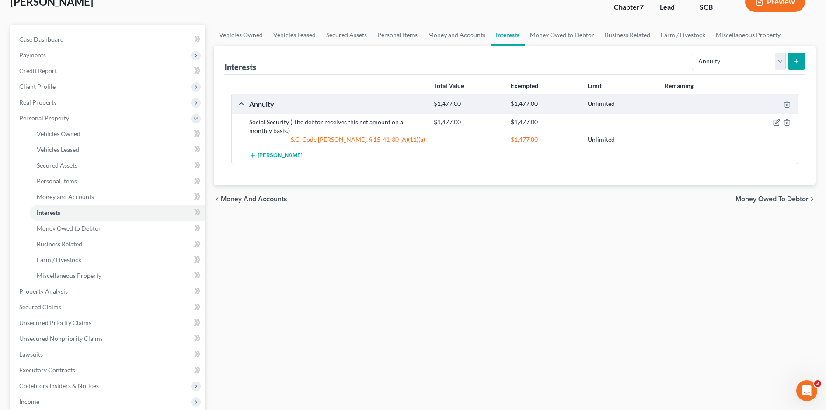
scroll to position [0, 0]
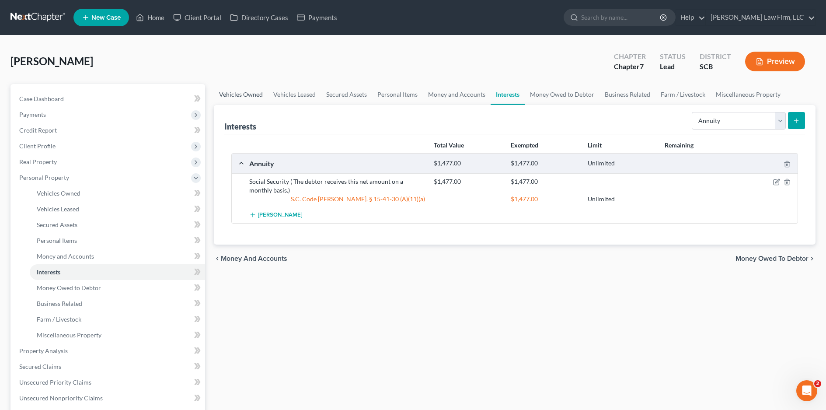
click at [244, 99] on link "Vehicles Owned" at bounding box center [241, 94] width 54 height 21
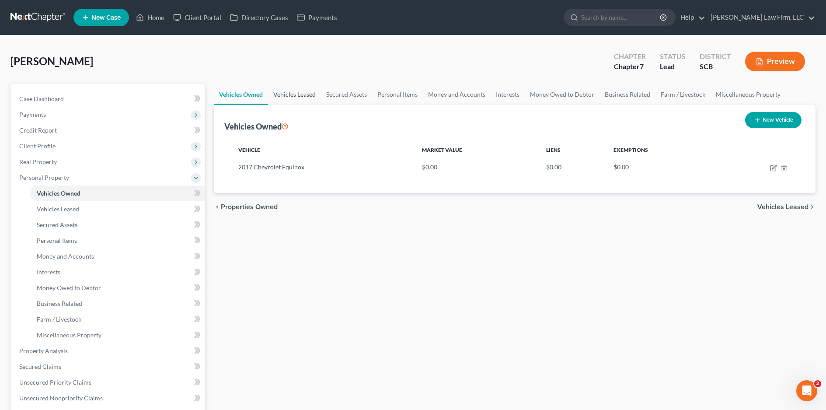
click at [314, 101] on link "Vehicles Leased" at bounding box center [294, 94] width 53 height 21
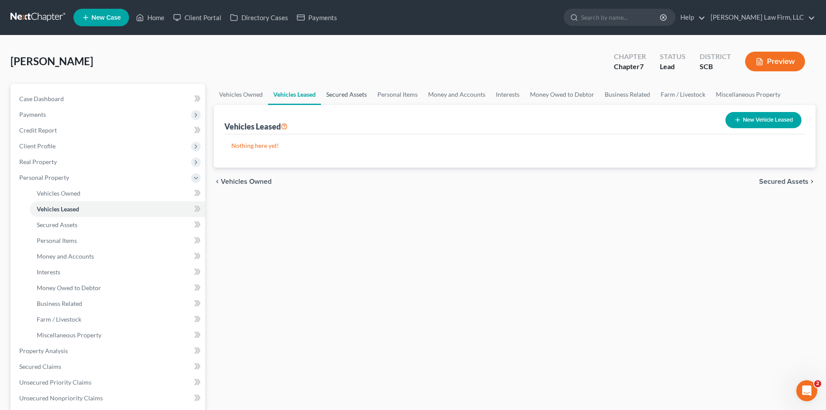
click at [340, 93] on link "Secured Assets" at bounding box center [346, 94] width 51 height 21
click at [395, 87] on link "Personal Items" at bounding box center [397, 94] width 51 height 21
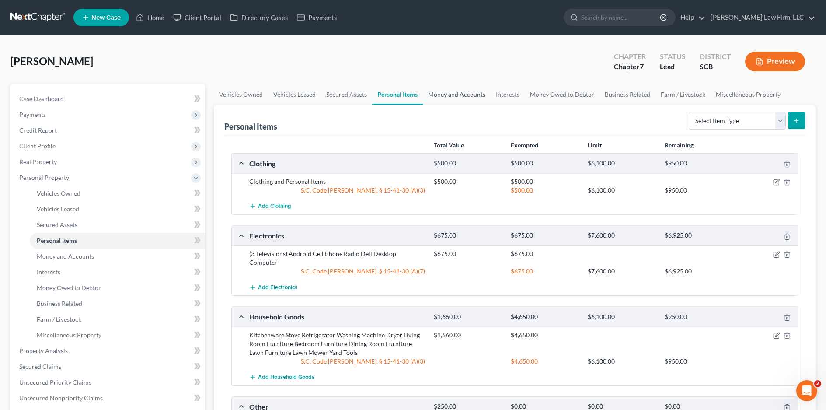
click at [467, 100] on link "Money and Accounts" at bounding box center [457, 94] width 68 height 21
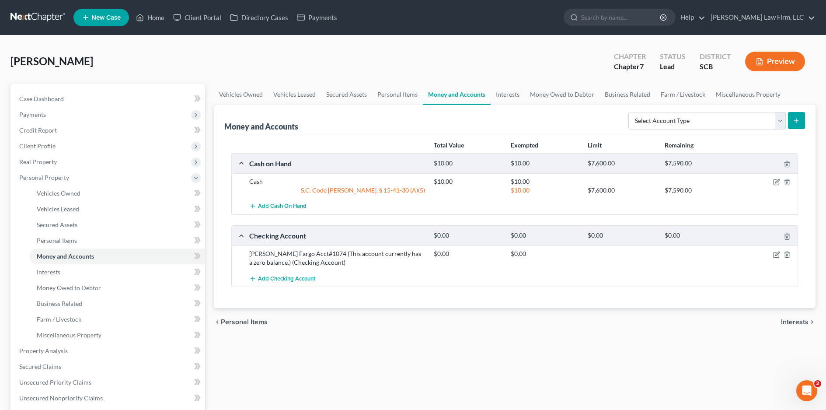
click at [408, 288] on div "Total Value Exempted Limit Remaining Cash on Hand $10.00 $10.00 $7,600.00 $7,59…" at bounding box center [514, 221] width 580 height 174
click at [776, 253] on icon "button" at bounding box center [777, 253] width 4 height 4
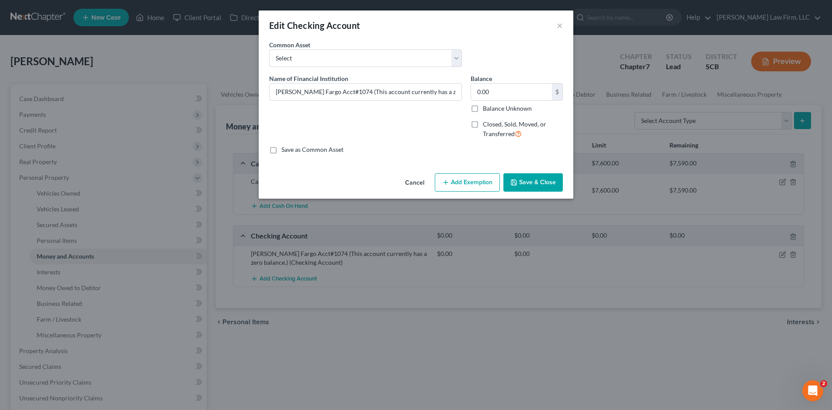
click at [523, 184] on button "Save & Close" at bounding box center [532, 182] width 59 height 18
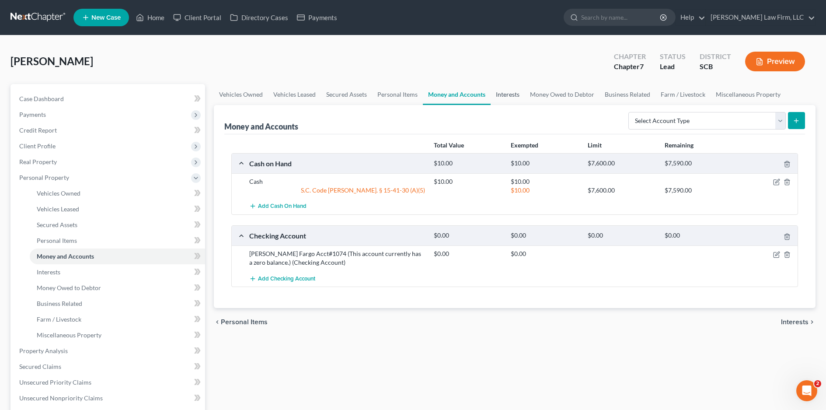
click at [515, 101] on link "Interests" at bounding box center [507, 94] width 34 height 21
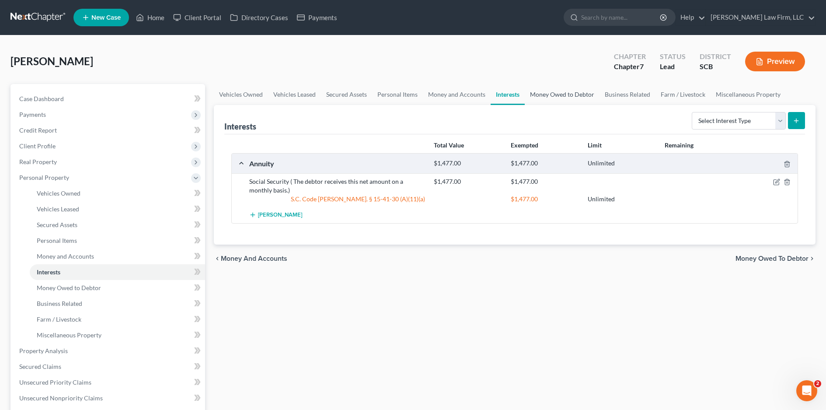
click at [581, 99] on link "Money Owed to Debtor" at bounding box center [561, 94] width 75 height 21
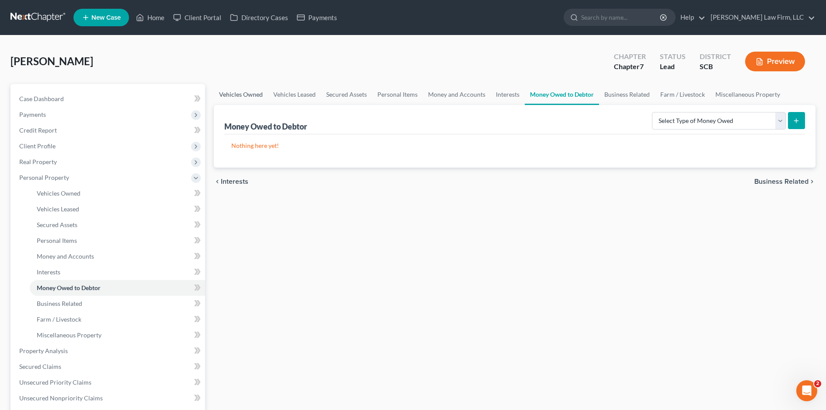
click at [245, 88] on link "Vehicles Owned" at bounding box center [241, 94] width 54 height 21
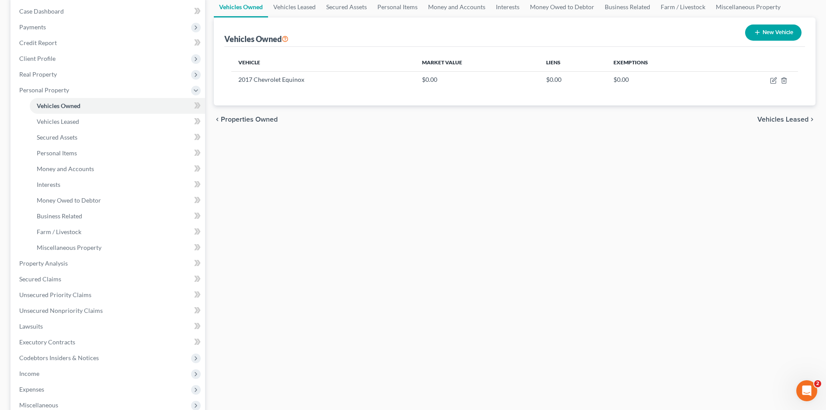
scroll to position [131, 0]
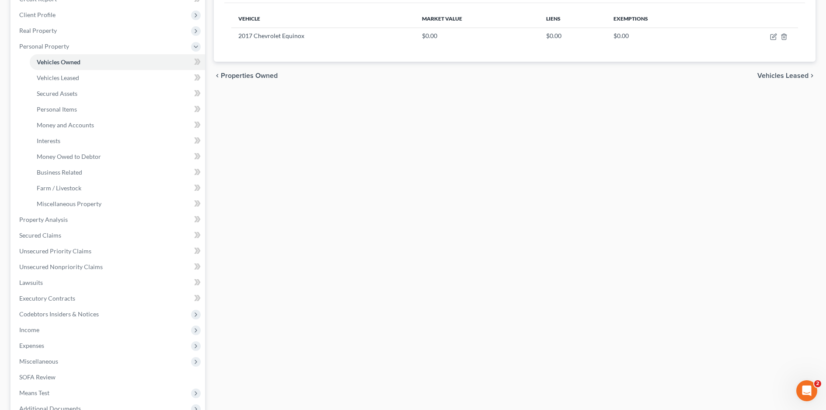
click at [43, 325] on span "Income" at bounding box center [108, 330] width 193 height 16
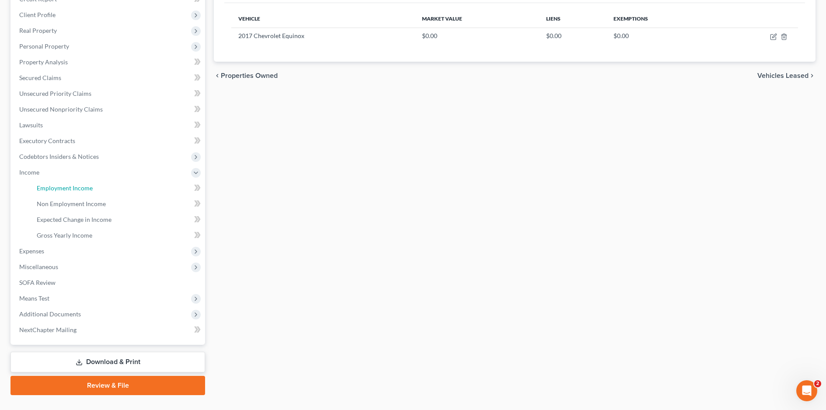
click at [74, 195] on link "Employment Income" at bounding box center [117, 188] width 175 height 16
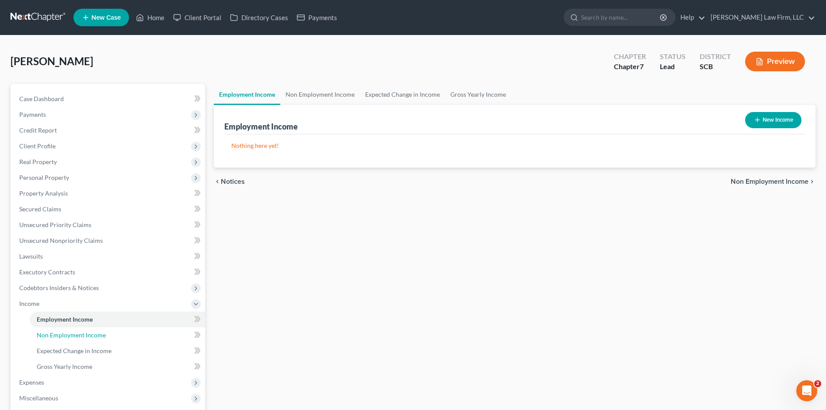
click at [62, 341] on link "Non Employment Income" at bounding box center [117, 335] width 175 height 16
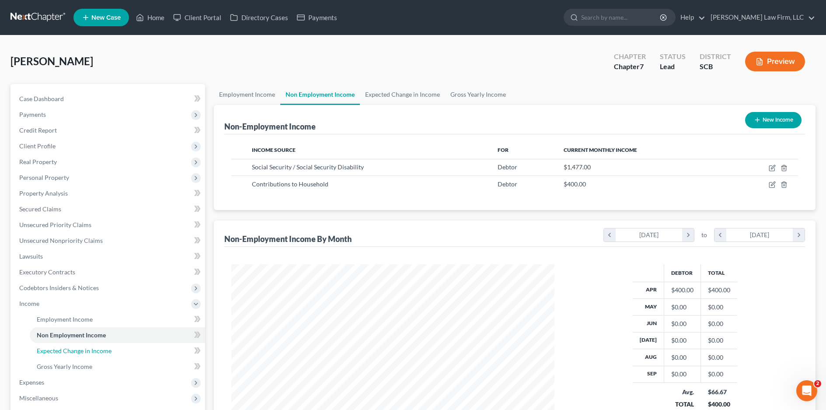
scroll to position [161, 340]
click at [69, 351] on span "Expected Change in Income" at bounding box center [74, 350] width 75 height 7
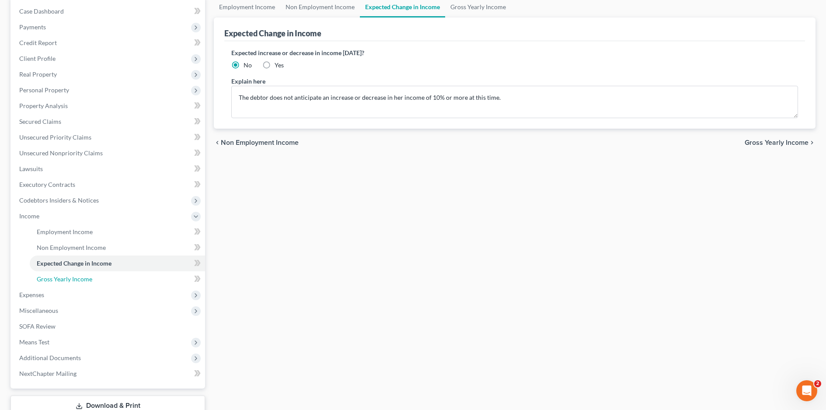
click at [63, 275] on span "Gross Yearly Income" at bounding box center [65, 278] width 56 height 7
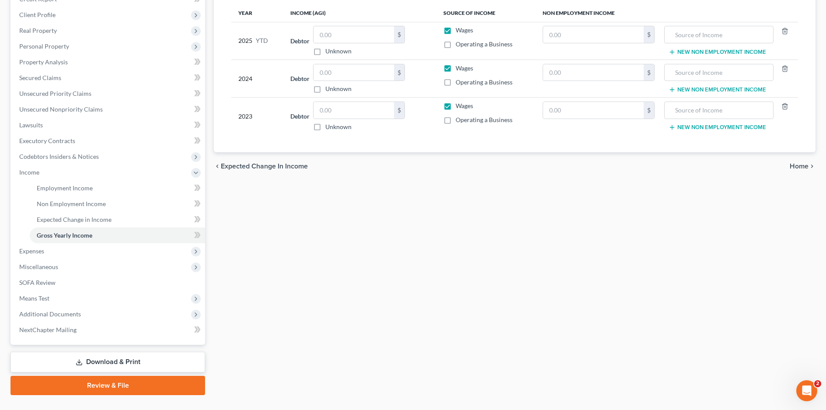
scroll to position [149, 0]
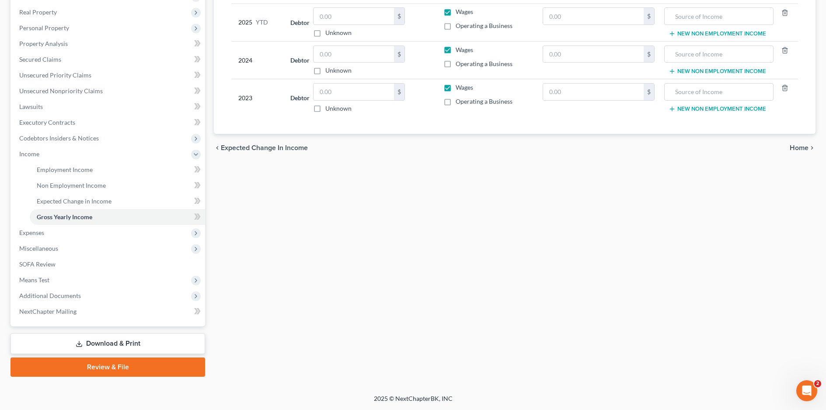
click at [69, 234] on span "Expenses" at bounding box center [108, 233] width 193 height 16
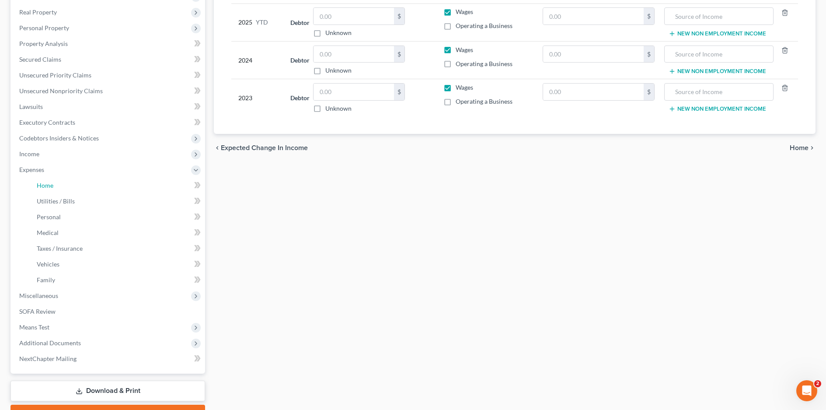
click at [57, 188] on link "Home" at bounding box center [117, 185] width 175 height 16
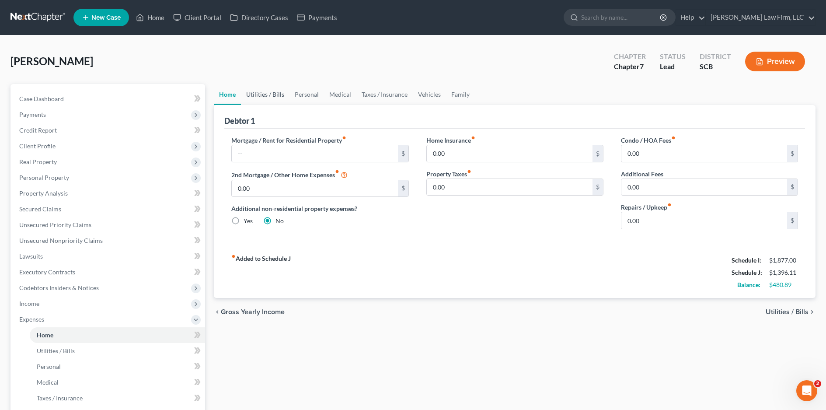
click at [278, 94] on link "Utilities / Bills" at bounding box center [265, 94] width 49 height 21
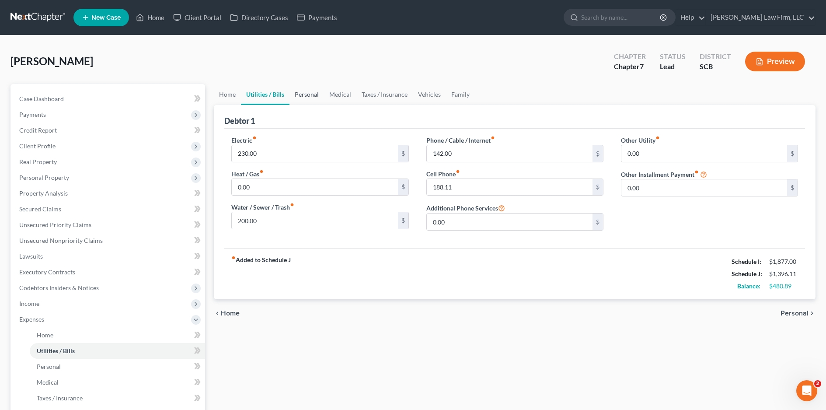
click at [314, 94] on link "Personal" at bounding box center [306, 94] width 35 height 21
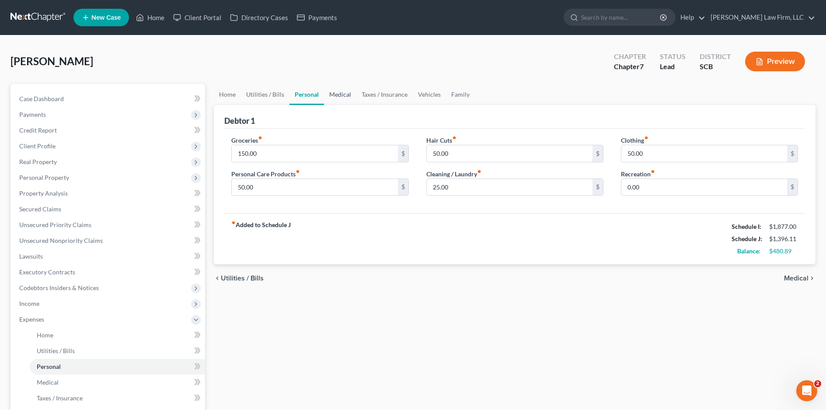
click at [348, 96] on link "Medical" at bounding box center [340, 94] width 32 height 21
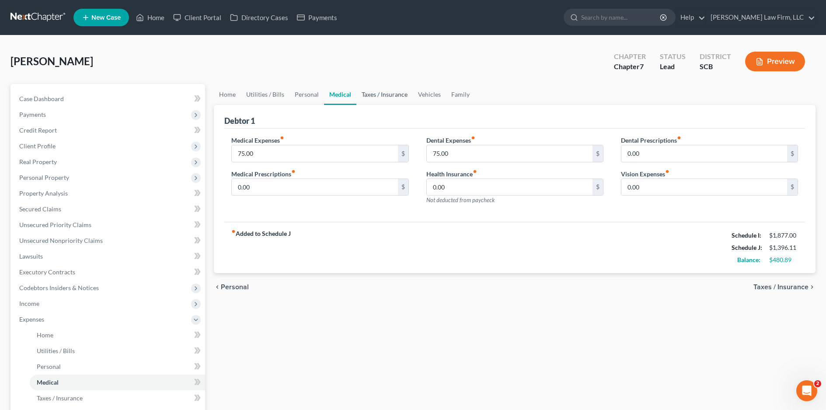
click at [396, 92] on link "Taxes / Insurance" at bounding box center [384, 94] width 56 height 21
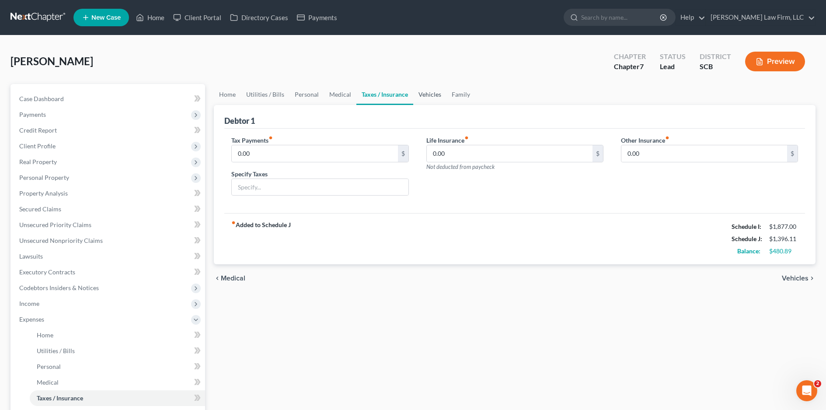
click at [422, 100] on link "Vehicles" at bounding box center [429, 94] width 33 height 21
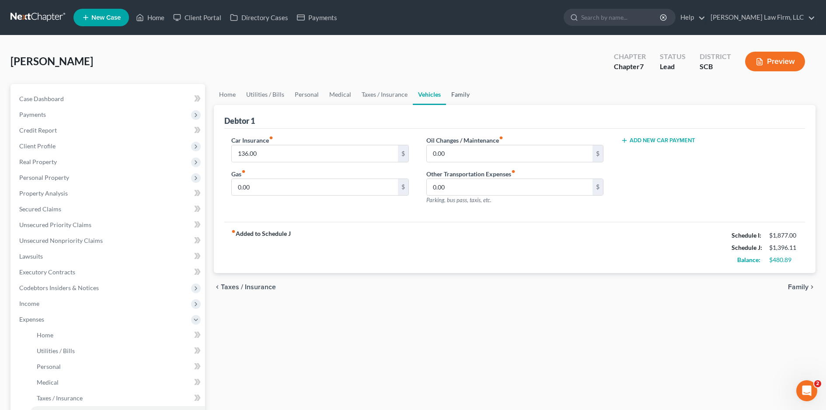
click at [458, 94] on link "Family" at bounding box center [460, 94] width 29 height 21
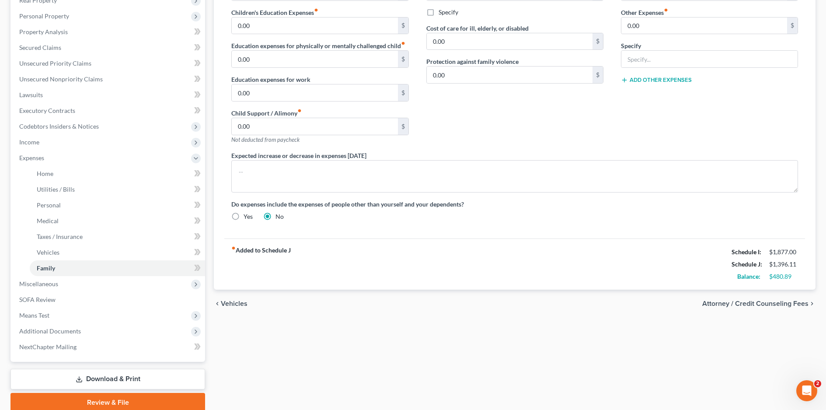
scroll to position [197, 0]
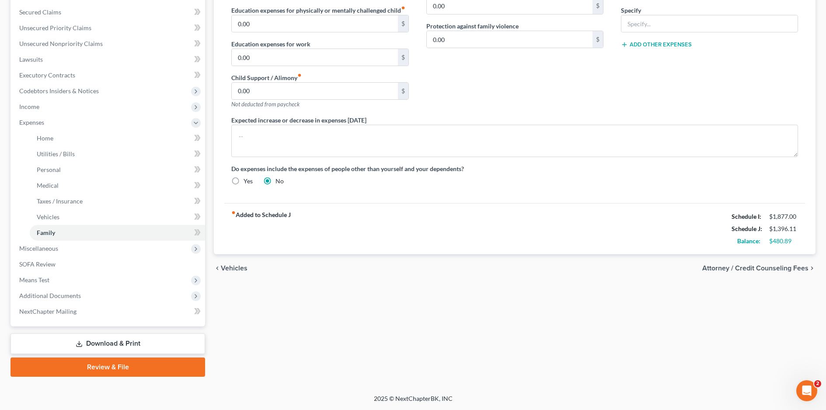
click at [132, 348] on link "Download & Print" at bounding box center [107, 343] width 194 height 21
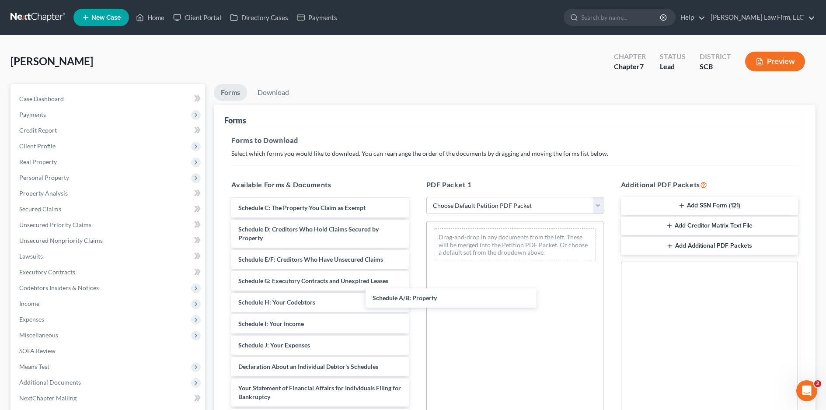
scroll to position [22, 0]
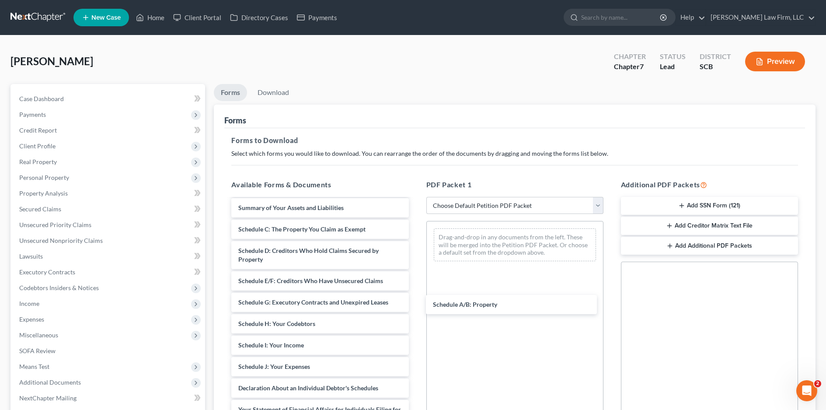
drag, startPoint x: 312, startPoint y: 211, endPoint x: 507, endPoint y: 307, distance: 217.1
click at [415, 307] on div "Schedule A/B: Property Voluntary Petition for Individuals Filing for Bankruptcy…" at bounding box center [319, 380] width 191 height 406
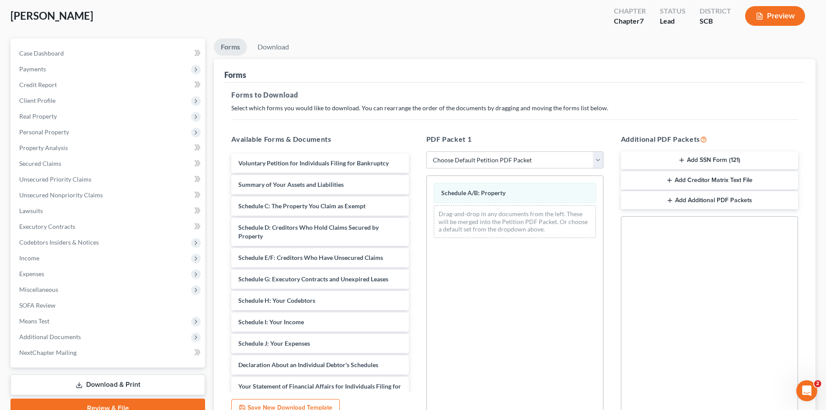
scroll to position [130, 0]
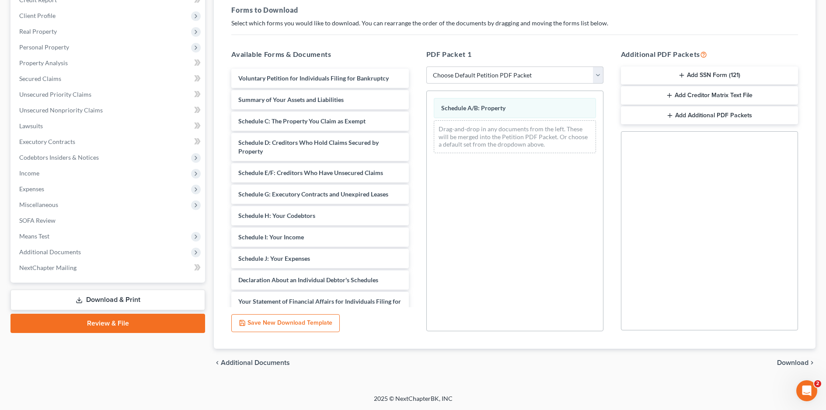
click at [107, 302] on link "Download & Print" at bounding box center [107, 299] width 194 height 21
click at [147, 295] on link "Download & Print" at bounding box center [107, 299] width 194 height 21
click at [117, 301] on link "Download & Print" at bounding box center [107, 299] width 194 height 21
click at [798, 355] on div "chevron_left Additional Documents Download chevron_right" at bounding box center [514, 362] width 601 height 28
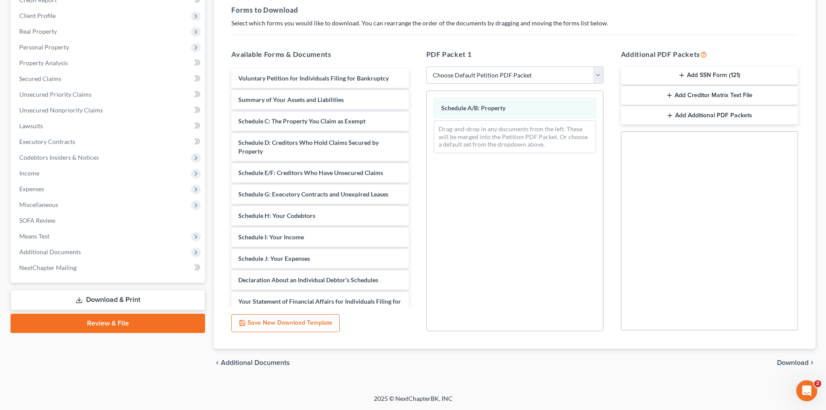
click at [800, 365] on span "Download" at bounding box center [792, 362] width 31 height 7
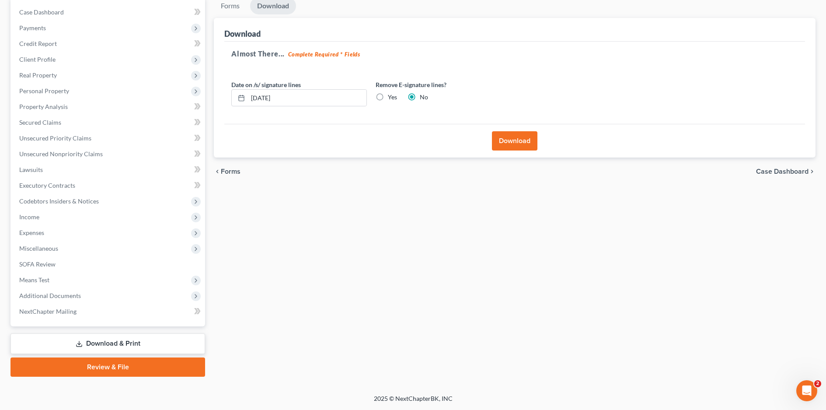
click at [502, 139] on button "Download" at bounding box center [514, 140] width 45 height 19
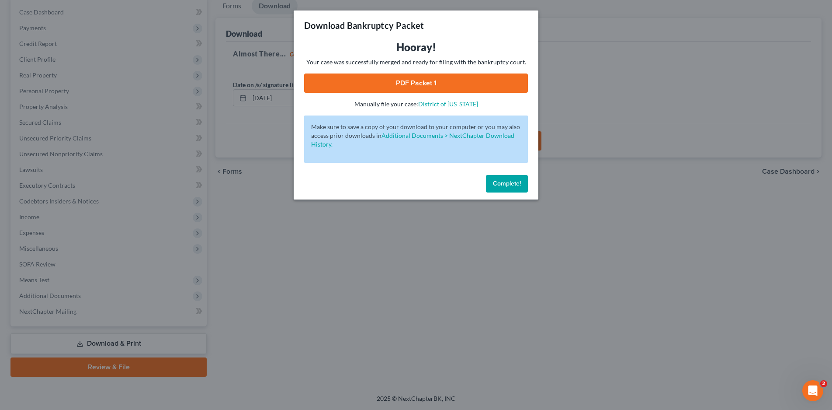
click at [430, 84] on link "PDF Packet 1" at bounding box center [416, 82] width 224 height 19
click at [516, 185] on span "Complete!" at bounding box center [507, 183] width 28 height 7
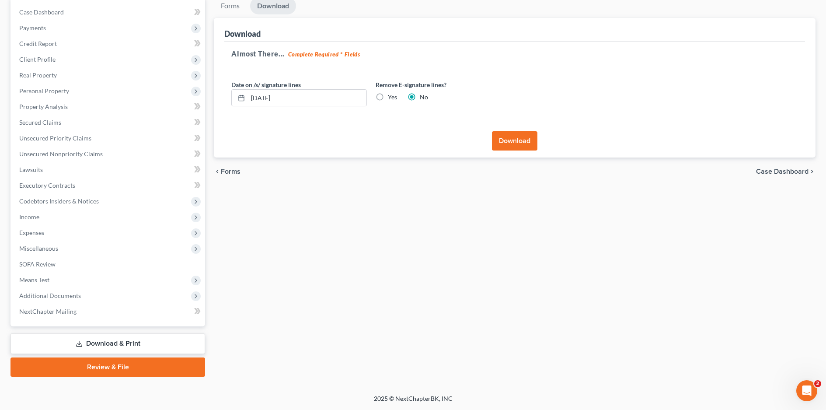
scroll to position [0, 0]
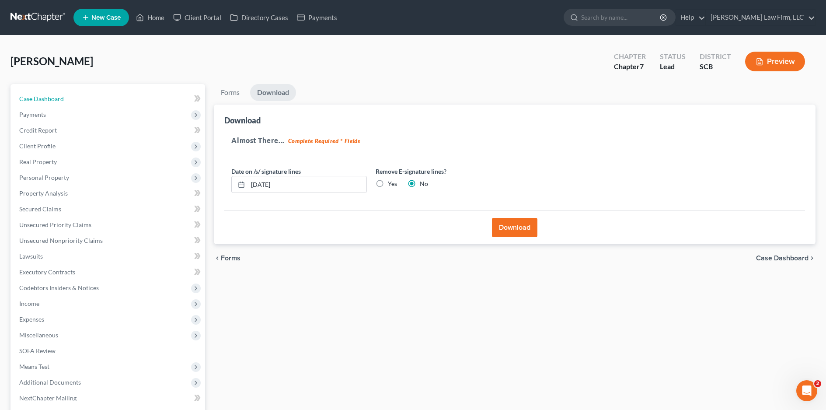
click at [49, 96] on span "Case Dashboard" at bounding box center [41, 98] width 45 height 7
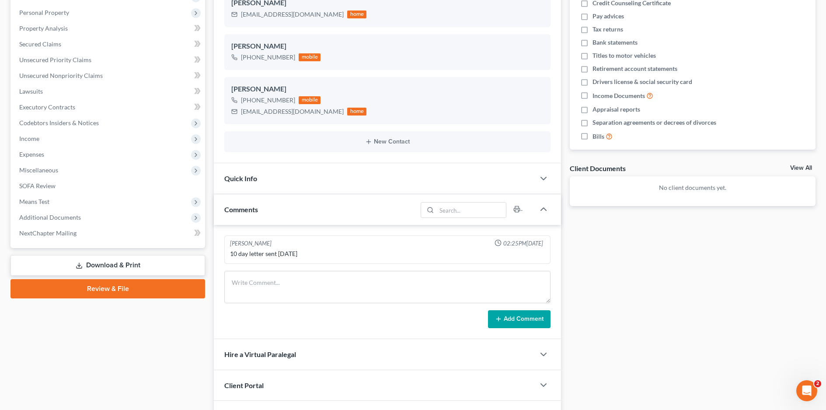
scroll to position [88, 0]
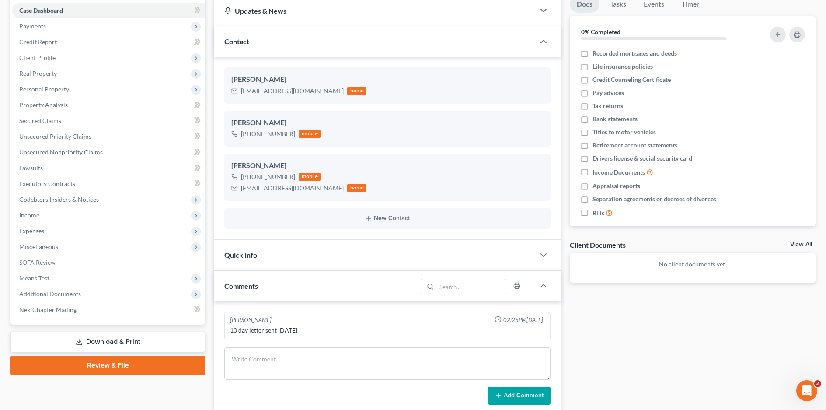
click at [44, 219] on span "Income" at bounding box center [108, 215] width 193 height 16
